Goal: Task Accomplishment & Management: Manage account settings

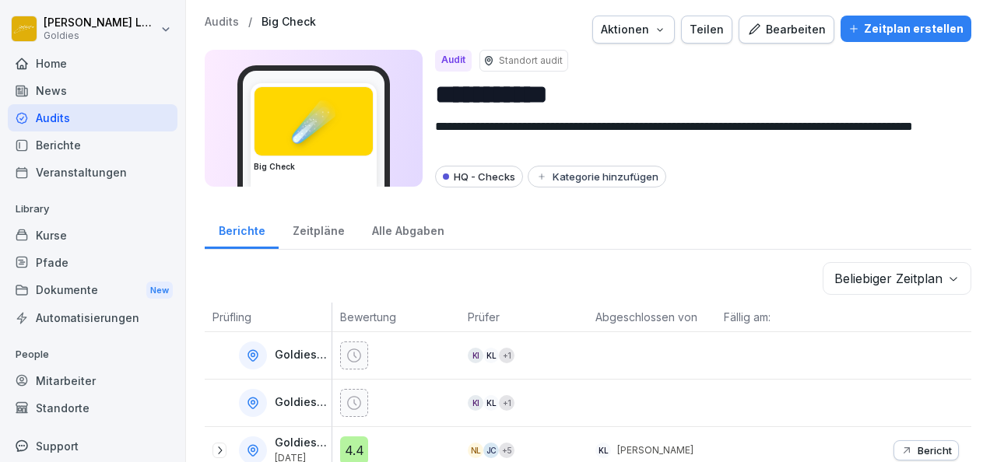
scroll to position [538, 0]
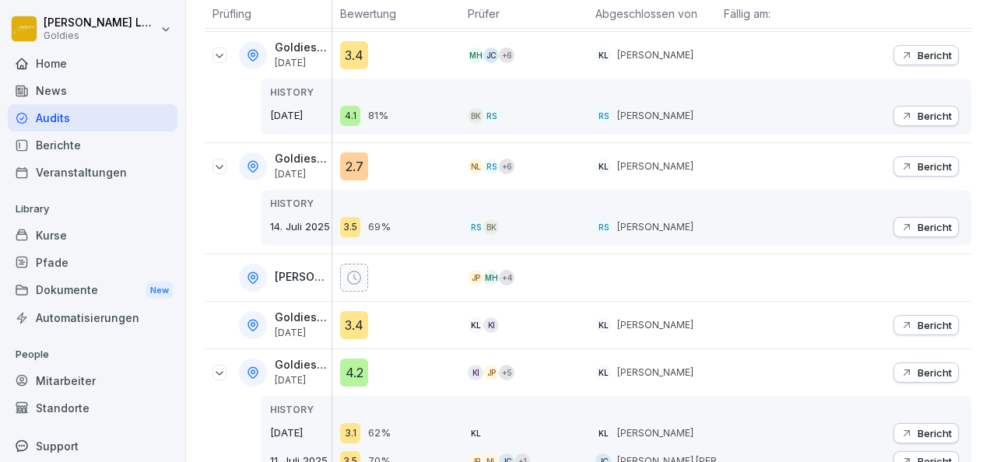
click at [68, 115] on div "Audits" at bounding box center [93, 117] width 170 height 27
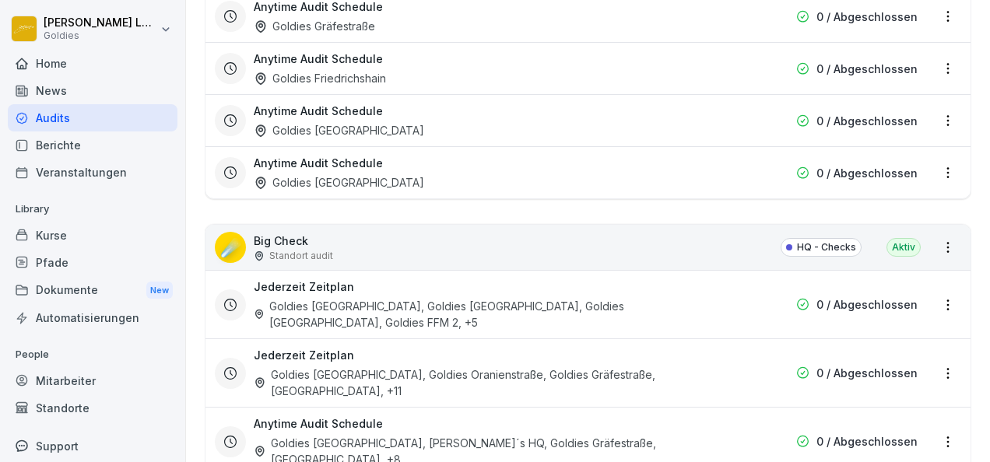
scroll to position [2117, 0]
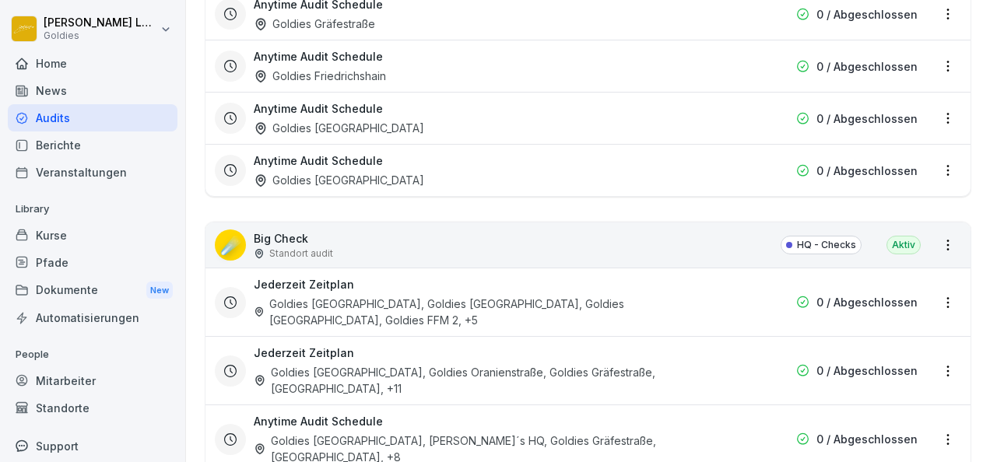
click at [938, 230] on html "[PERSON_NAME] Goldies Home News Audits Berichte Veranstaltungen Library Kurse P…" at bounding box center [495, 231] width 990 height 462
click at [0, 0] on link "Alle Berichte ansehen" at bounding box center [0, 0] width 0 height 0
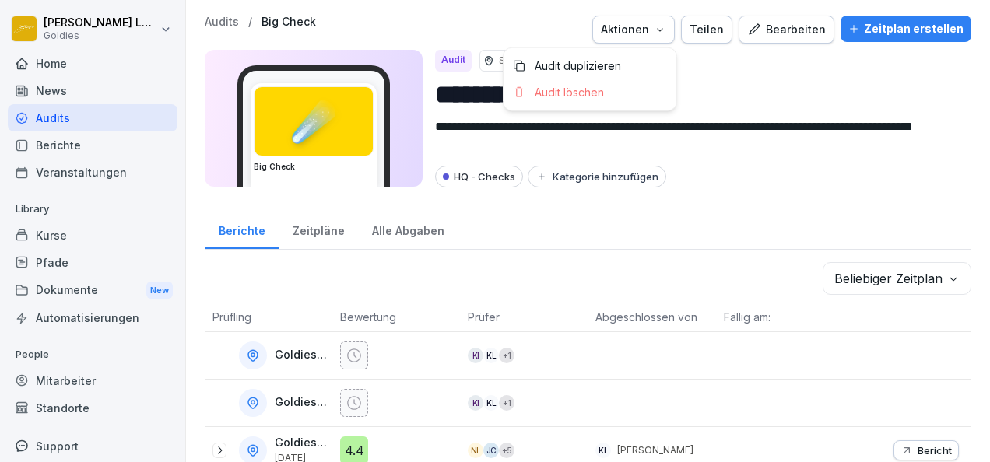
click at [655, 31] on div "Aktionen" at bounding box center [633, 29] width 65 height 17
click at [596, 276] on html "**********" at bounding box center [495, 231] width 990 height 462
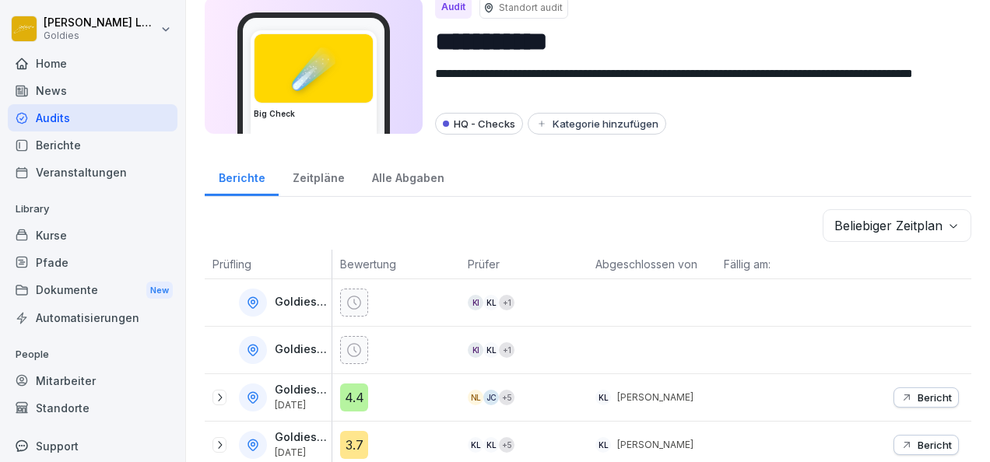
scroll to position [87, 0]
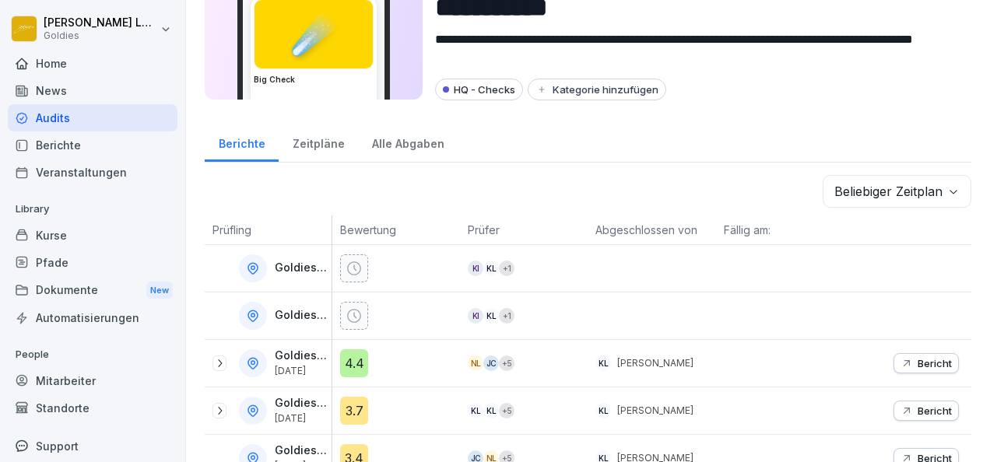
click at [417, 144] on div "Alle Abgaben" at bounding box center [408, 142] width 100 height 40
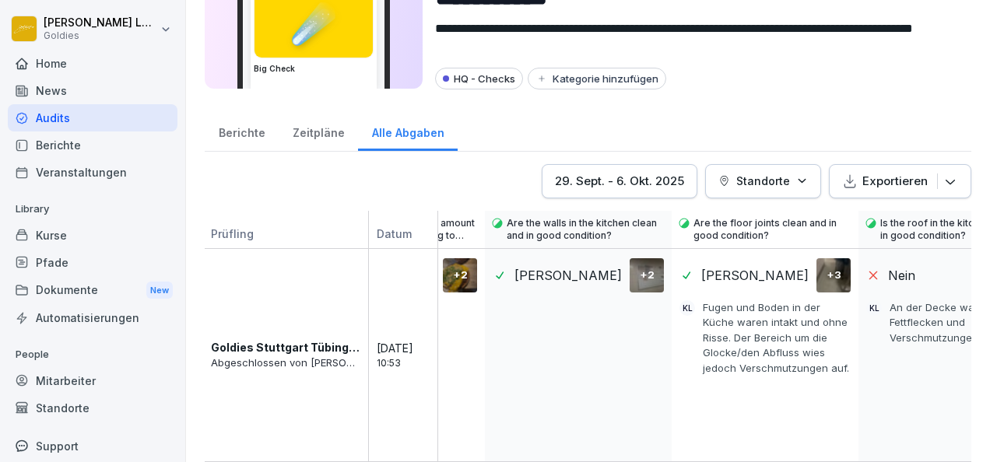
scroll to position [92, 0]
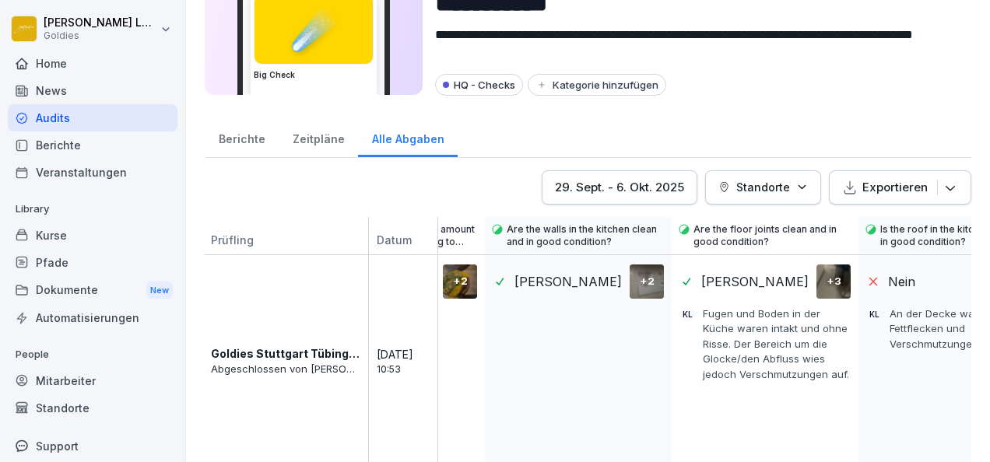
click at [317, 355] on p "Goldies Stuttgart Tübingerstr." at bounding box center [285, 354] width 149 height 16
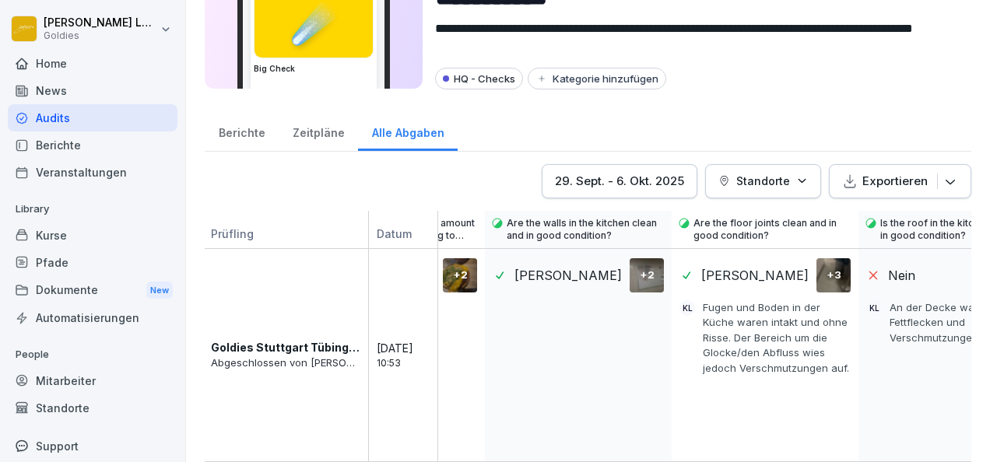
scroll to position [77, 0]
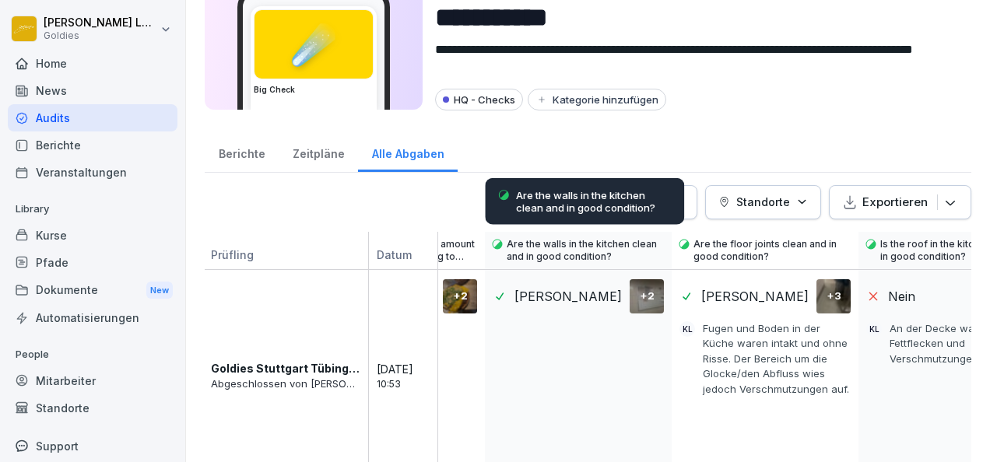
click at [633, 198] on p "Are the walls in the kitchen clean and in good condition?" at bounding box center [594, 201] width 156 height 25
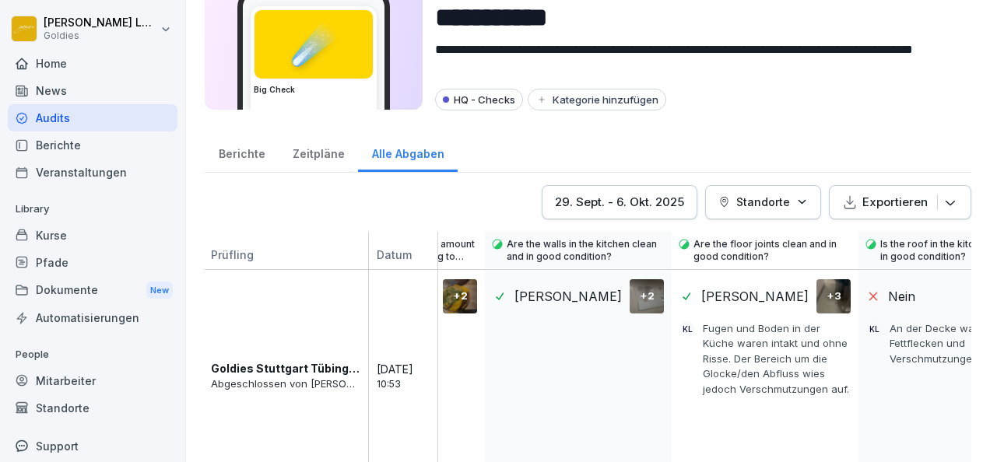
click at [703, 120] on div "**********" at bounding box center [588, 154] width 804 height 462
click at [653, 185] on button "29. Sept. - 6. Okt. 2025" at bounding box center [620, 202] width 156 height 34
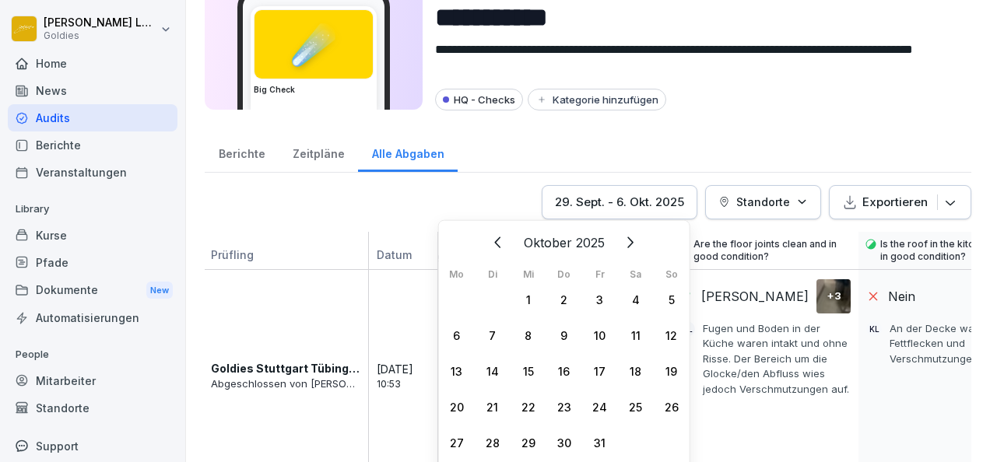
click at [490, 244] on icon "Zurück" at bounding box center [498, 242] width 19 height 19
click at [508, 244] on icon "Zurück" at bounding box center [517, 242] width 19 height 19
click at [605, 300] on div "1" at bounding box center [600, 300] width 36 height 36
click at [619, 238] on icon "Weiter" at bounding box center [610, 242] width 19 height 19
click at [627, 238] on button "Weiter" at bounding box center [610, 243] width 34 height 34
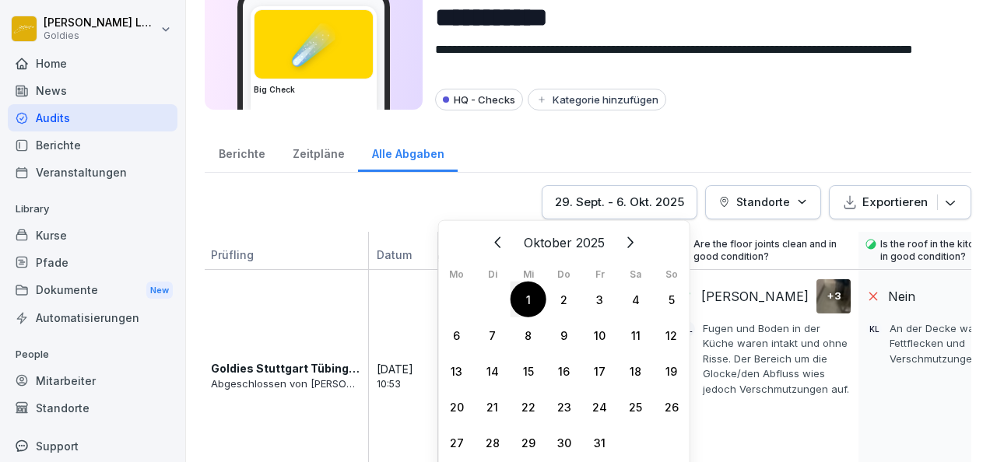
click at [529, 298] on div "1" at bounding box center [528, 300] width 36 height 36
click at [727, 209] on button "Standorte" at bounding box center [763, 202] width 116 height 34
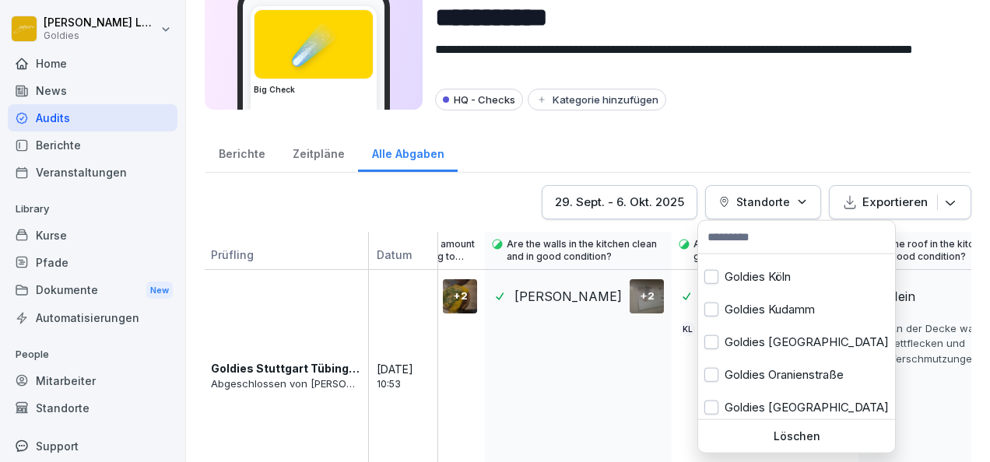
scroll to position [389, 0]
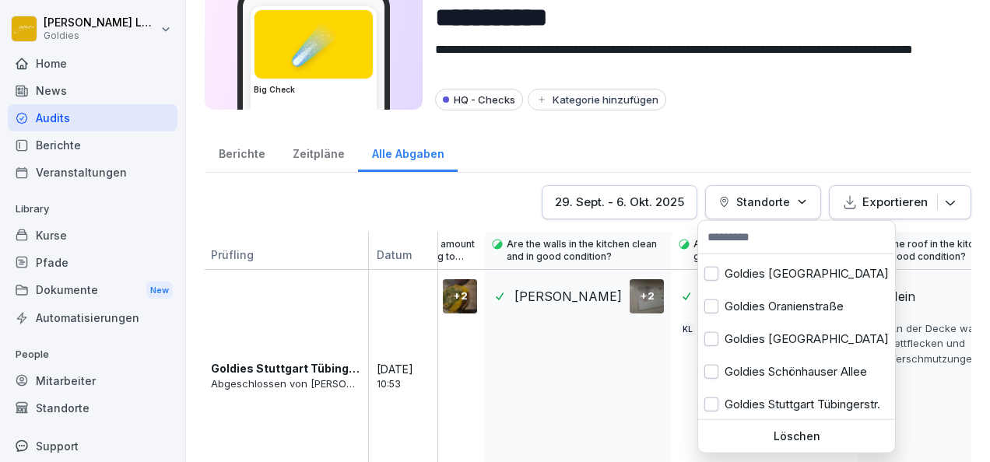
click at [784, 155] on html "**********" at bounding box center [495, 231] width 990 height 462
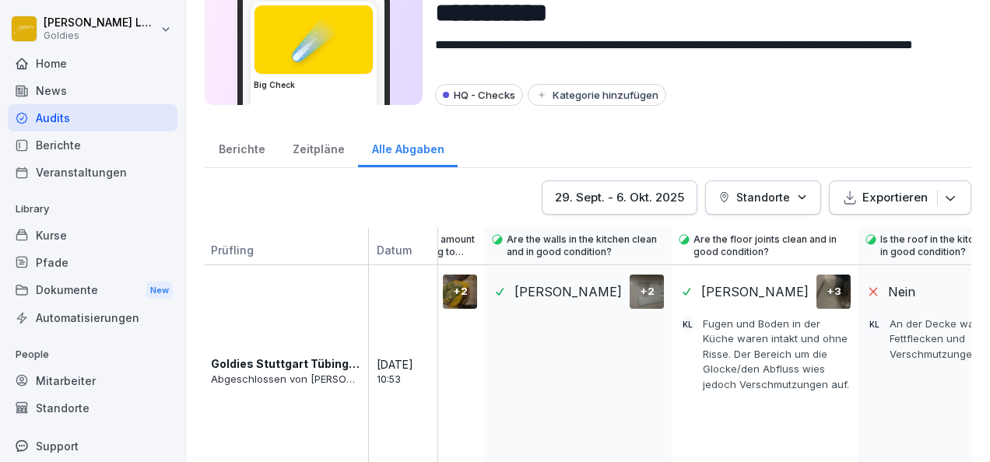
scroll to position [107, 0]
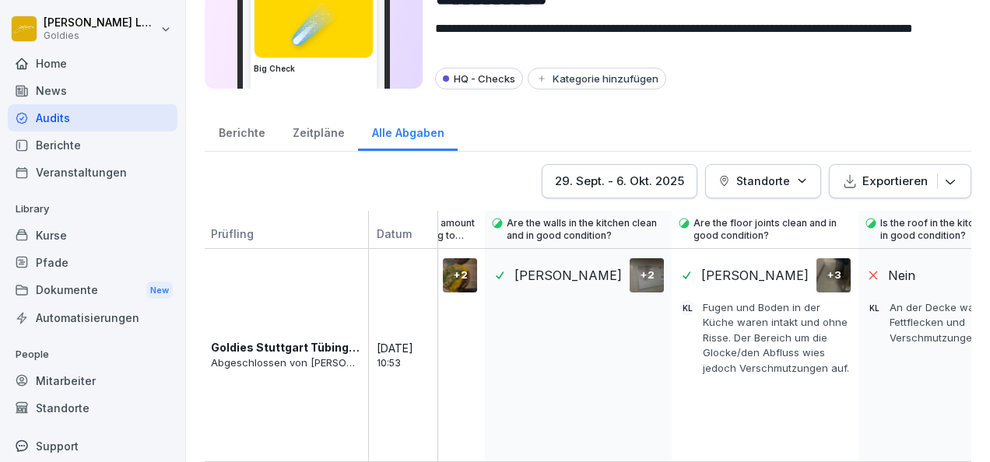
click at [576, 173] on div "29. Sept. - 6. Okt. 2025" at bounding box center [619, 181] width 129 height 17
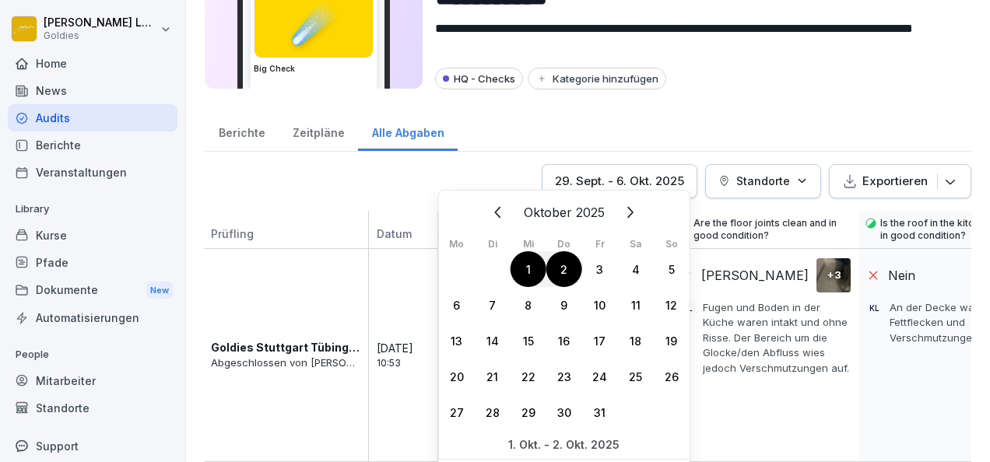
click at [498, 210] on icon "Zurück" at bounding box center [498, 212] width 19 height 19
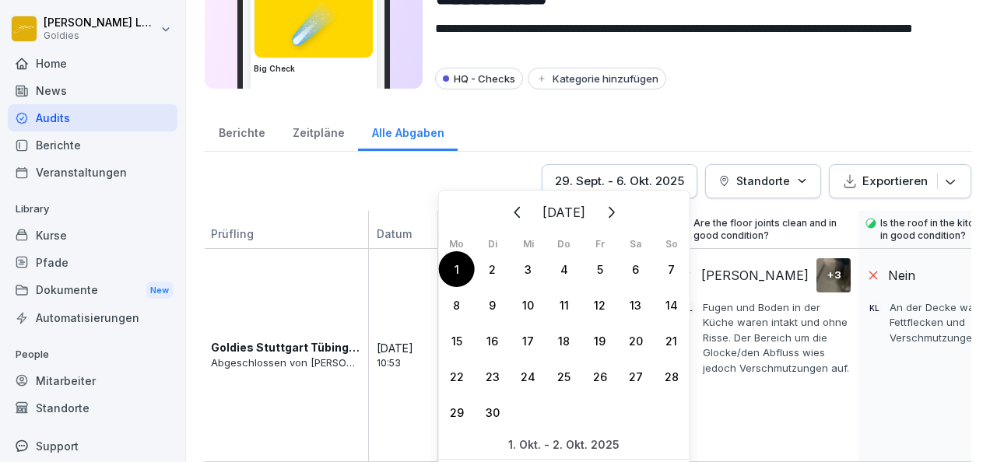
click at [468, 265] on div "1" at bounding box center [457, 269] width 36 height 36
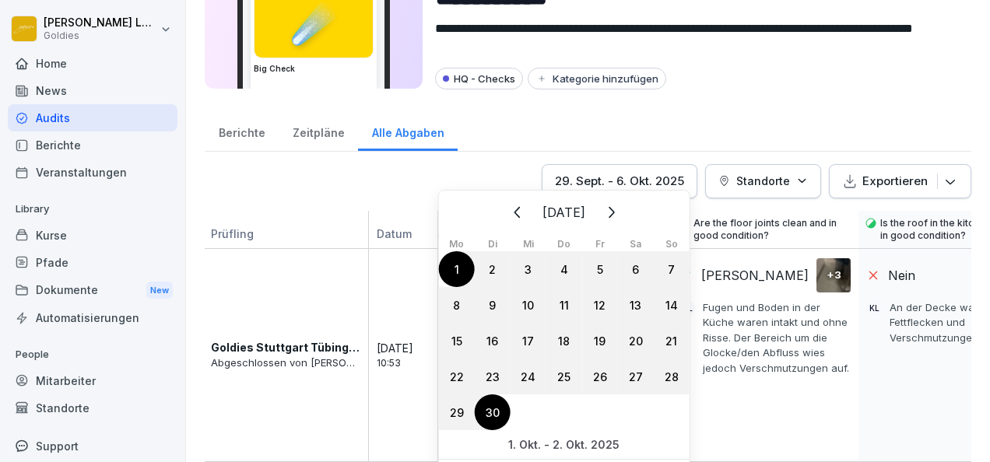
click at [493, 413] on div "30" at bounding box center [493, 413] width 36 height 36
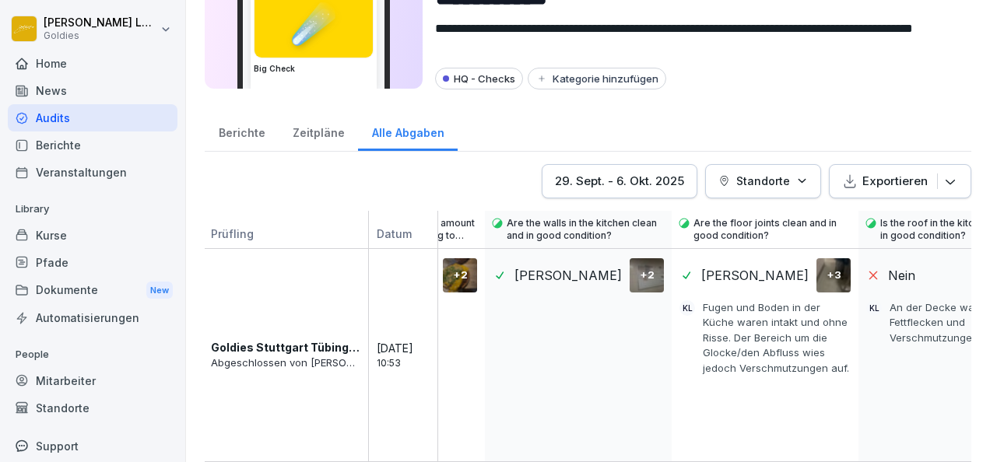
click at [646, 98] on div "**********" at bounding box center [588, 133] width 804 height 462
click at [694, 68] on div "HQ - Checks Kategorie hinzufügen" at bounding box center [697, 79] width 524 height 22
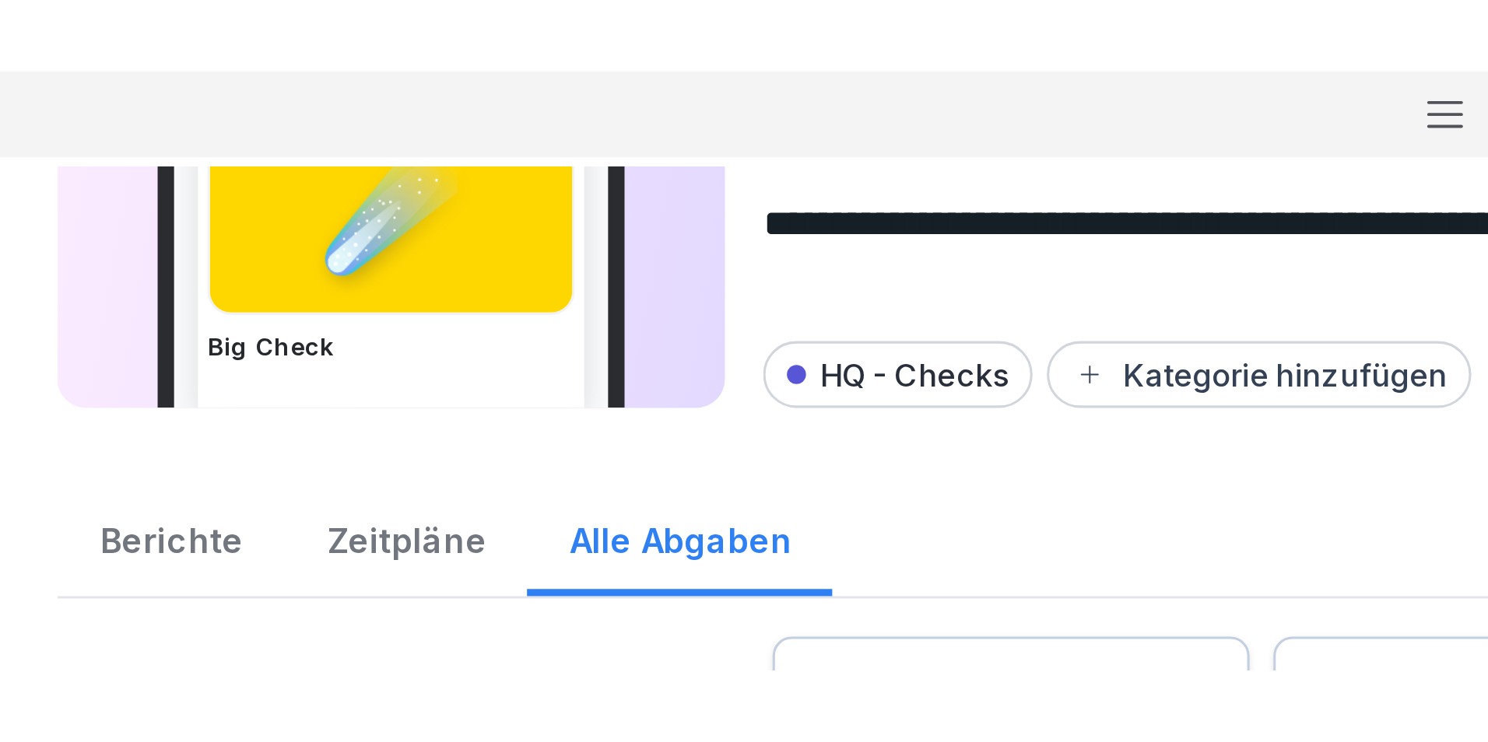
scroll to position [0, 0]
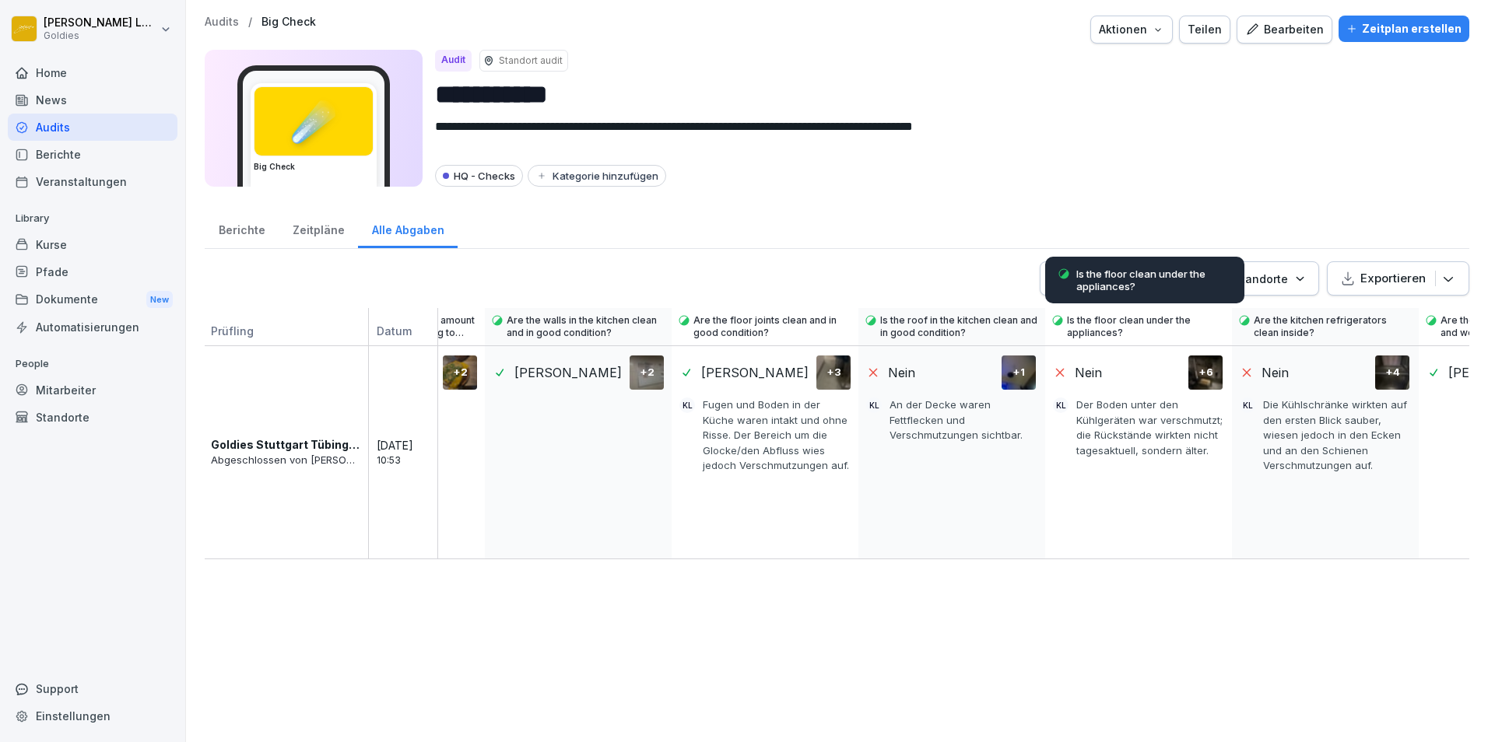
click at [989, 315] on p "Is the floor clean under the appliances?" at bounding box center [1146, 326] width 159 height 25
click at [989, 279] on div "29. Sept. - 6. Okt. 2025" at bounding box center [1117, 278] width 129 height 17
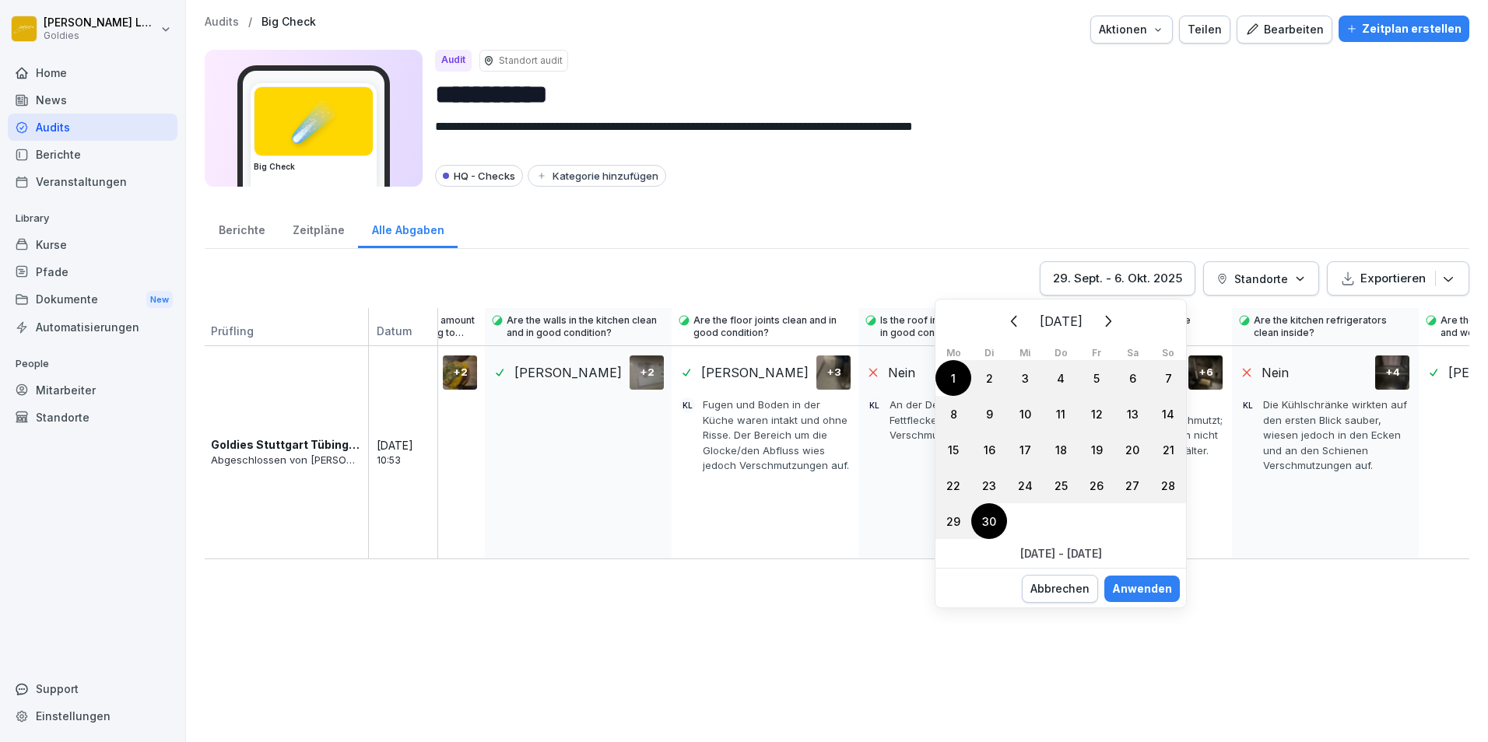
click at [989, 461] on div "Anwenden" at bounding box center [1142, 589] width 60 height 17
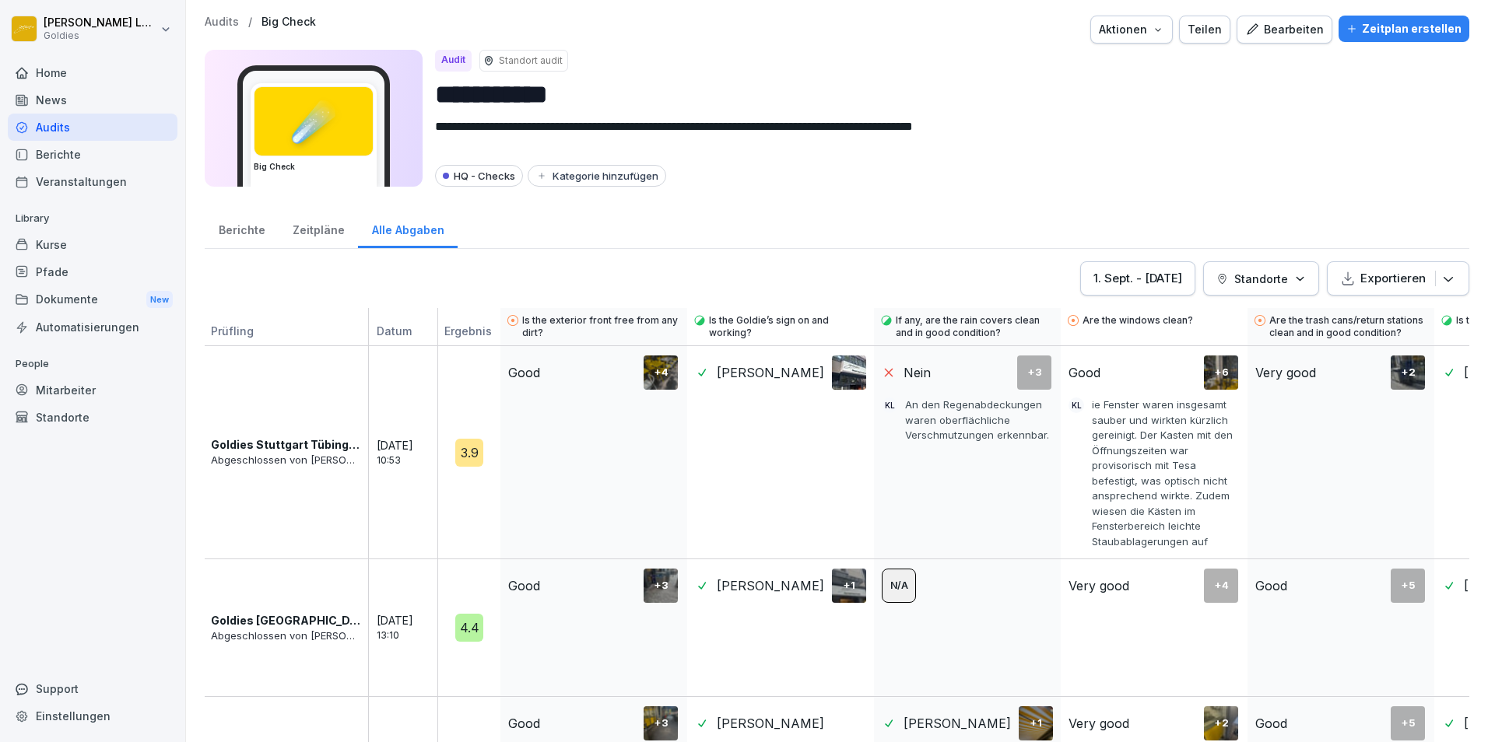
click at [73, 156] on div "Berichte" at bounding box center [93, 154] width 170 height 27
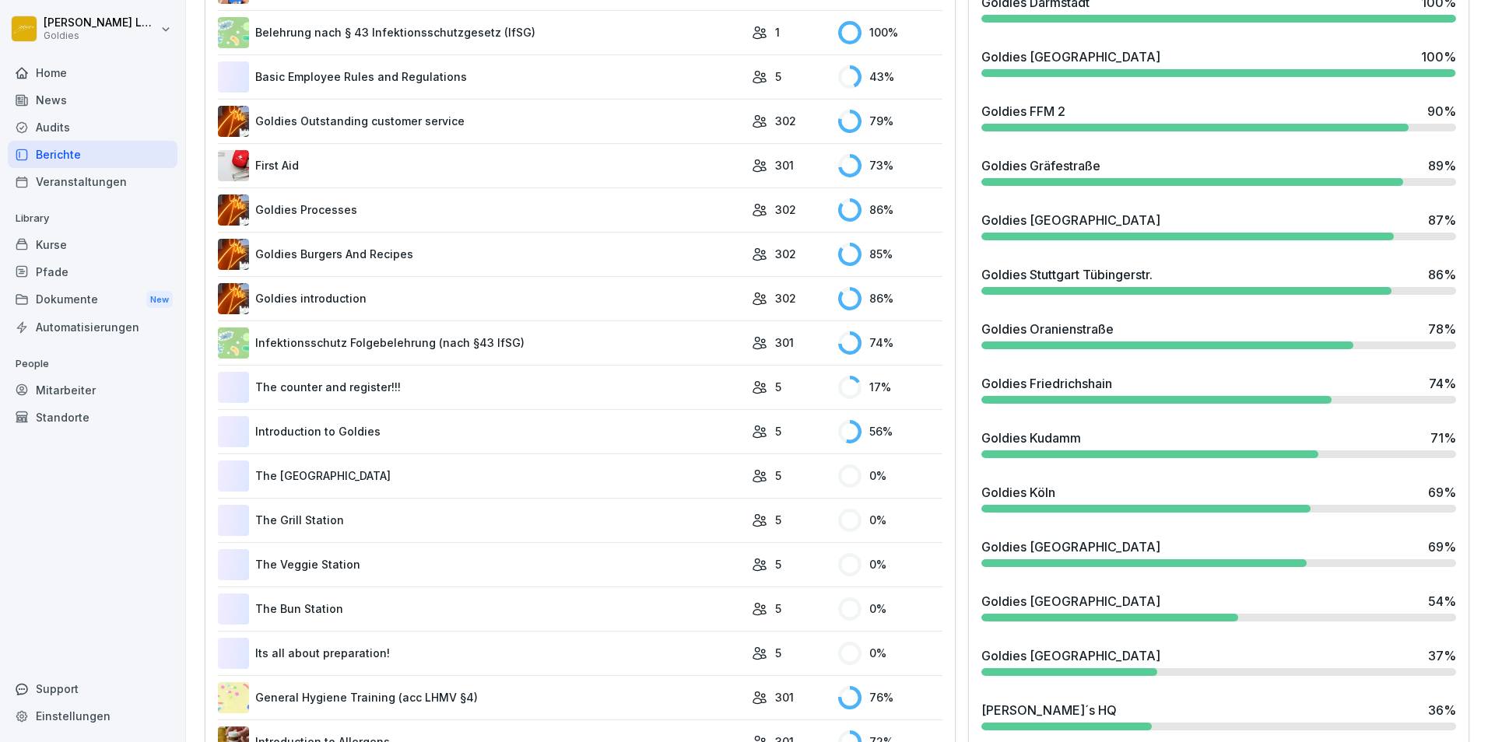
scroll to position [740, 0]
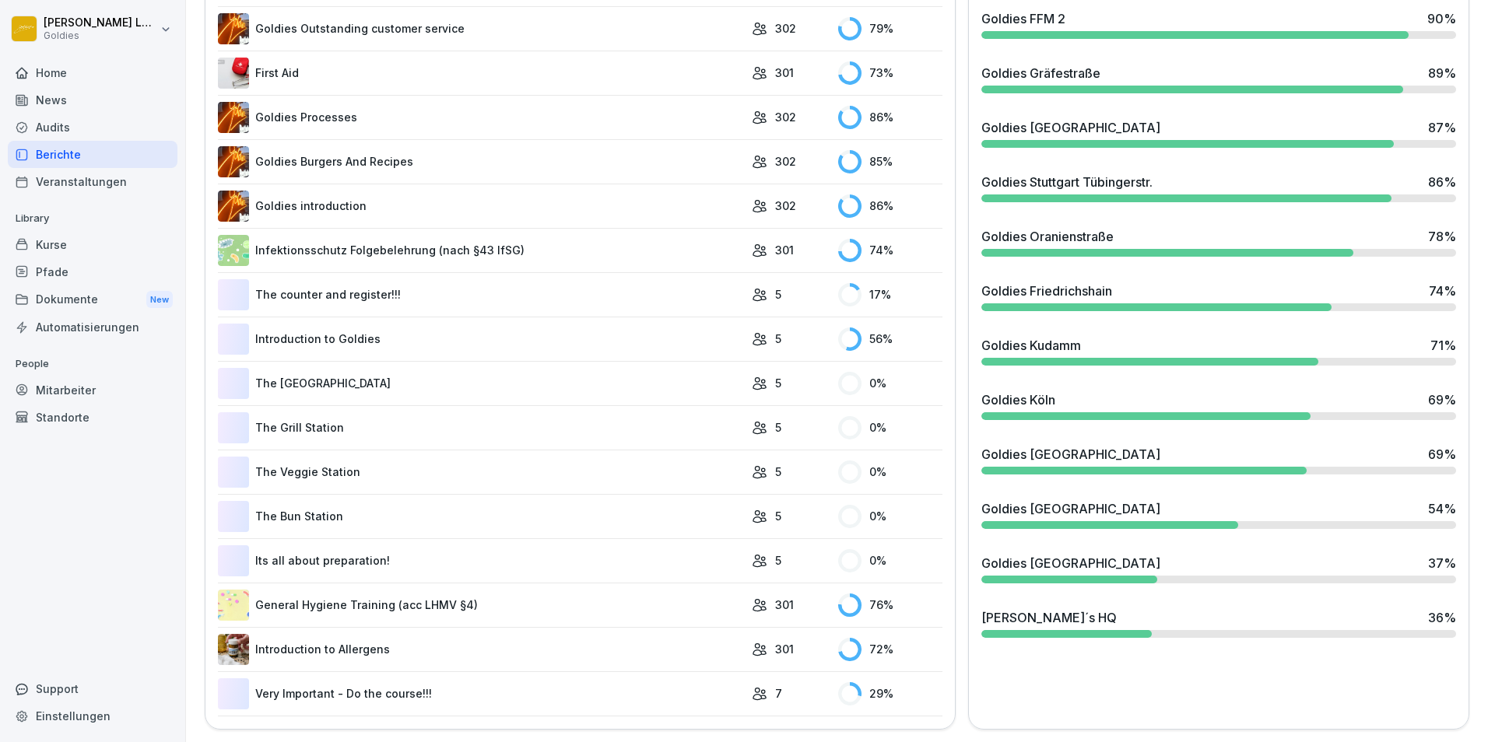
click at [989, 391] on div "Goldies [GEOGRAPHIC_DATA] 69 %" at bounding box center [1218, 400] width 475 height 19
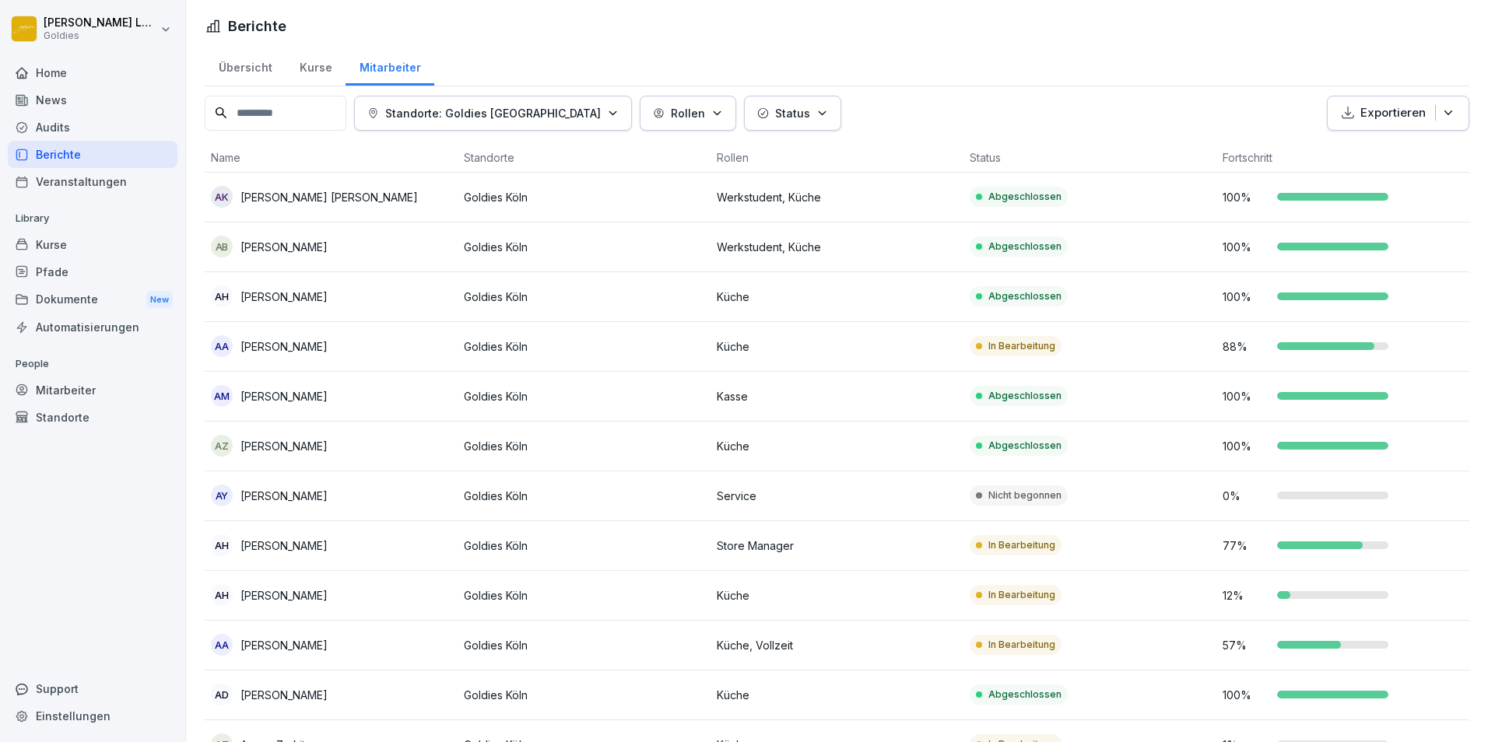
click at [989, 128] on button "Exportieren" at bounding box center [1398, 113] width 142 height 35
click at [989, 156] on p "Als Excel Datei exportieren" at bounding box center [1379, 149] width 139 height 14
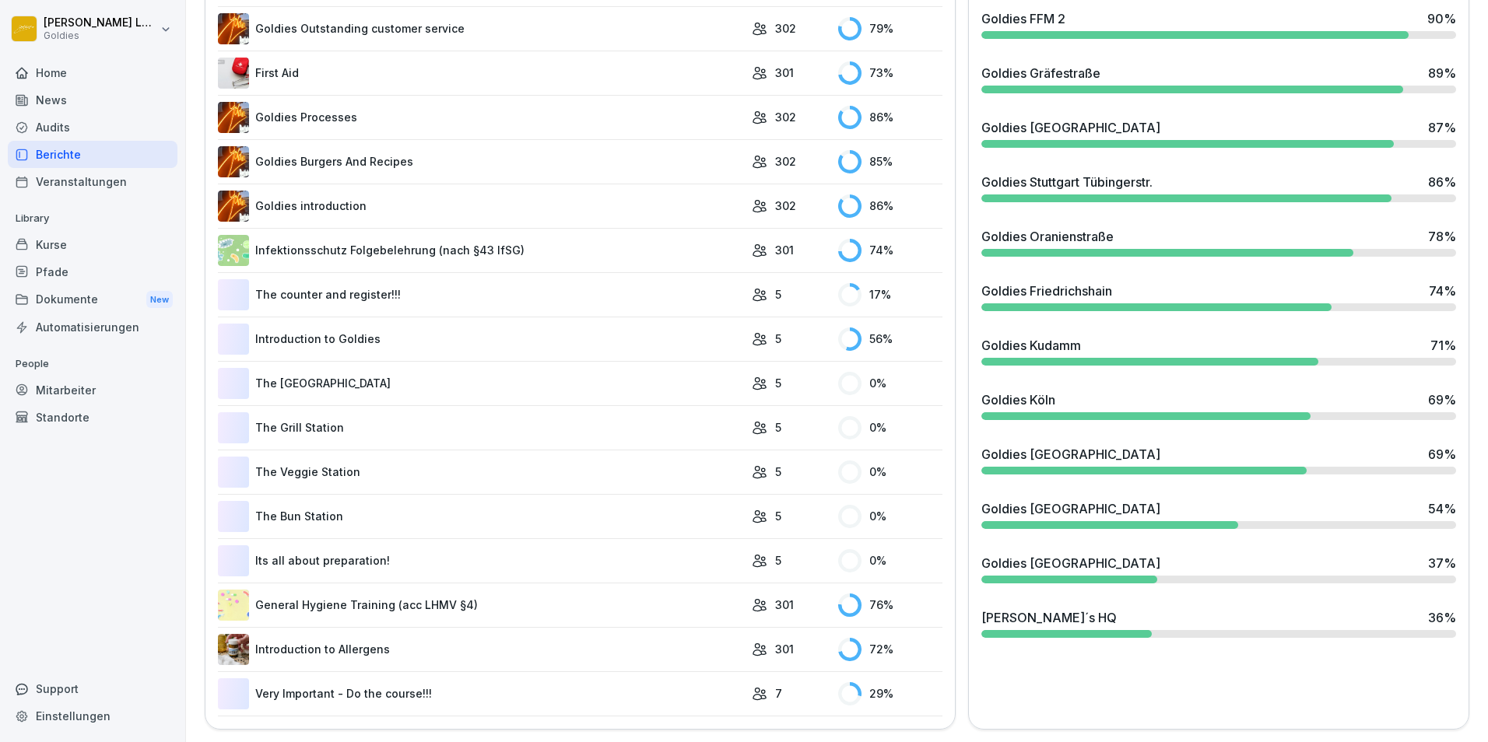
scroll to position [719, 0]
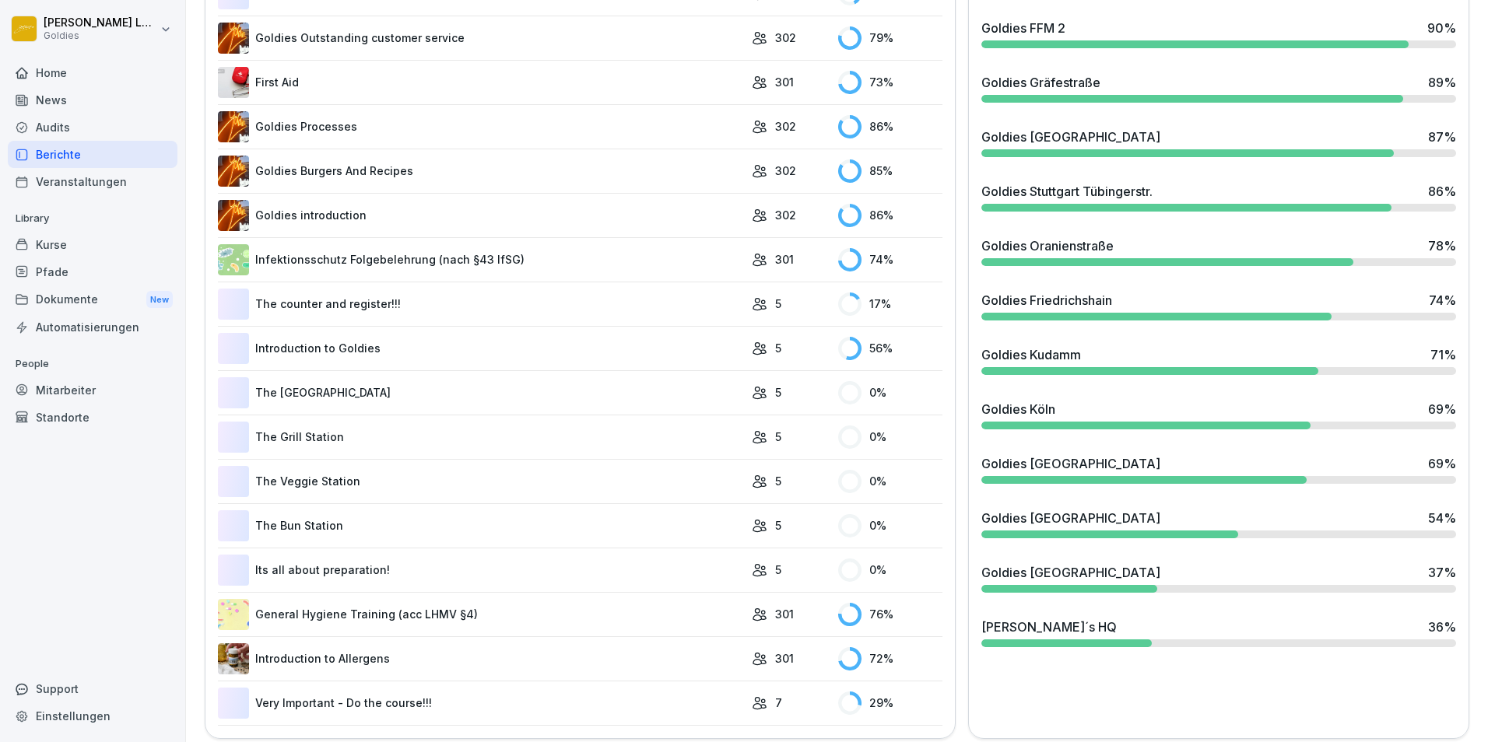
click at [989, 184] on div "Goldies Stuttgart Tübingerstr." at bounding box center [1066, 191] width 171 height 19
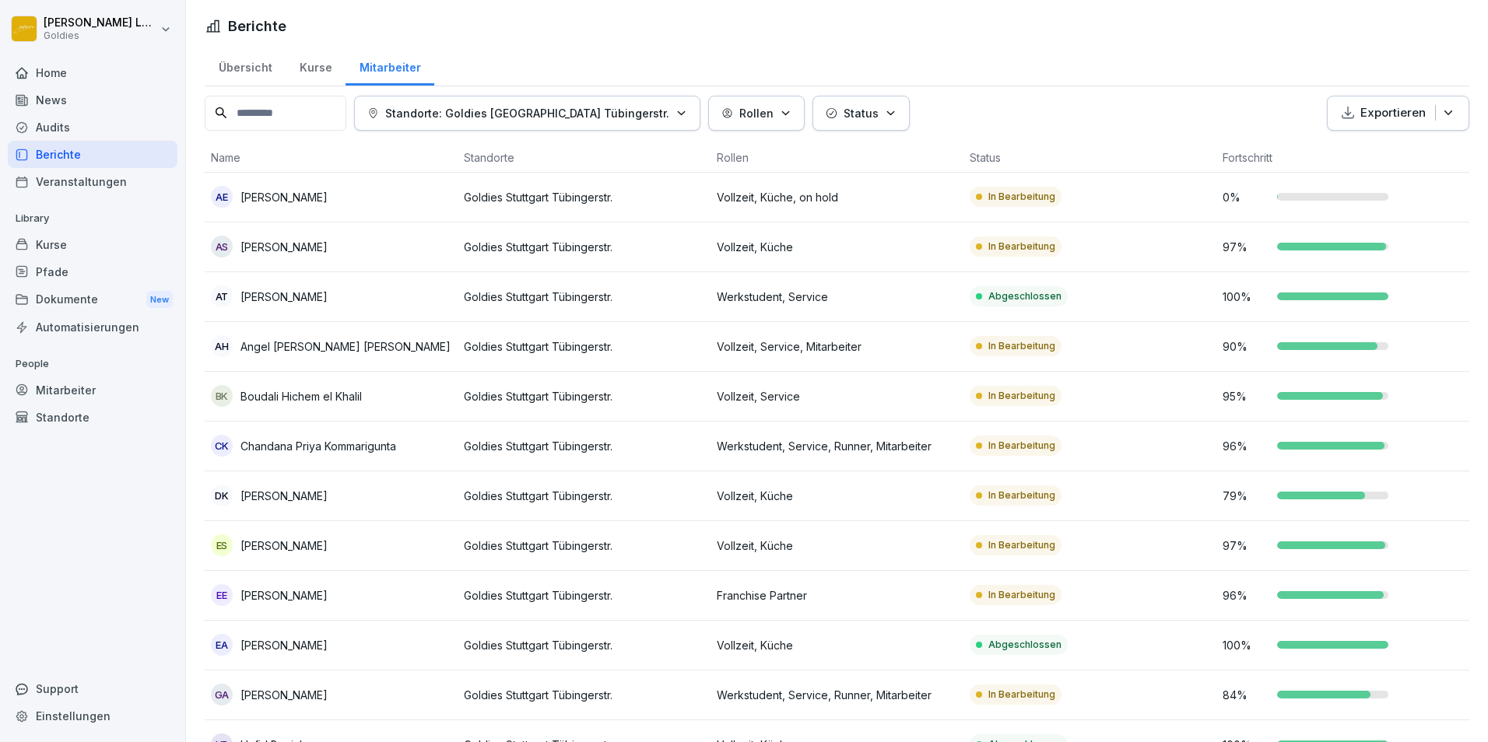
click at [989, 118] on p "Exportieren" at bounding box center [1392, 113] width 65 height 18
click at [989, 153] on p "Als Excel Datei exportieren" at bounding box center [1379, 149] width 139 height 14
click at [246, 67] on div "Übersicht" at bounding box center [245, 66] width 81 height 40
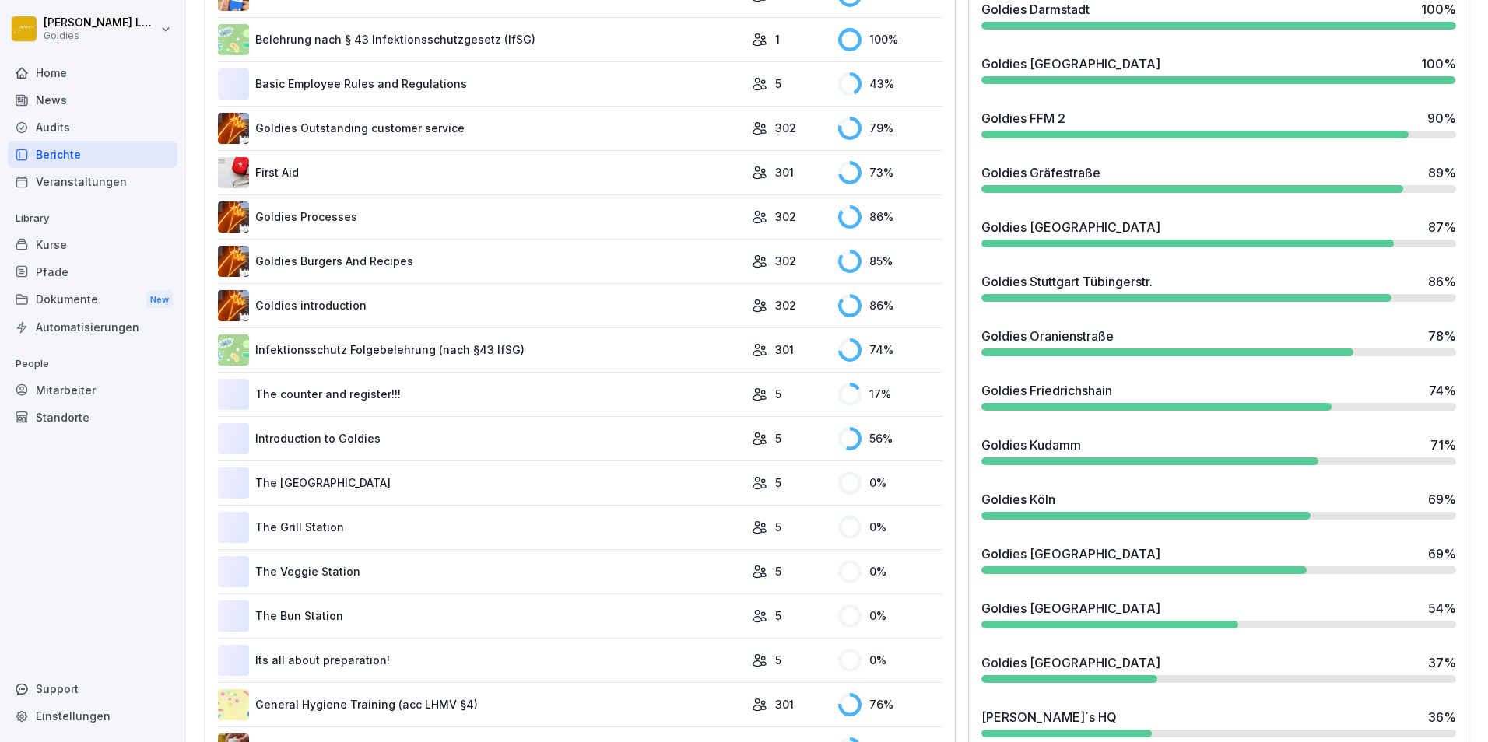
scroll to position [740, 0]
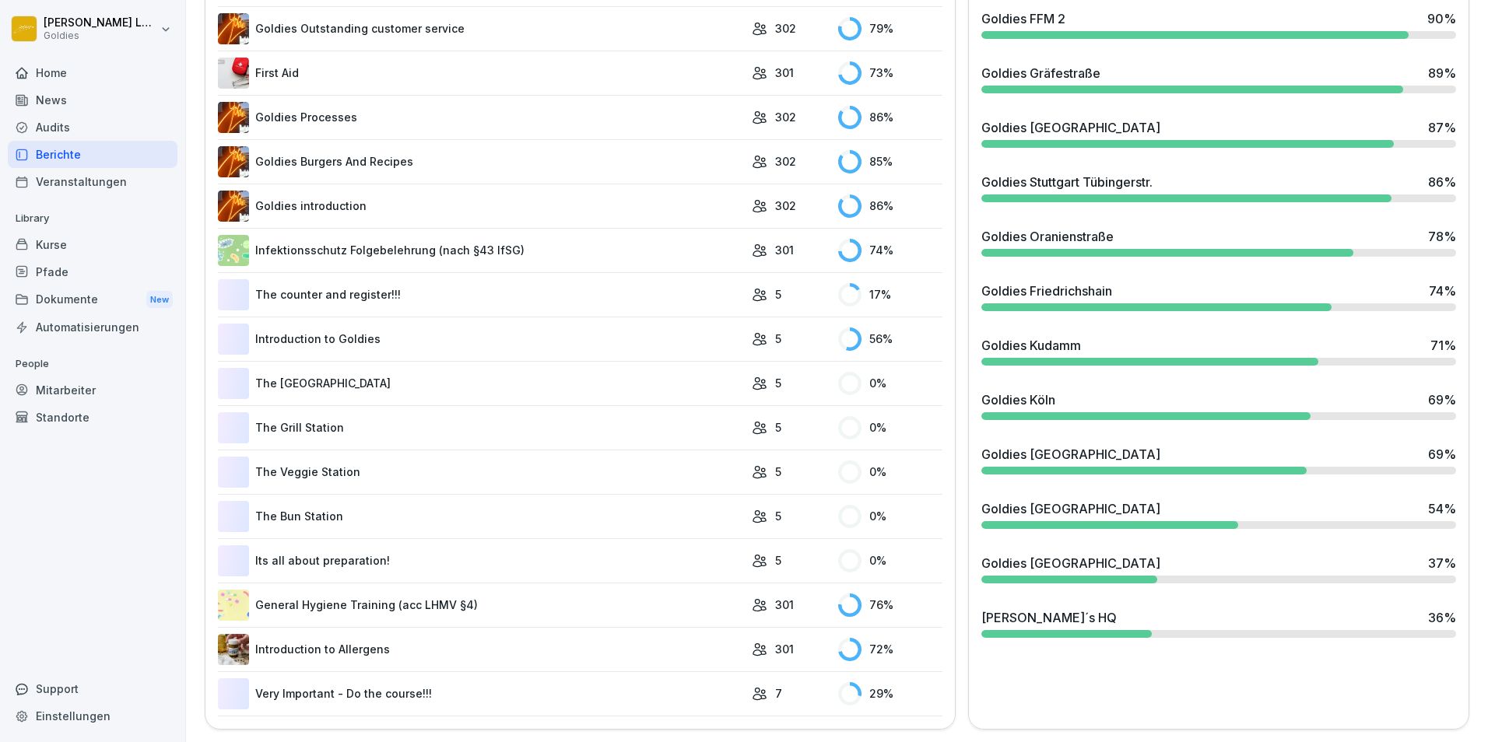
click at [989, 461] on div "Goldies [GEOGRAPHIC_DATA]" at bounding box center [1070, 509] width 179 height 19
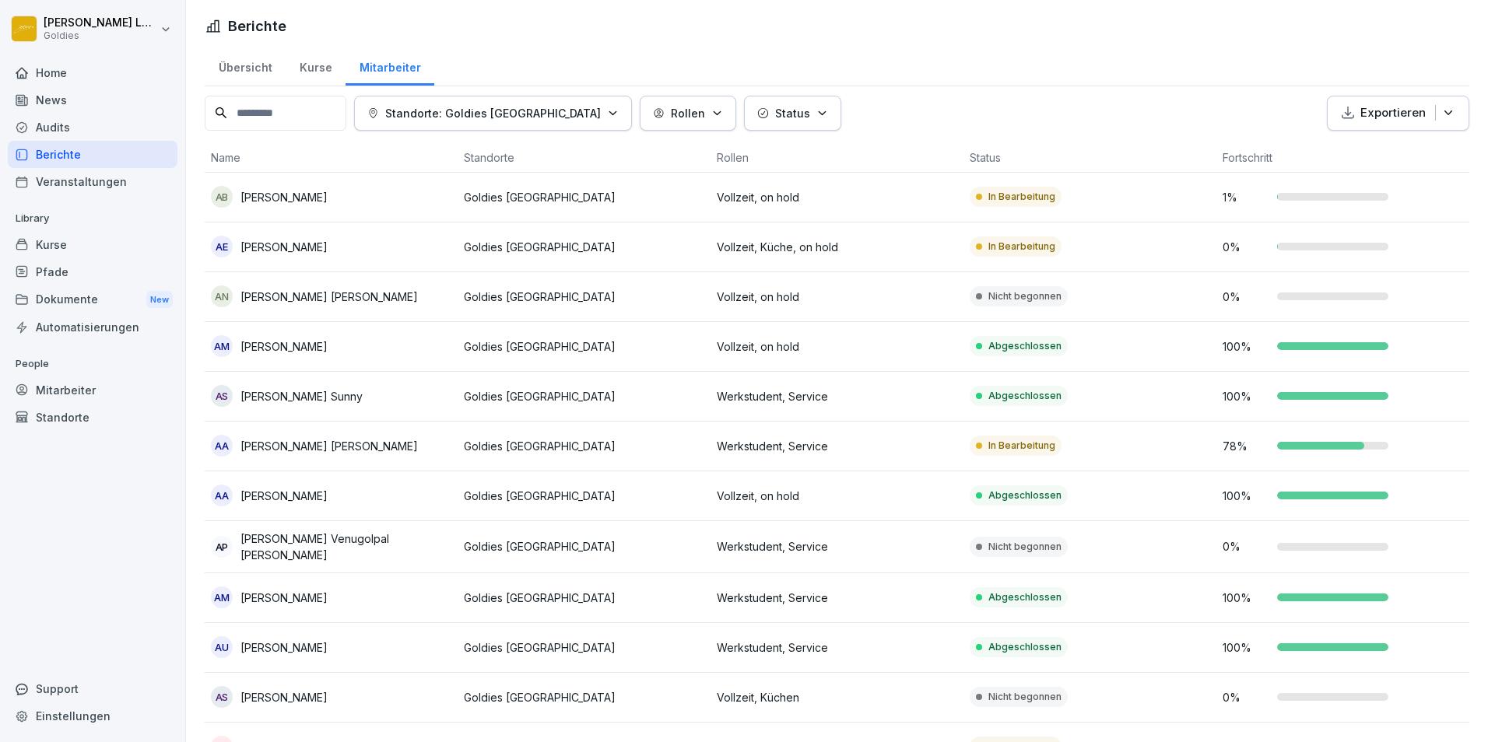
click at [989, 107] on p "Exportieren" at bounding box center [1392, 113] width 65 height 18
click at [989, 156] on p "Als Excel Datei exportieren" at bounding box center [1379, 149] width 139 height 14
click at [251, 70] on div "Übersicht" at bounding box center [245, 66] width 81 height 40
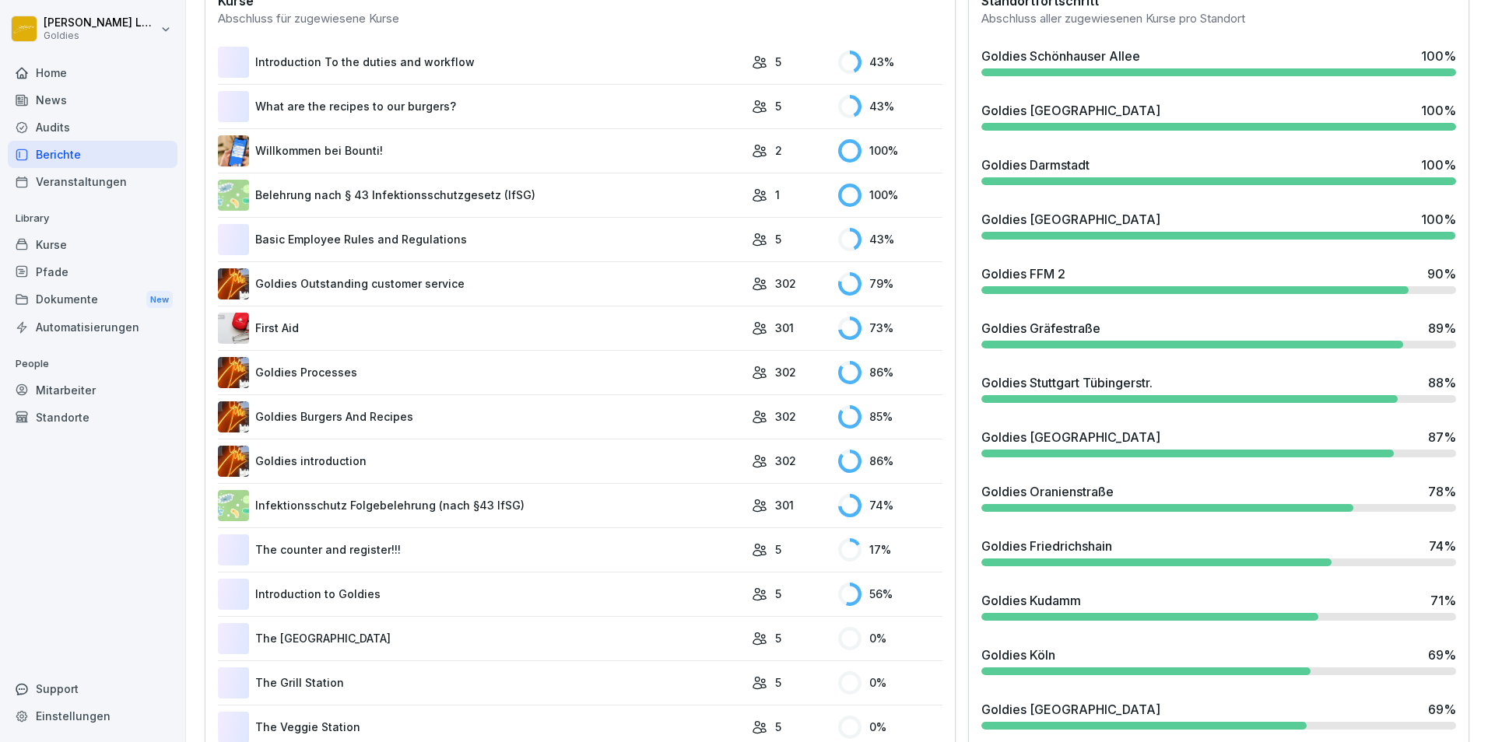
scroll to position [474, 0]
click at [989, 449] on div at bounding box center [1187, 453] width 412 height 8
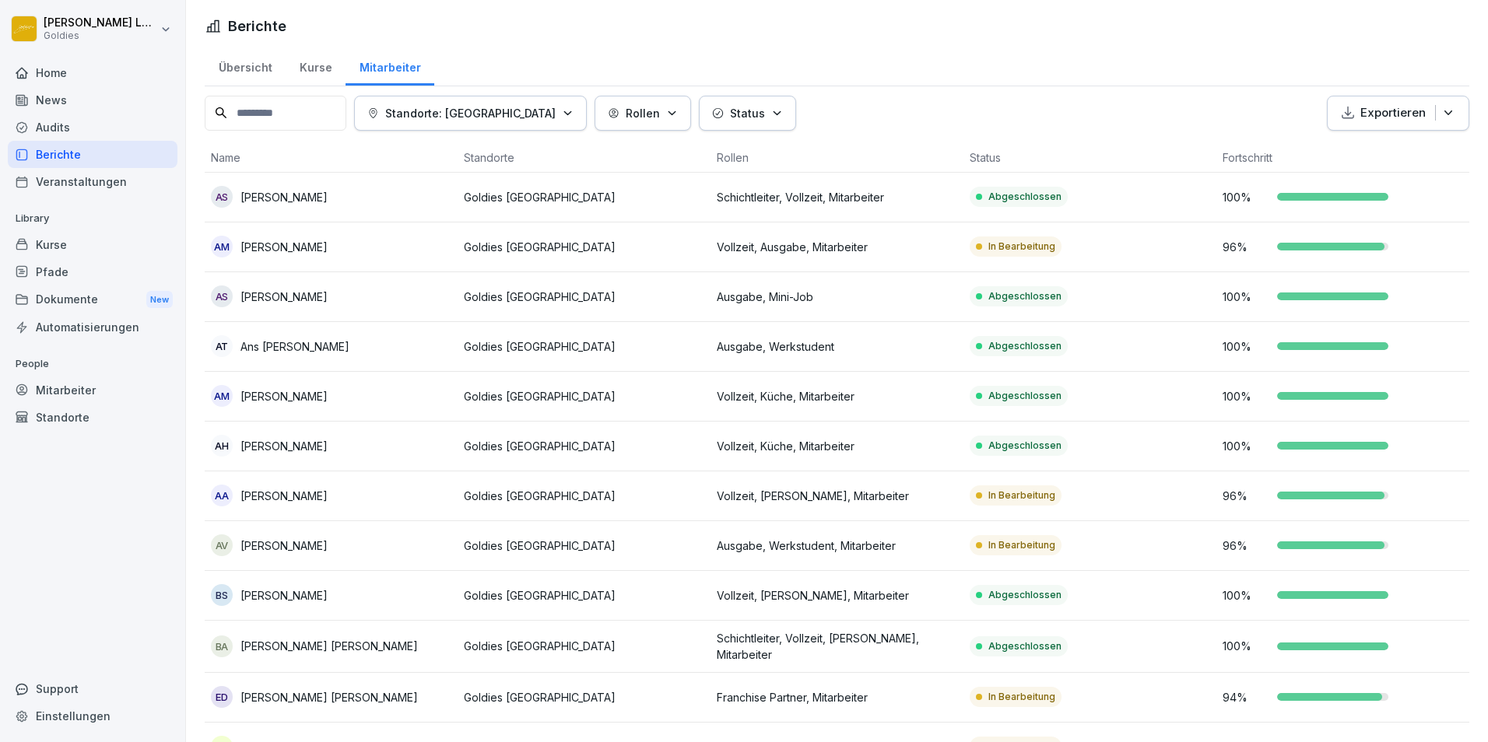
click at [989, 107] on p "Exportieren" at bounding box center [1392, 113] width 65 height 18
click at [989, 142] on div "Als Excel Datei exportieren" at bounding box center [1379, 149] width 158 height 26
click at [989, 117] on p "Exportieren" at bounding box center [1392, 113] width 65 height 18
click at [989, 144] on p "Als Excel Datei exportieren" at bounding box center [1379, 149] width 139 height 14
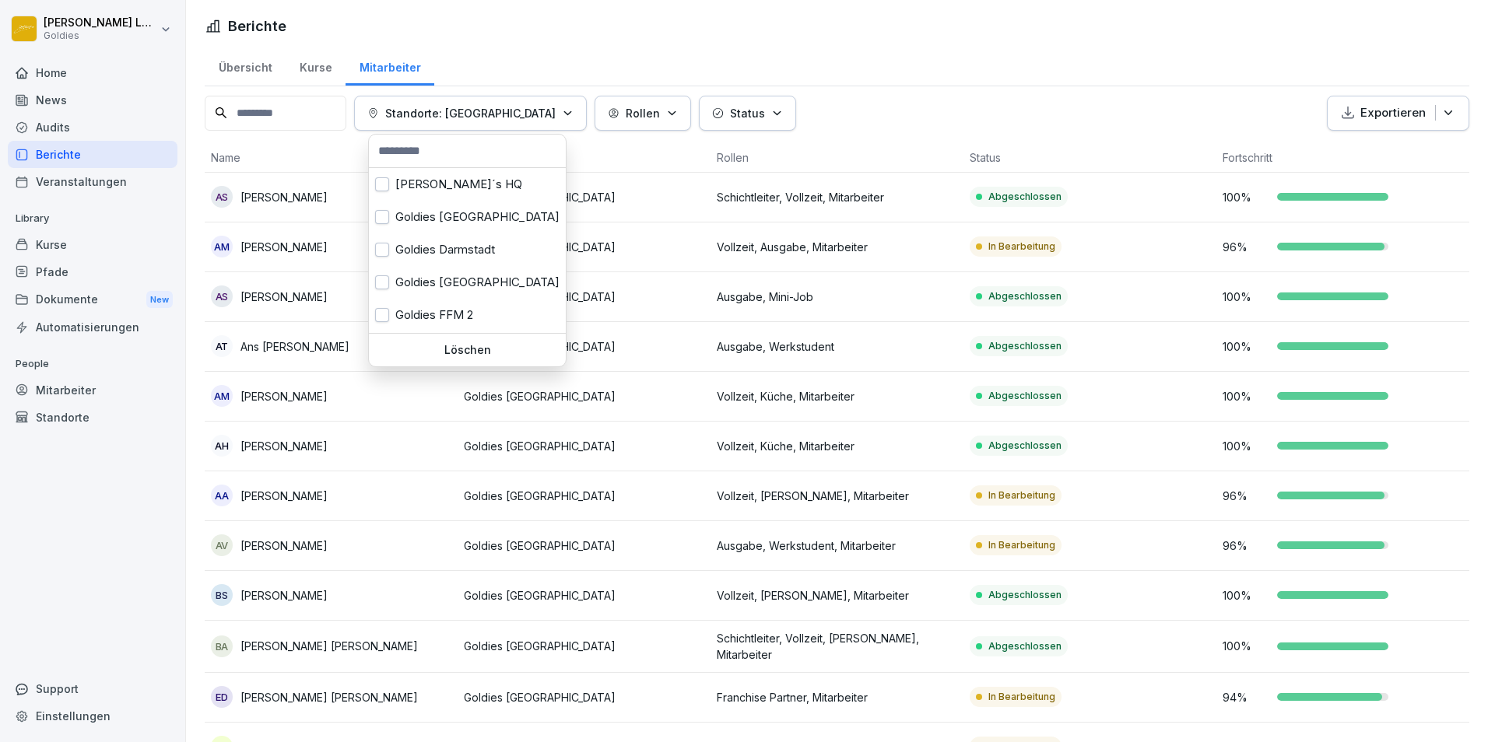
click at [556, 111] on p "Standorte: [GEOGRAPHIC_DATA]" at bounding box center [470, 113] width 170 height 16
click at [447, 211] on div "Goldies FFM 2" at bounding box center [467, 216] width 197 height 33
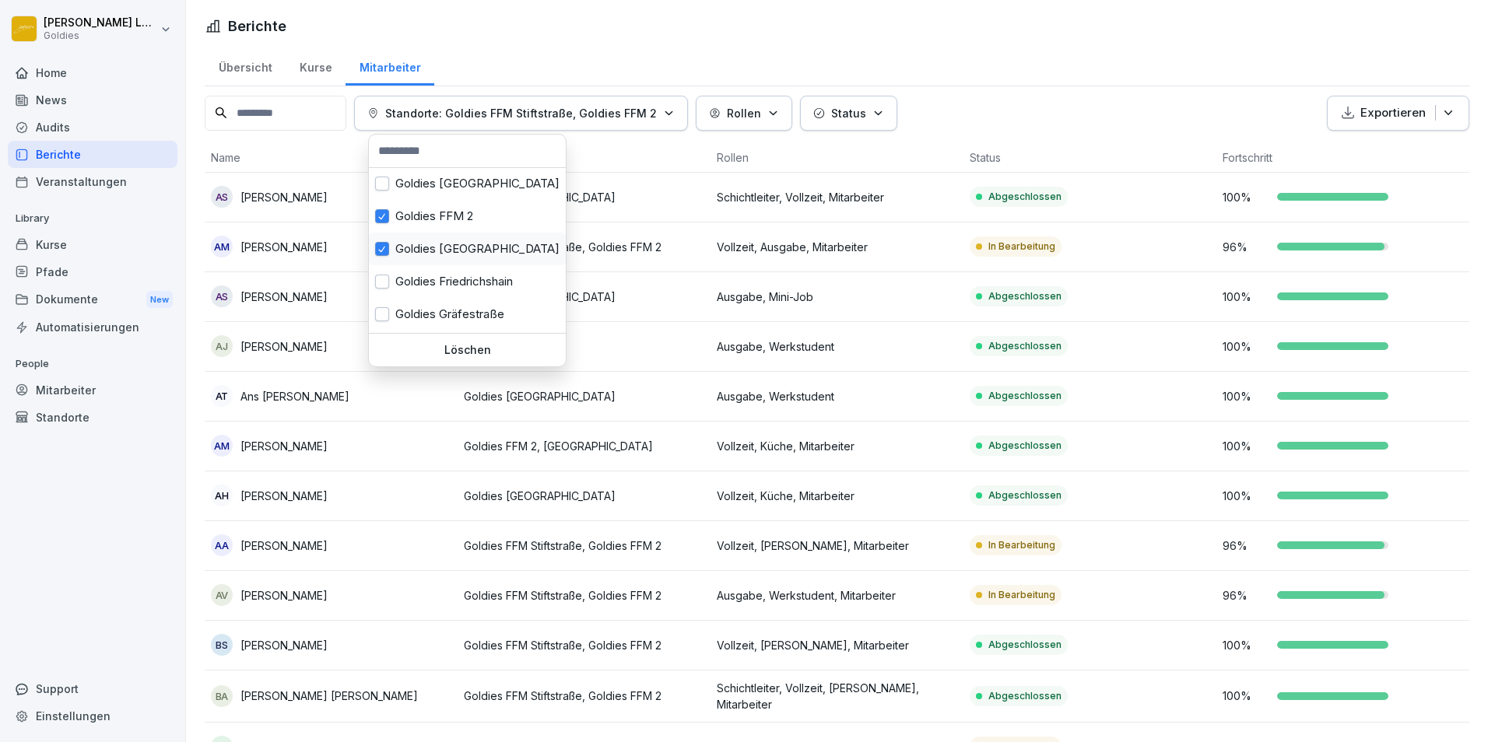
click at [445, 250] on div "Goldies [GEOGRAPHIC_DATA]" at bounding box center [467, 249] width 197 height 33
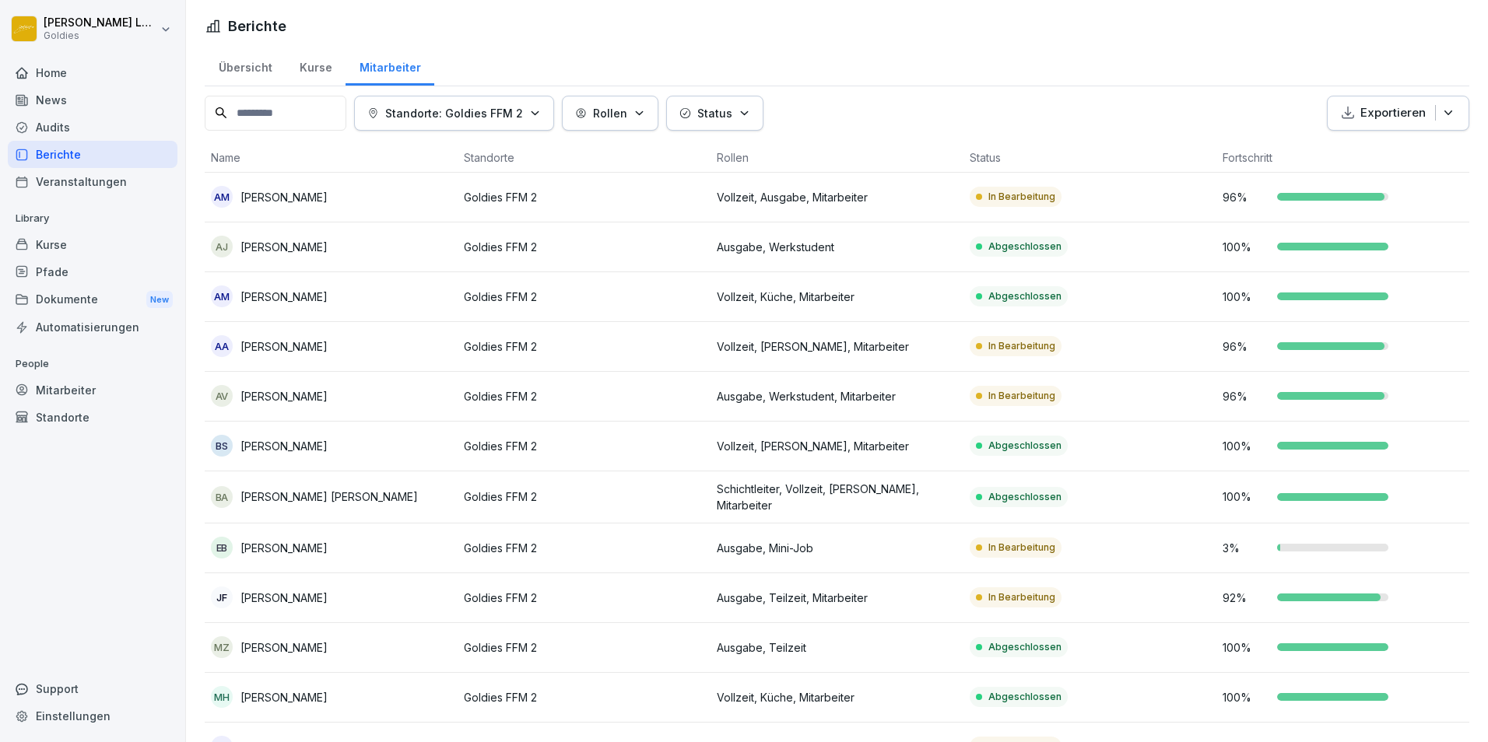
click at [822, 103] on html "[PERSON_NAME] Goldies Home News Audits Berichte Veranstaltungen Library Kurse P…" at bounding box center [744, 371] width 1488 height 742
click at [989, 114] on icon "button" at bounding box center [1348, 113] width 16 height 16
click at [989, 142] on p "Als Excel Datei exportieren" at bounding box center [1379, 149] width 139 height 14
click at [541, 121] on div "Standorte: Goldies FFM 2" at bounding box center [454, 113] width 174 height 16
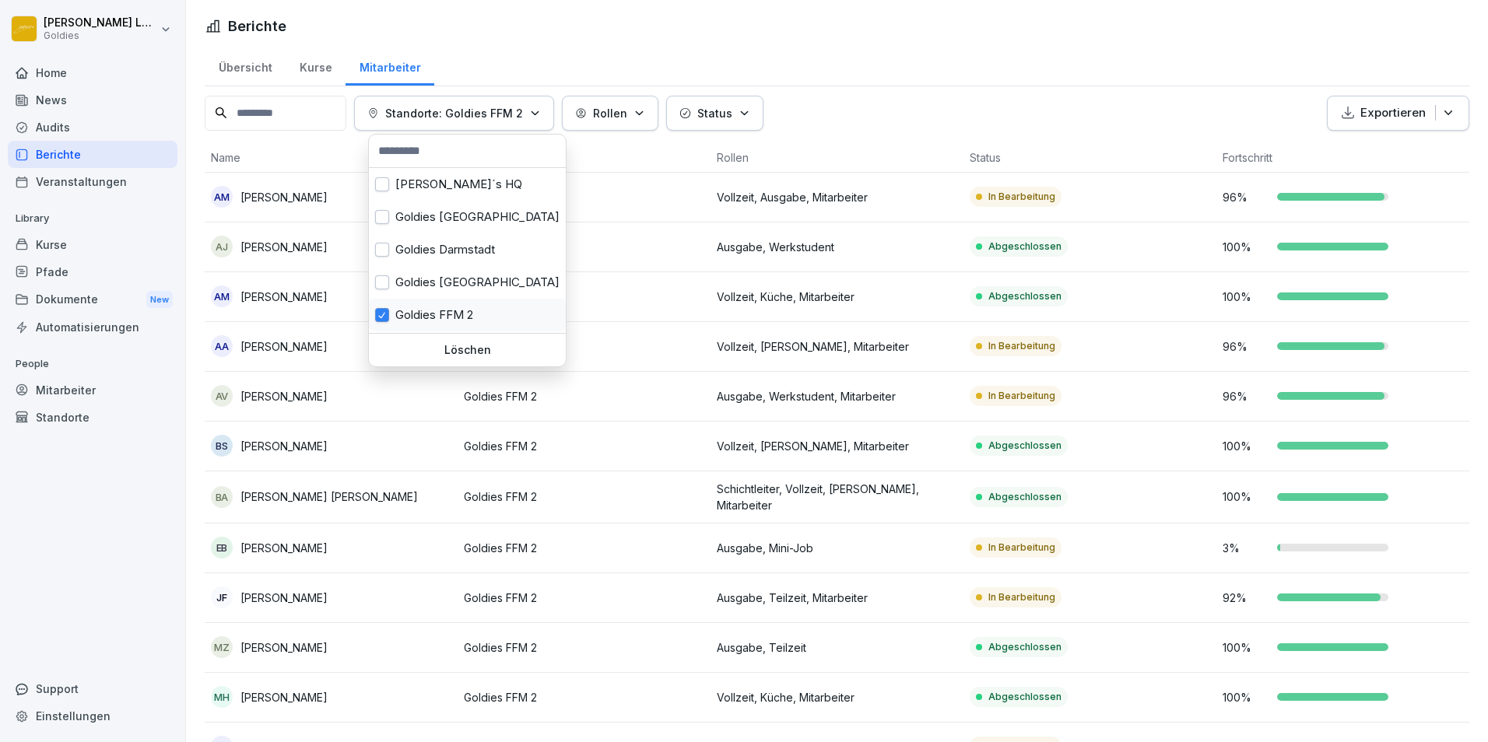
click at [386, 318] on button "button" at bounding box center [382, 315] width 14 height 14
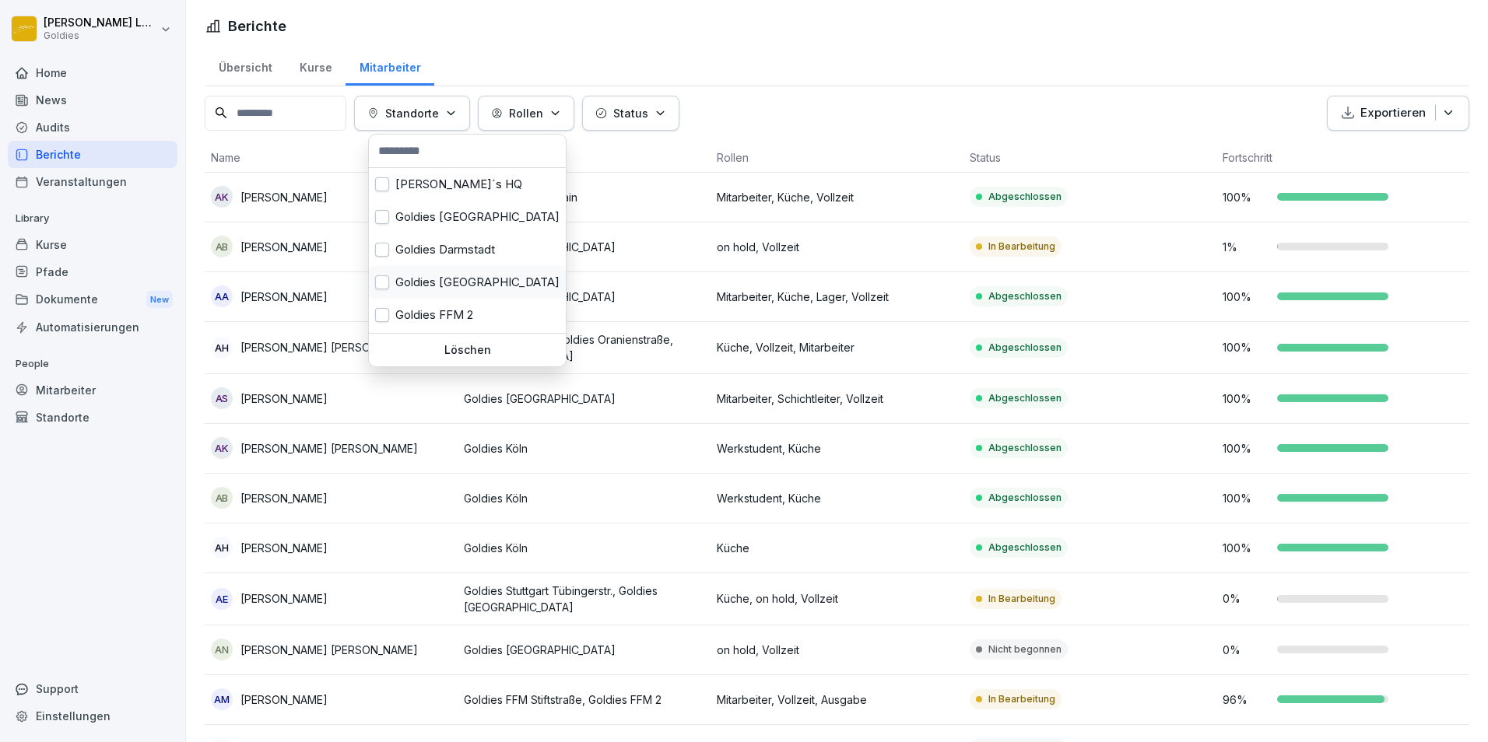
click at [419, 286] on div "Goldies [GEOGRAPHIC_DATA]" at bounding box center [467, 282] width 197 height 33
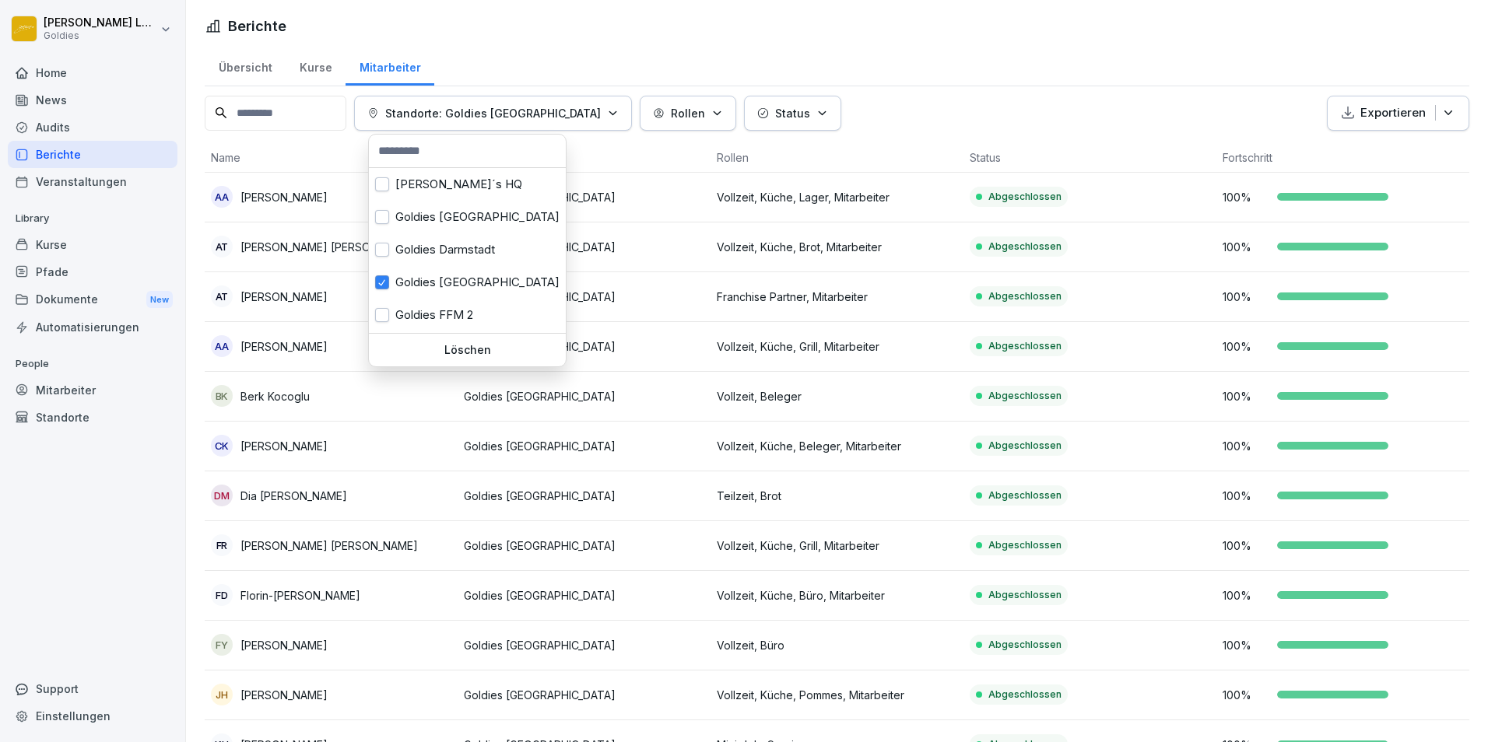
click at [949, 89] on html "[PERSON_NAME] Goldies Home News Audits Berichte Veranstaltungen Library Kurse P…" at bounding box center [744, 371] width 1488 height 742
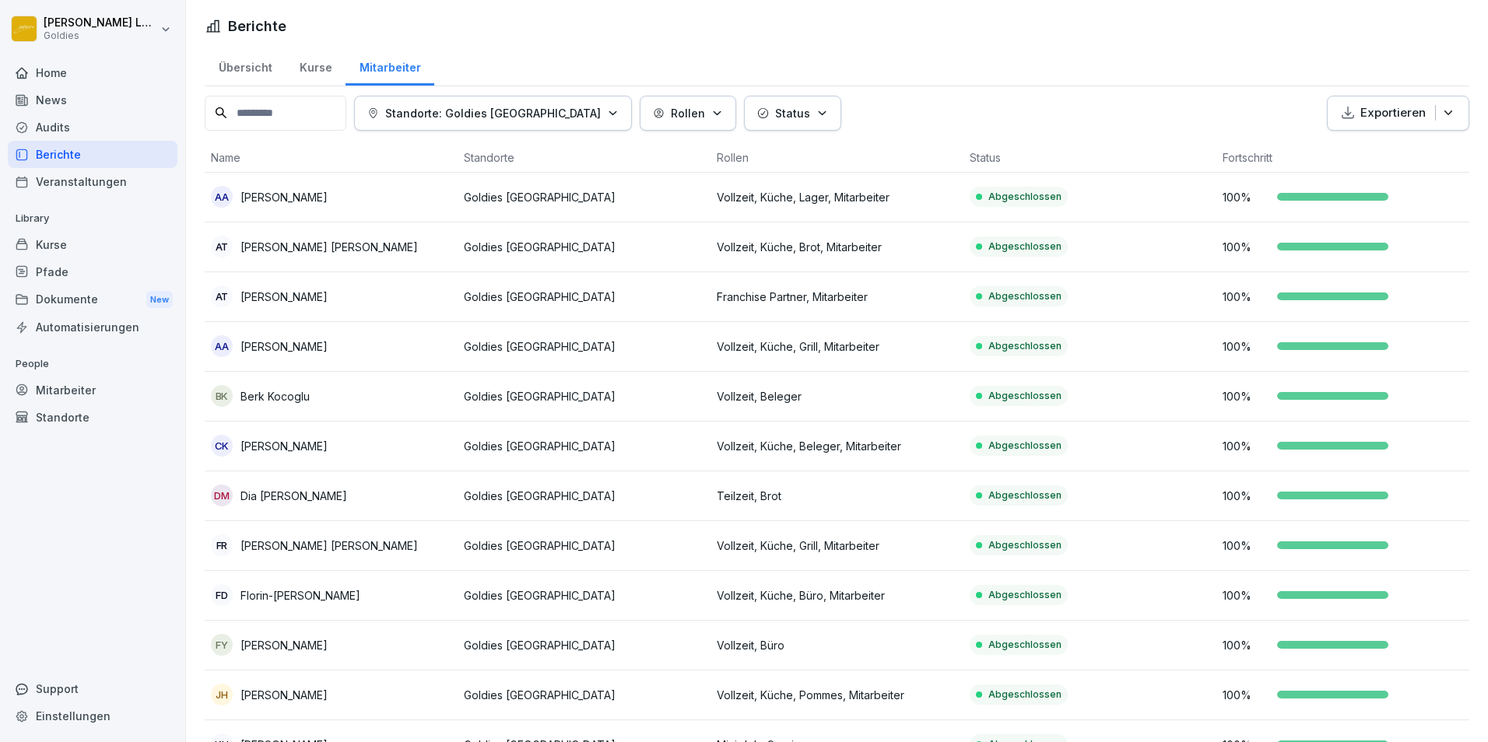
click at [54, 131] on div "Audits" at bounding box center [93, 127] width 170 height 27
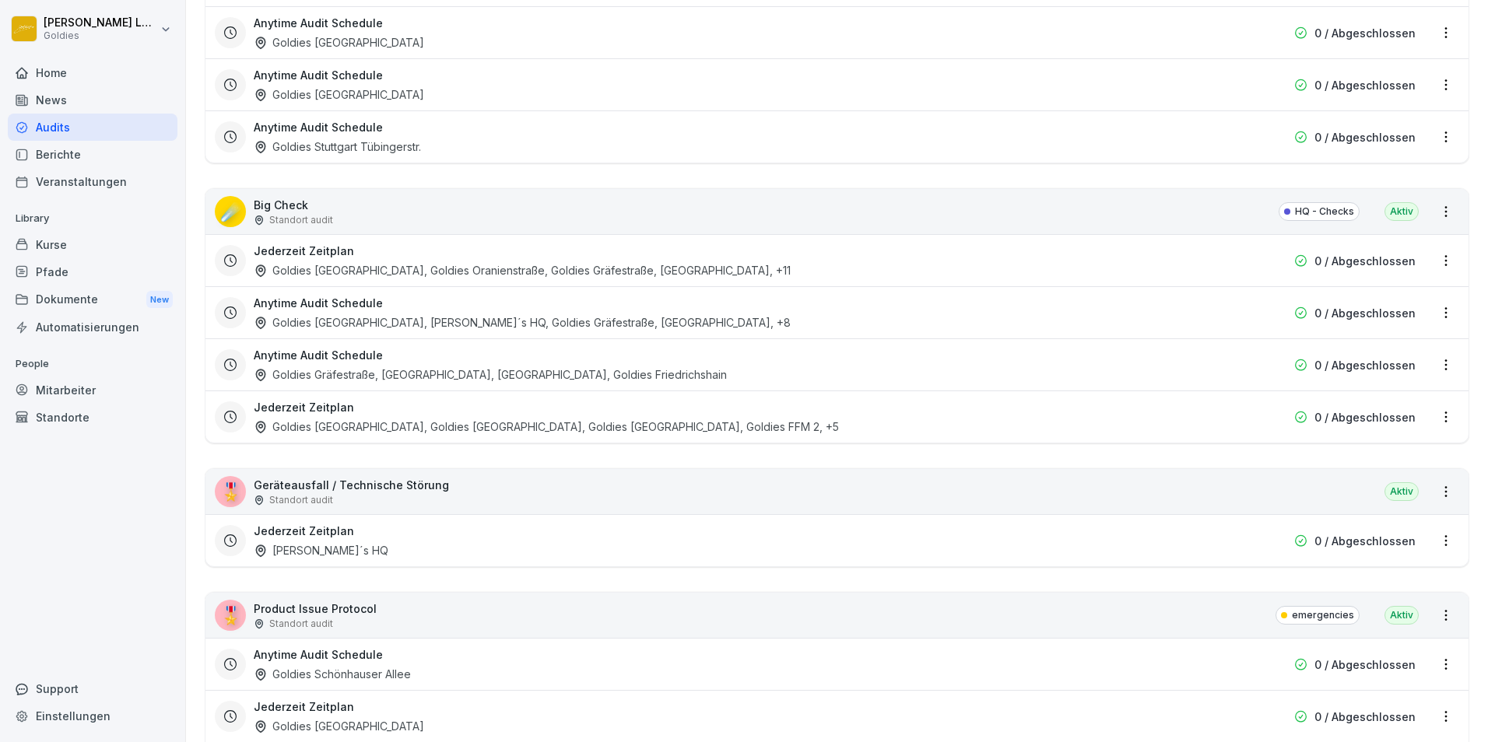
scroll to position [2152, 0]
click at [348, 246] on div "Jederzeit Zeitplan Goldies [GEOGRAPHIC_DATA], [GEOGRAPHIC_DATA], Goldies Gräfes…" at bounding box center [737, 259] width 967 height 36
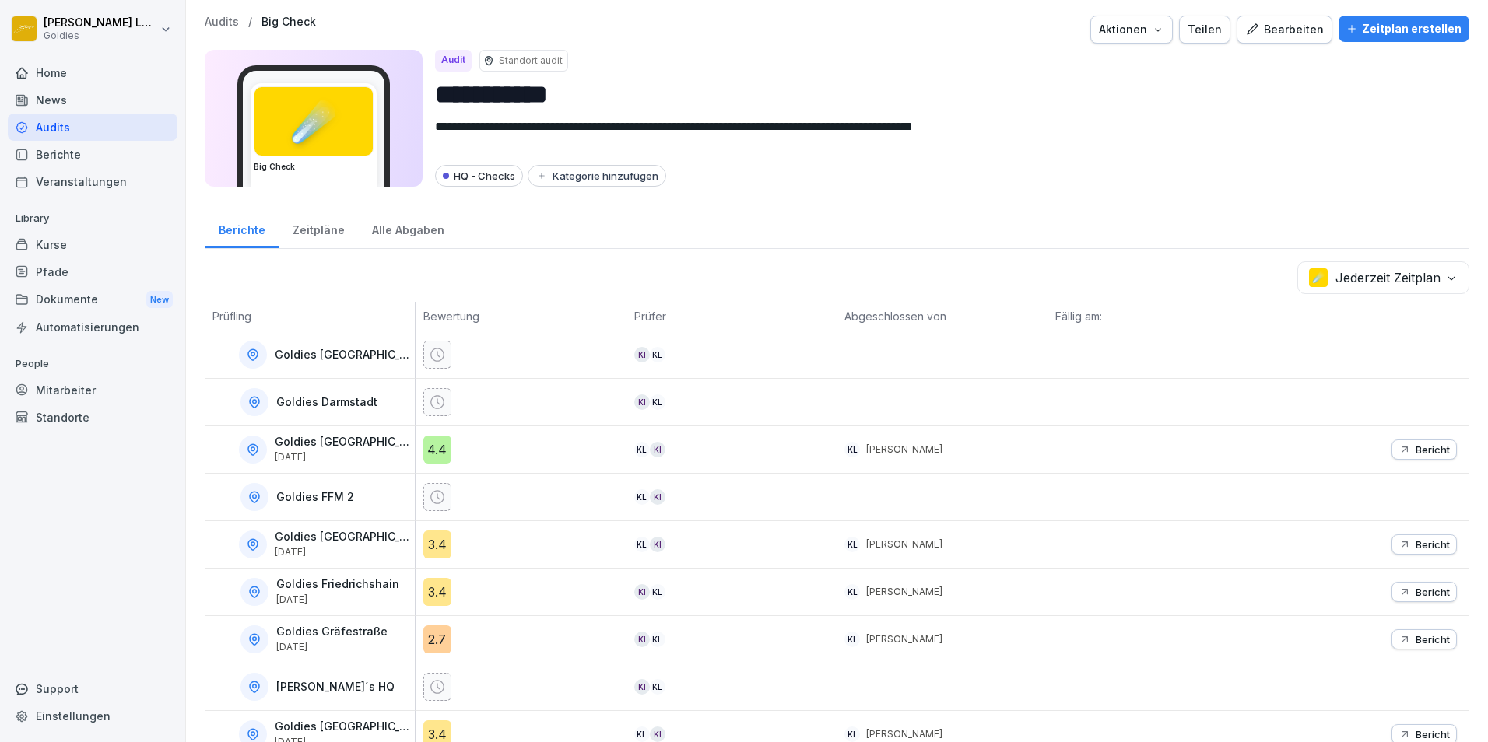
click at [214, 24] on p "Audits" at bounding box center [222, 22] width 34 height 13
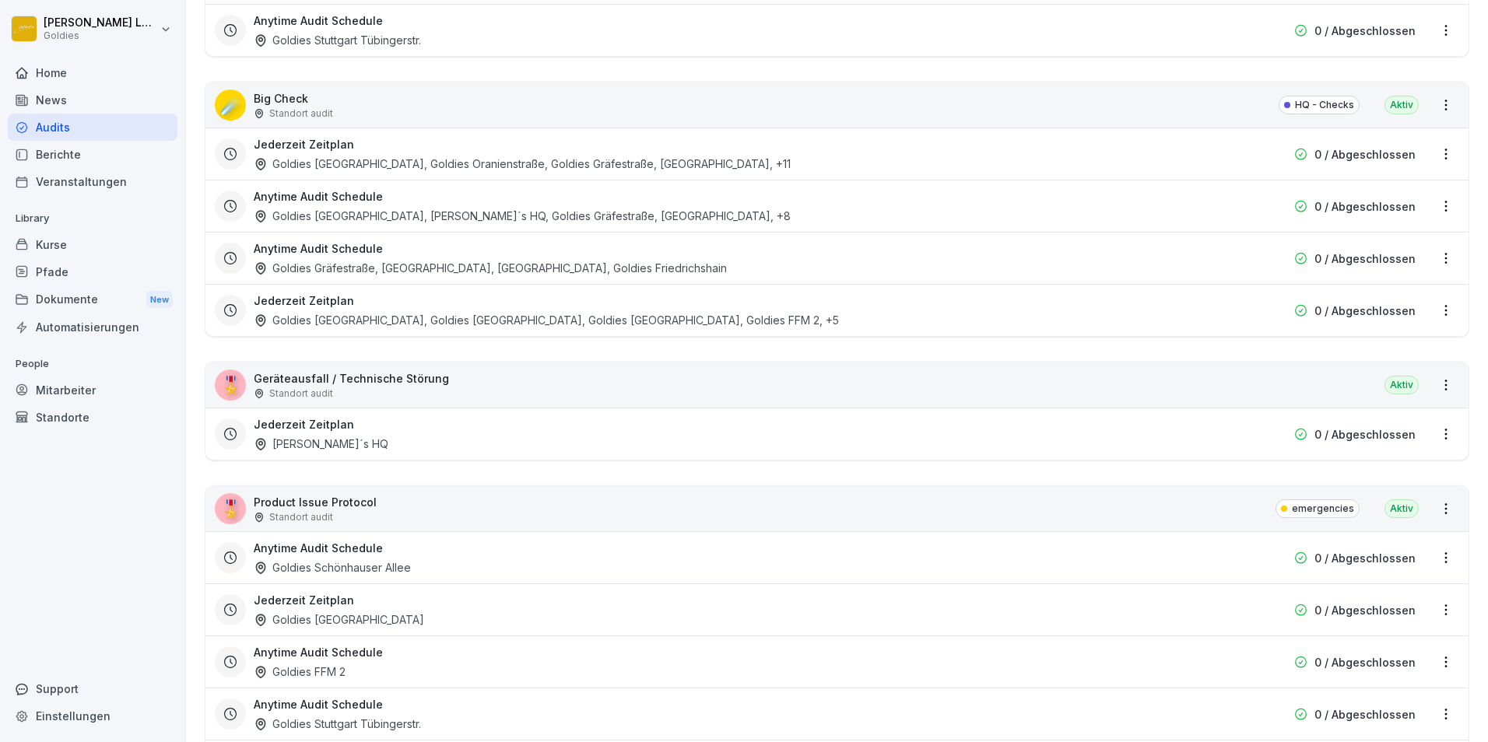
scroll to position [2260, 0]
click at [489, 206] on div "Goldies [GEOGRAPHIC_DATA], [PERSON_NAME]´s HQ, Goldies Gräfestraße, [GEOGRAPHIC…" at bounding box center [522, 213] width 537 height 16
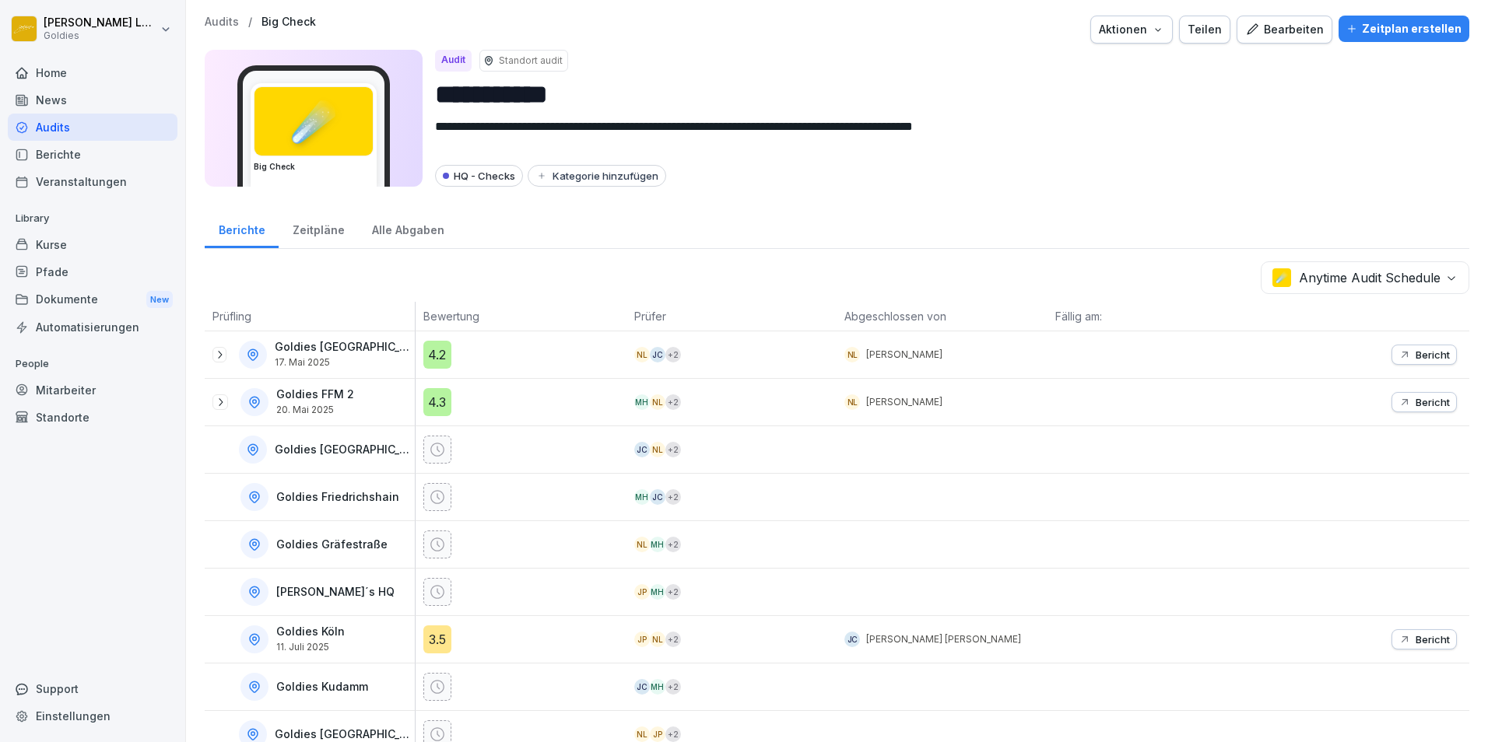
click at [234, 19] on p "Audits" at bounding box center [222, 22] width 34 height 13
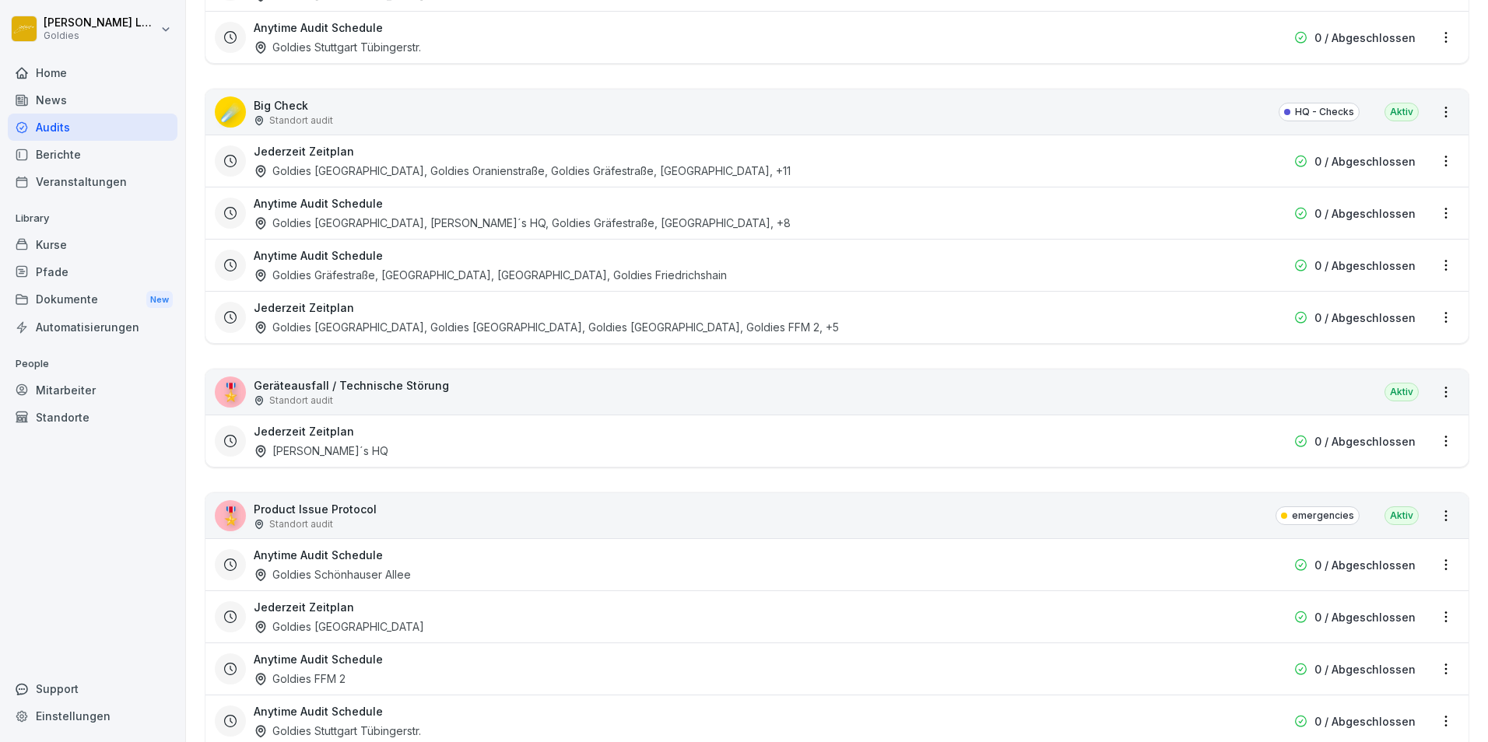
scroll to position [2251, 0]
click at [387, 320] on div "Goldies [GEOGRAPHIC_DATA], Goldies [GEOGRAPHIC_DATA], Goldies [GEOGRAPHIC_DATA]…" at bounding box center [546, 326] width 585 height 16
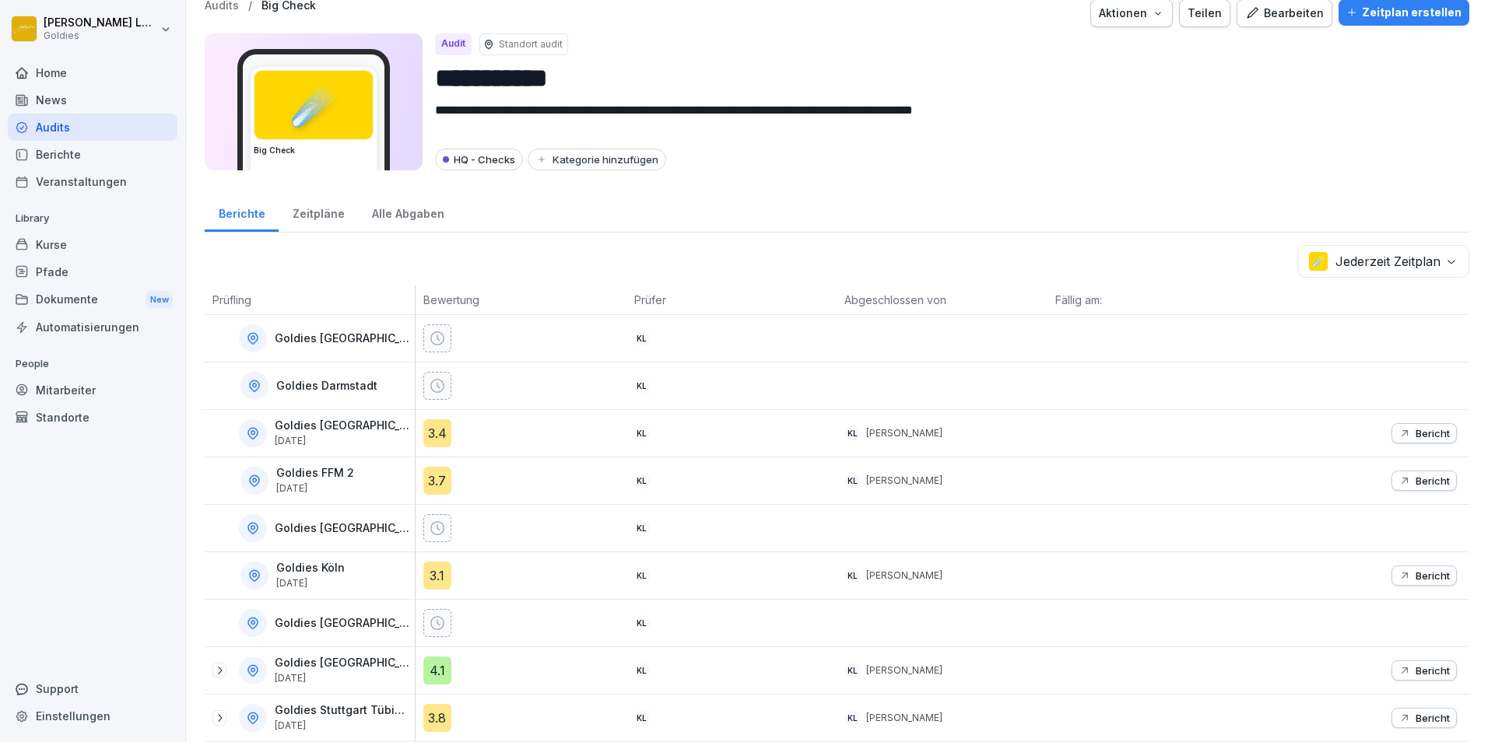
scroll to position [28, 0]
click at [989, 461] on button "Bericht" at bounding box center [1423, 481] width 65 height 20
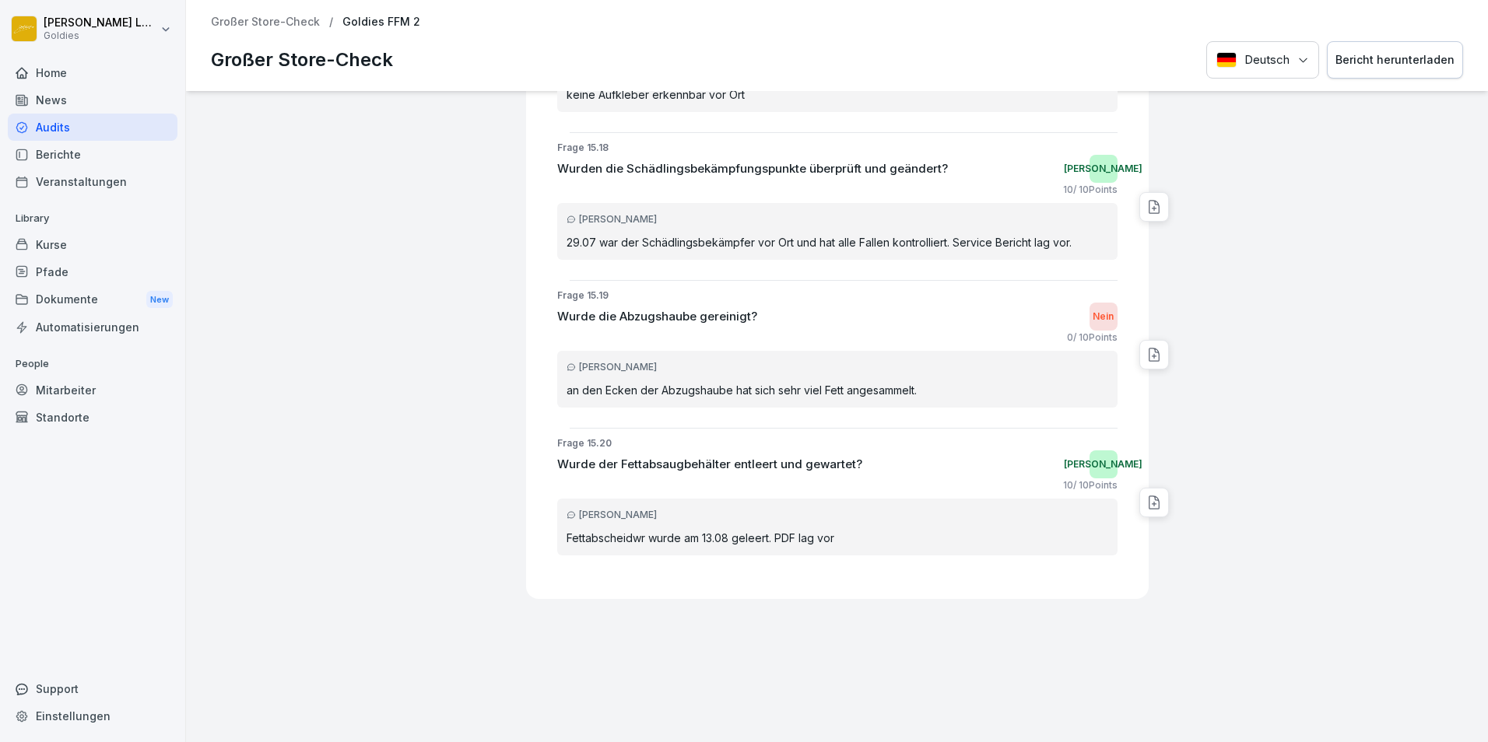
scroll to position [53842, 0]
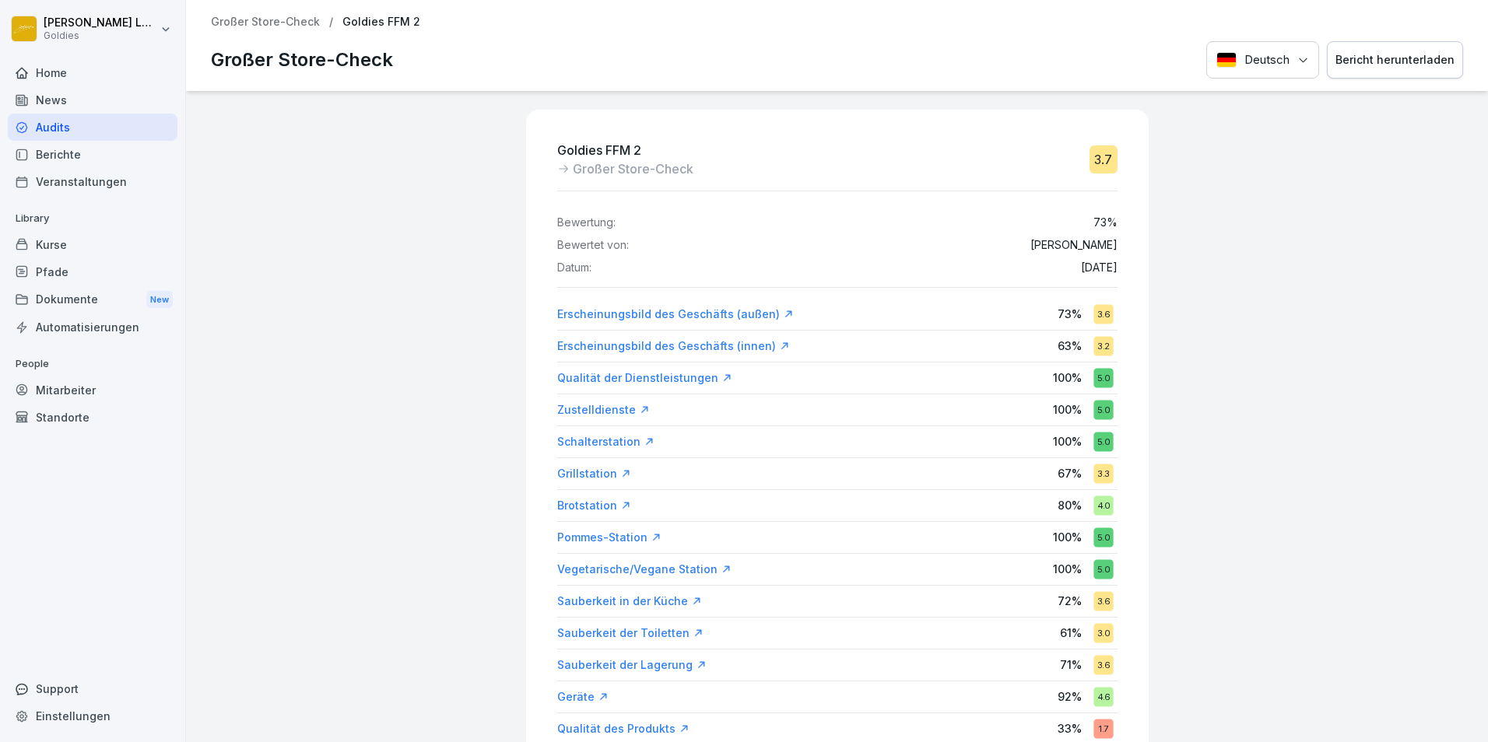
click at [124, 461] on div "Support" at bounding box center [93, 688] width 170 height 27
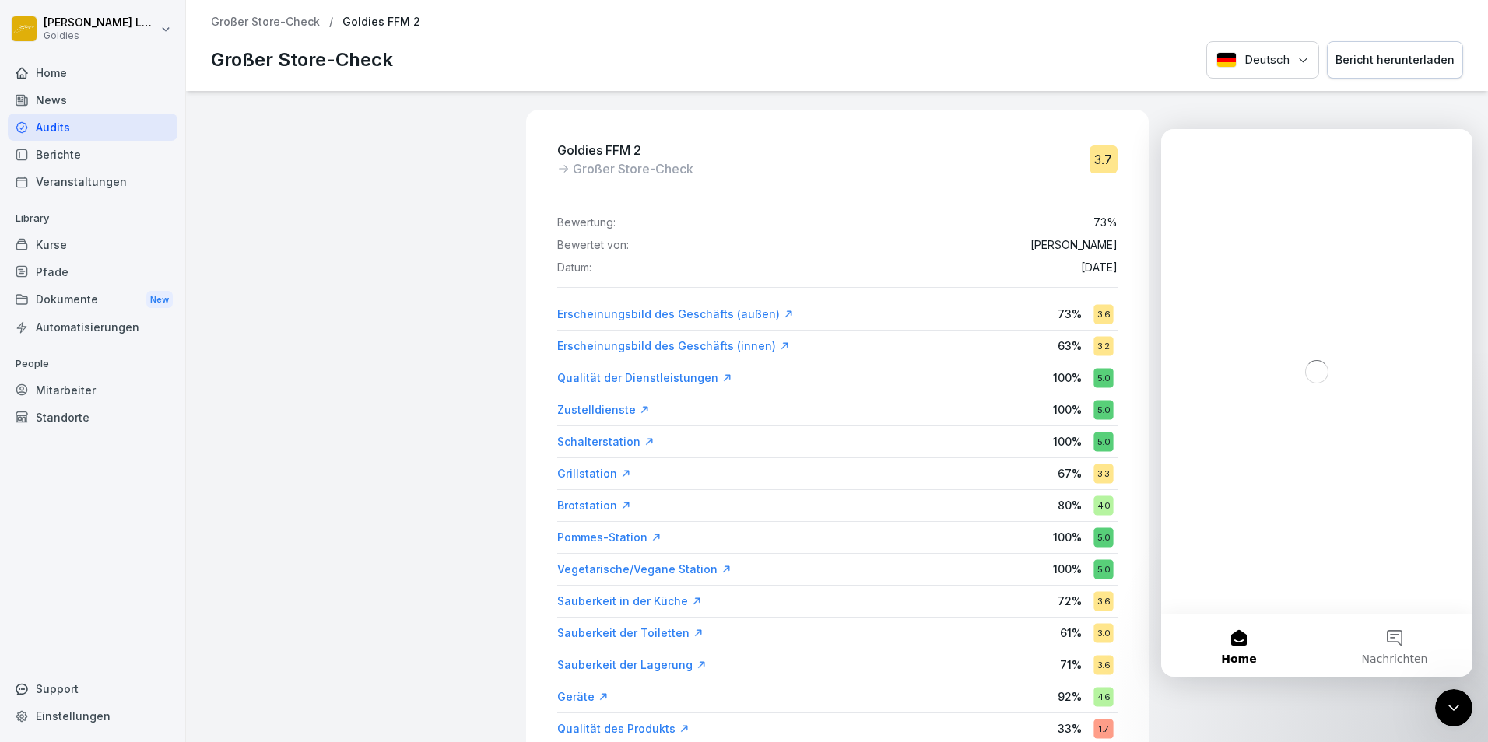
scroll to position [0, 0]
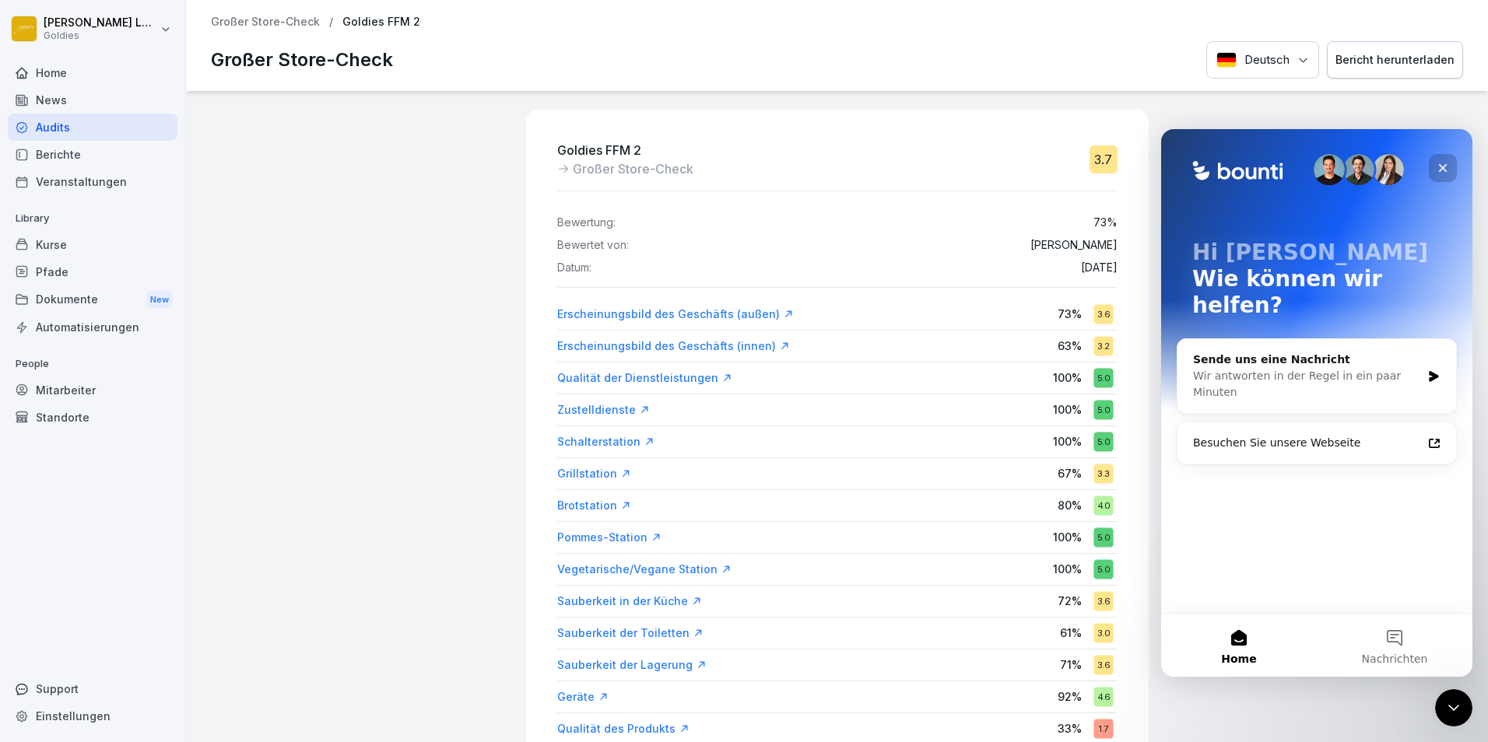
click at [989, 166] on icon "Schließen" at bounding box center [1443, 168] width 12 height 12
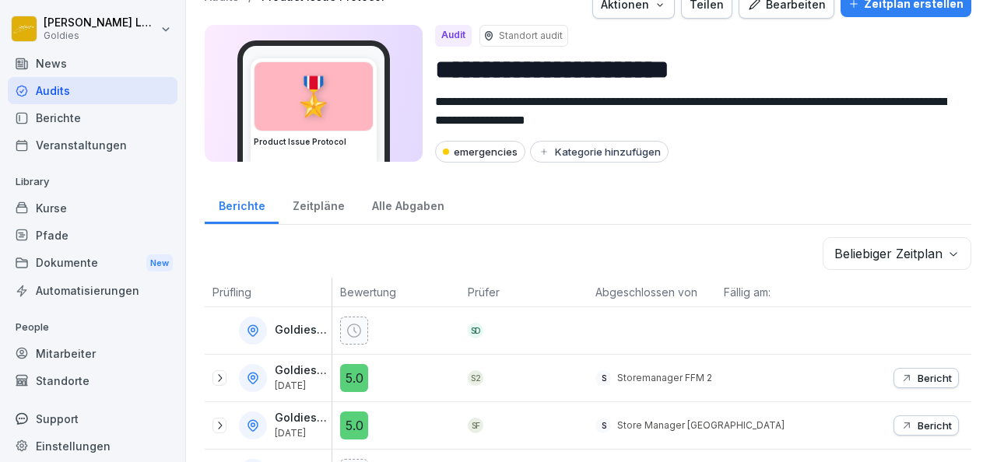
scroll to position [37, 0]
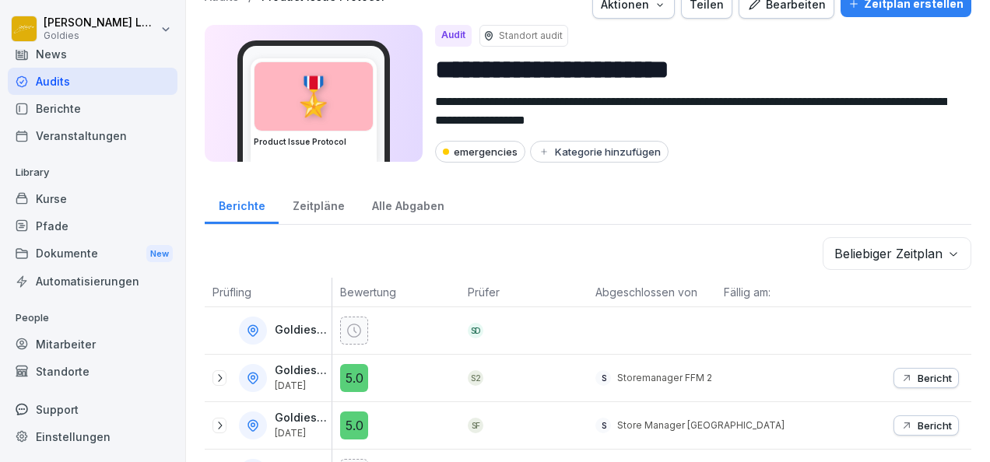
click at [77, 342] on div "Mitarbeiter" at bounding box center [93, 344] width 170 height 27
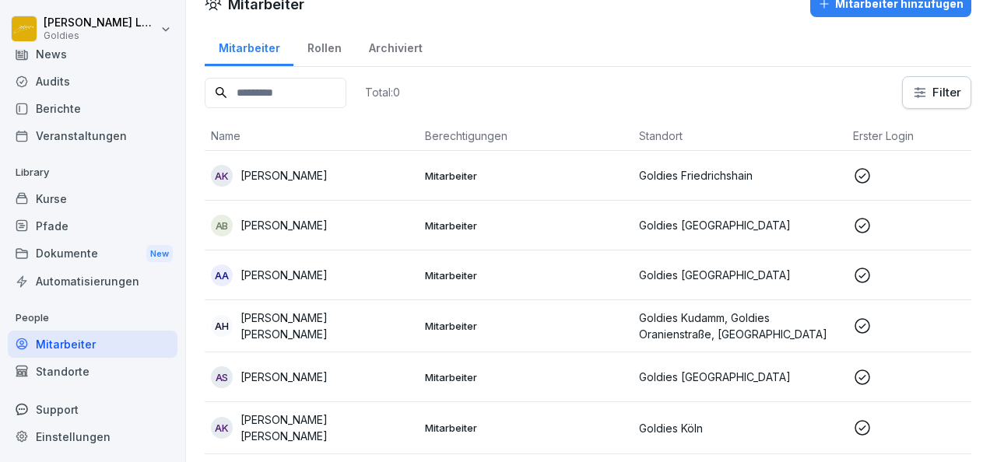
scroll to position [16, 0]
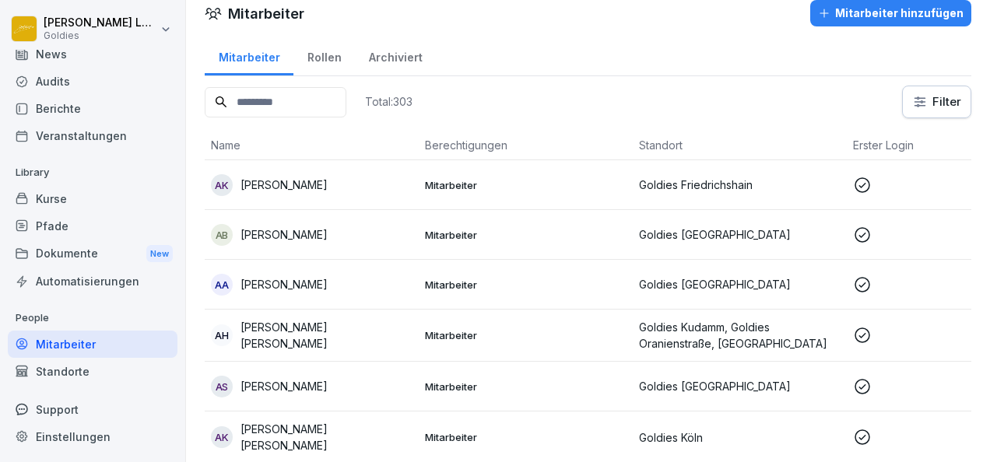
click at [302, 98] on input at bounding box center [276, 102] width 142 height 30
type input "*****"
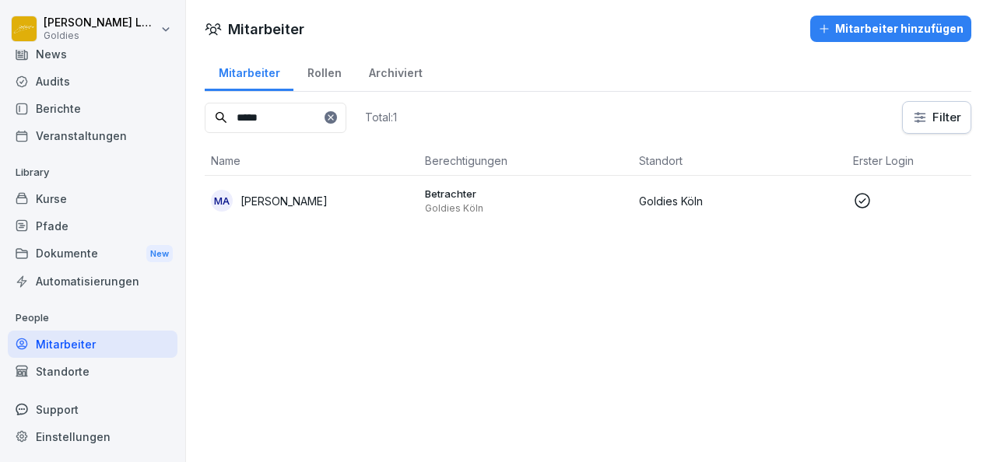
scroll to position [0, 0]
click at [485, 202] on p "Goldies Köln" at bounding box center [526, 208] width 202 height 12
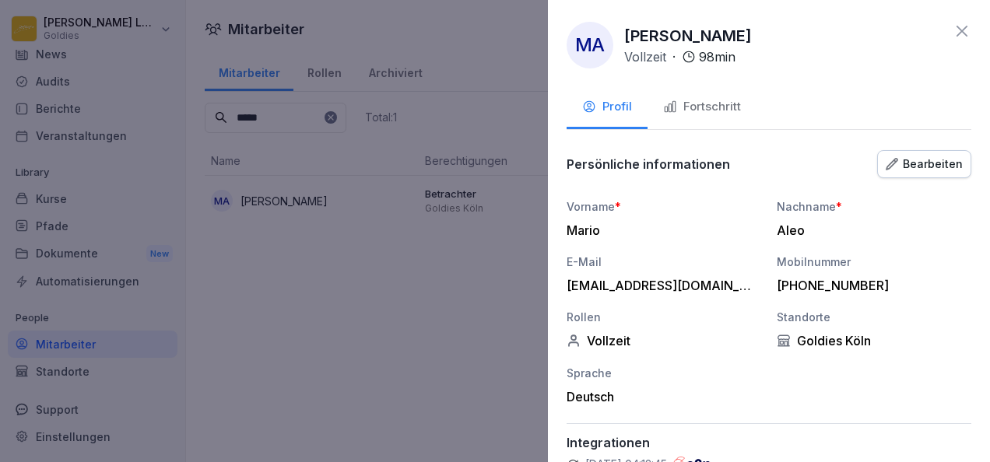
click at [928, 163] on div "Bearbeiten" at bounding box center [924, 164] width 77 height 17
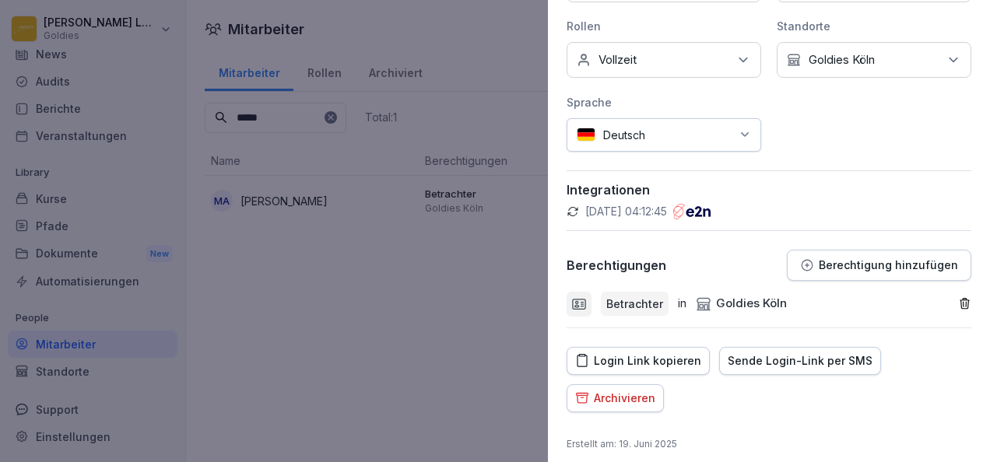
scroll to position [359, 0]
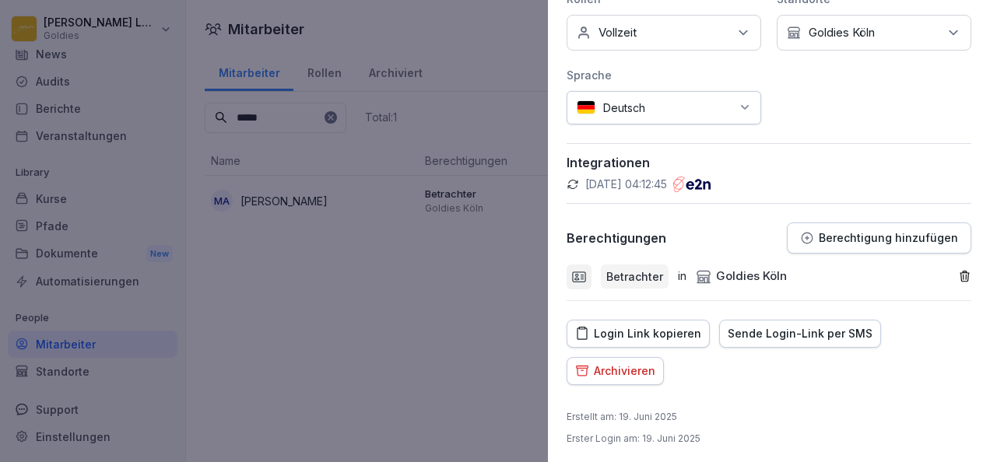
click at [850, 226] on button "Berechtigung hinzufügen" at bounding box center [879, 238] width 184 height 31
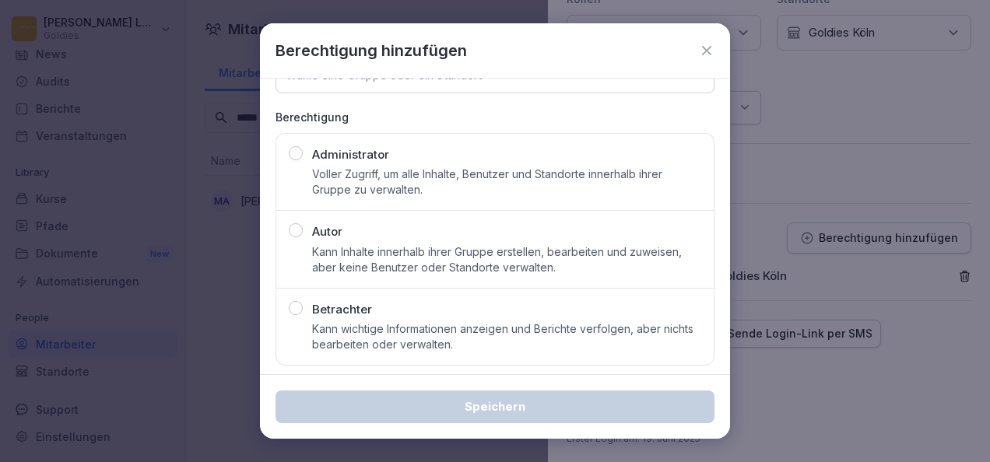
scroll to position [65, 0]
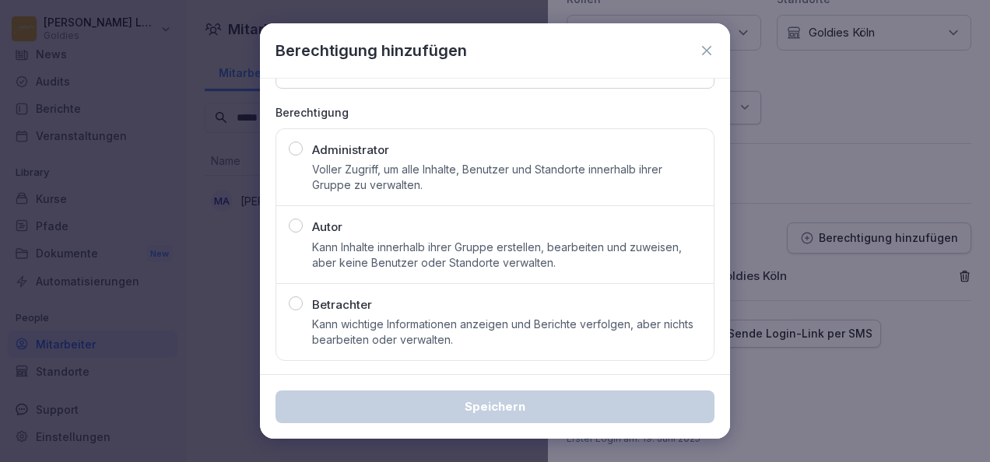
click at [699, 48] on icon at bounding box center [707, 51] width 16 height 16
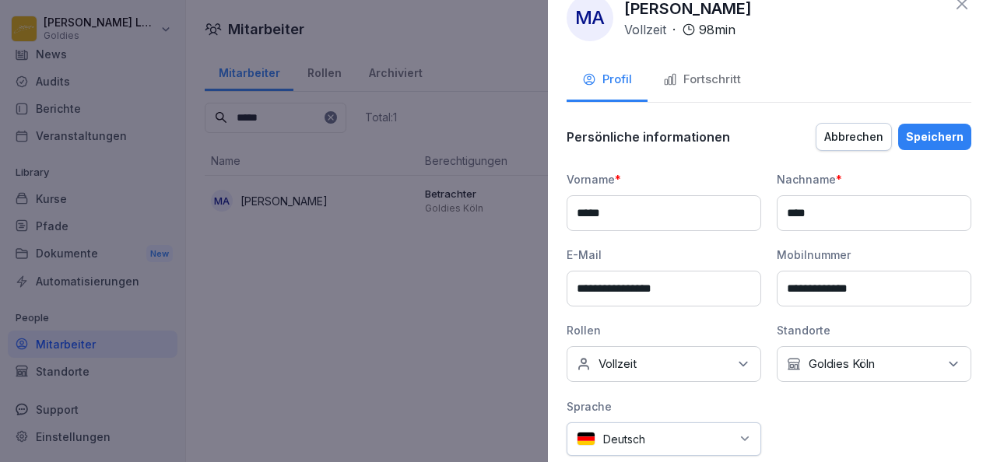
scroll to position [0, 0]
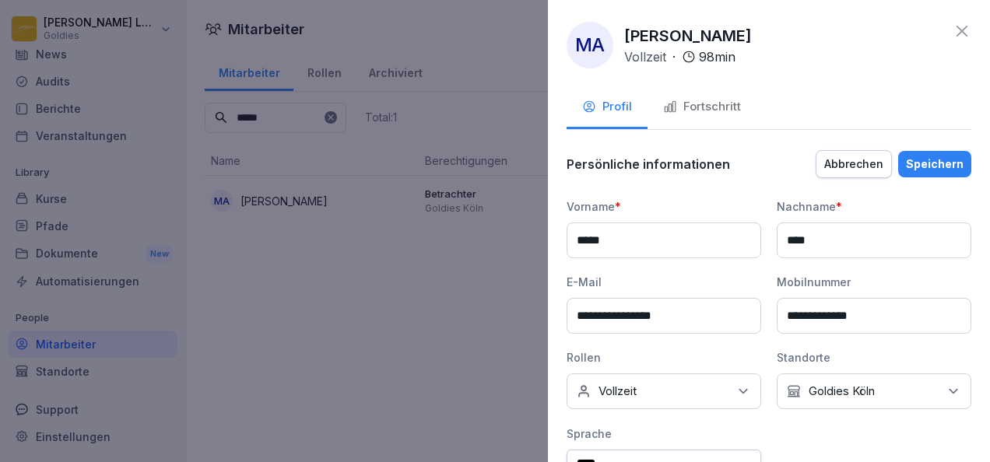
drag, startPoint x: 695, startPoint y: 312, endPoint x: 542, endPoint y: 313, distance: 152.5
click at [542, 313] on body "**********" at bounding box center [495, 231] width 990 height 462
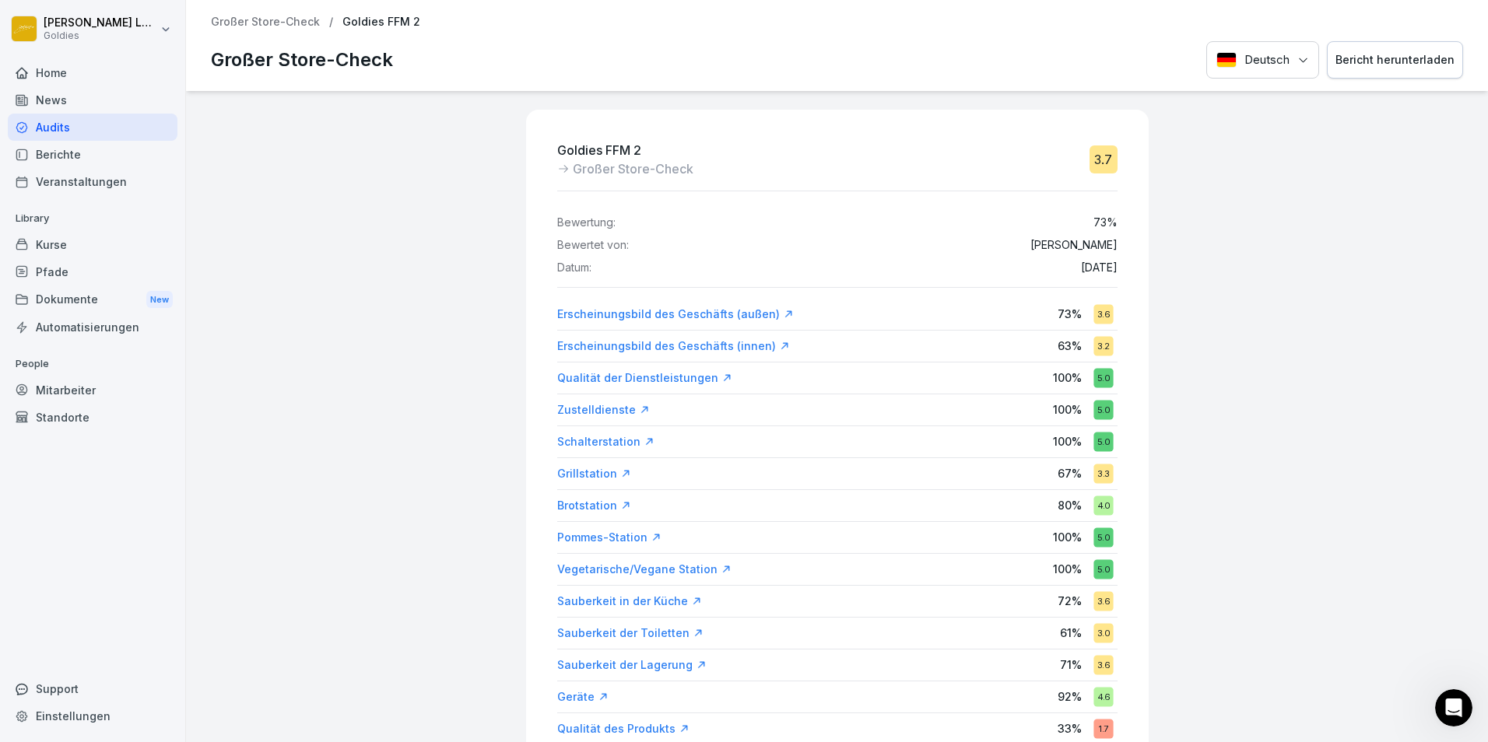
click at [117, 413] on div "Standorte" at bounding box center [93, 417] width 170 height 27
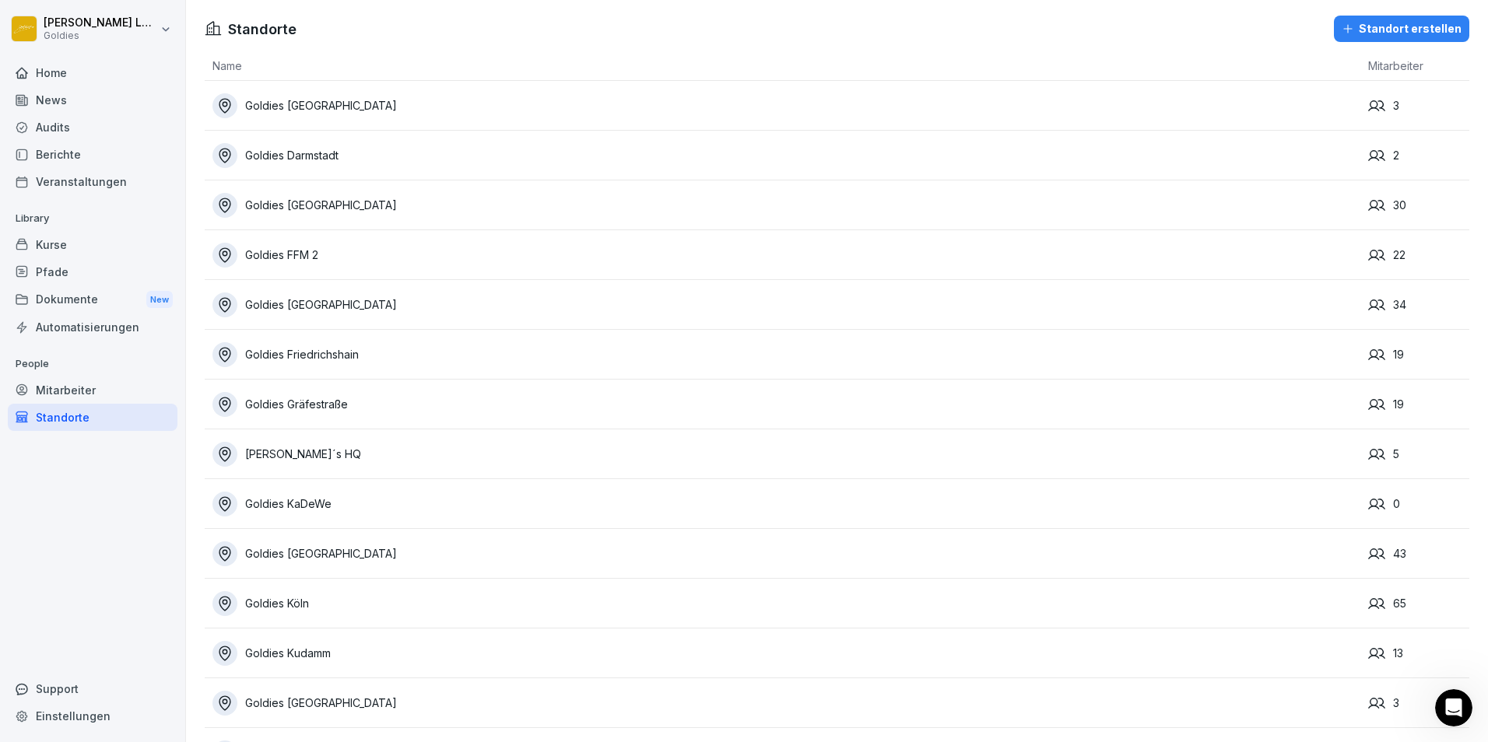
click at [297, 607] on div "Goldies Köln" at bounding box center [786, 603] width 1148 height 25
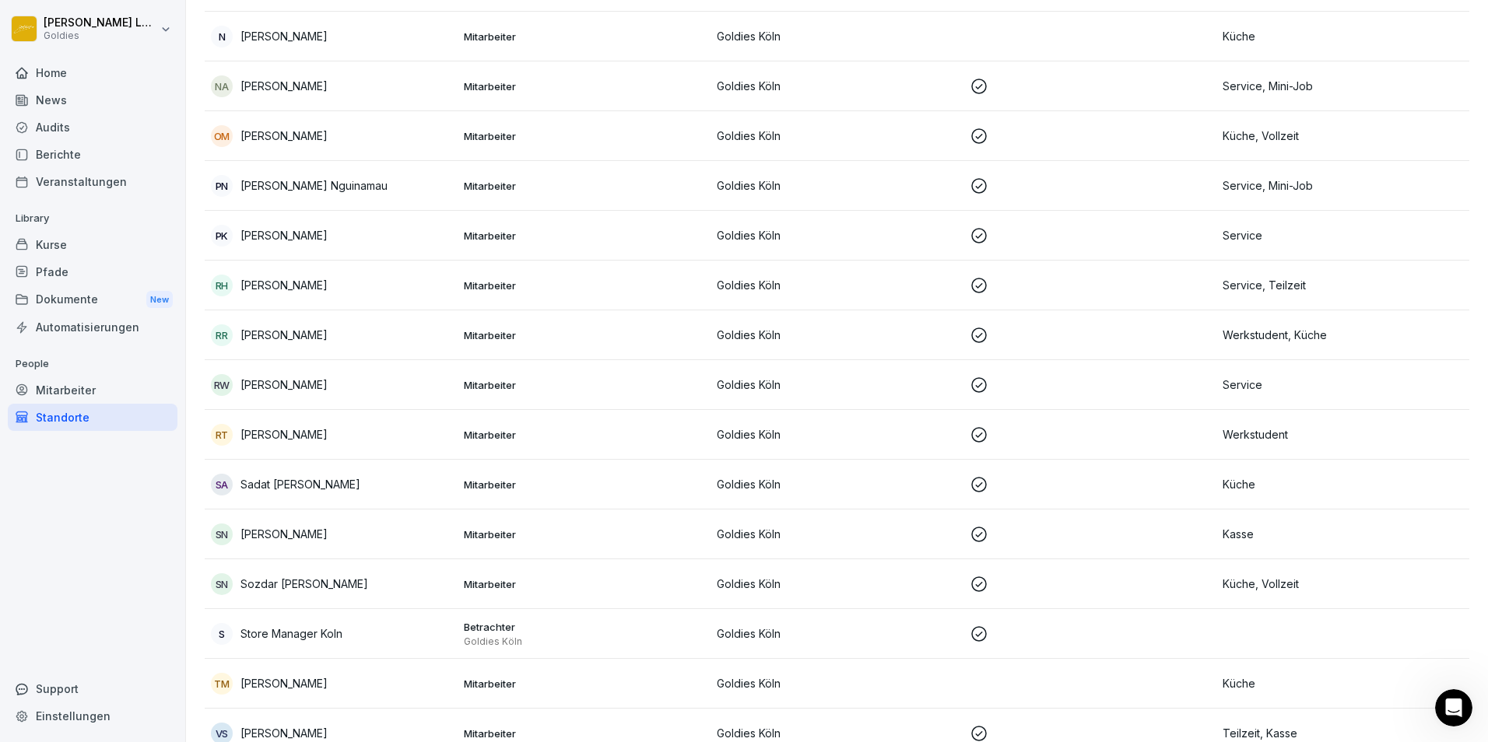
scroll to position [2704, 0]
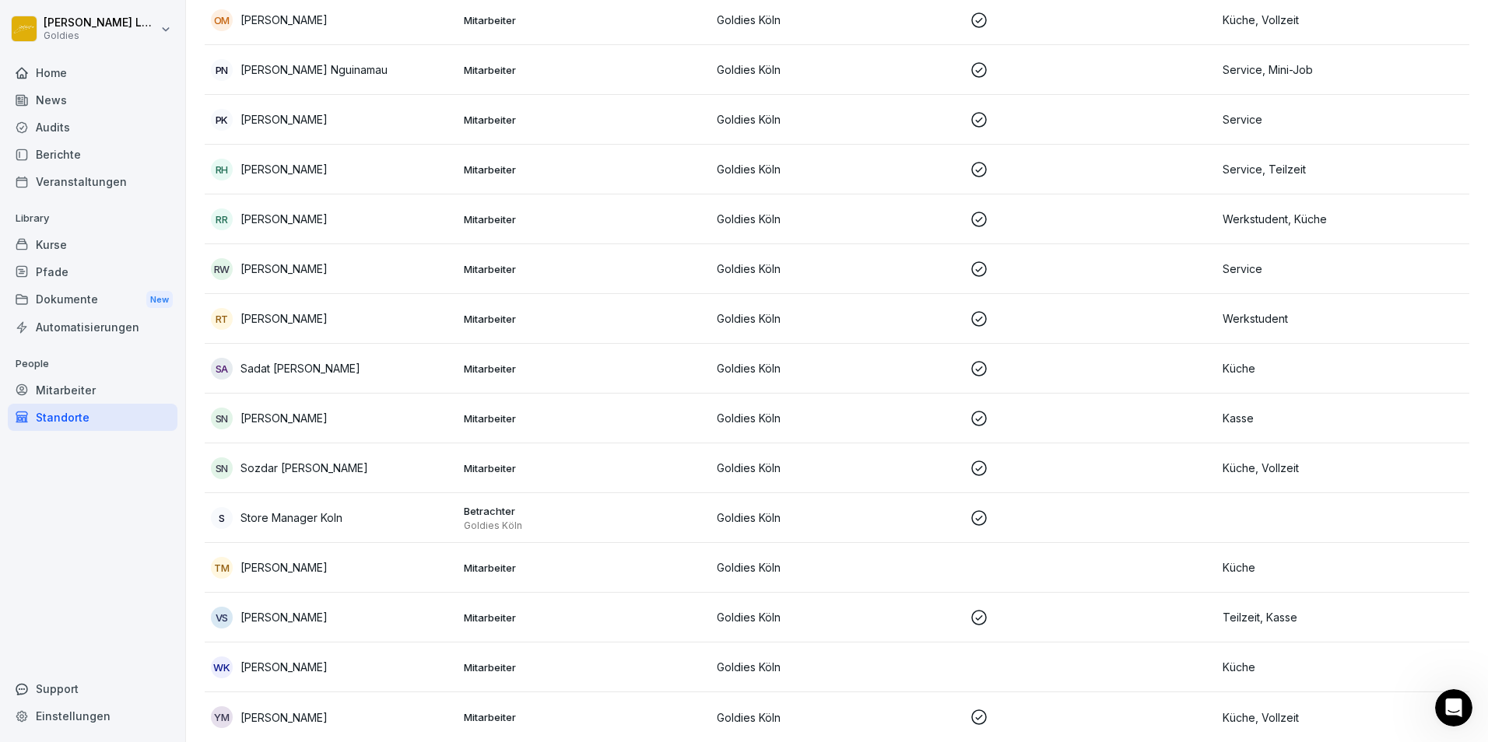
click at [321, 510] on p "Store Manager Koln" at bounding box center [291, 518] width 102 height 16
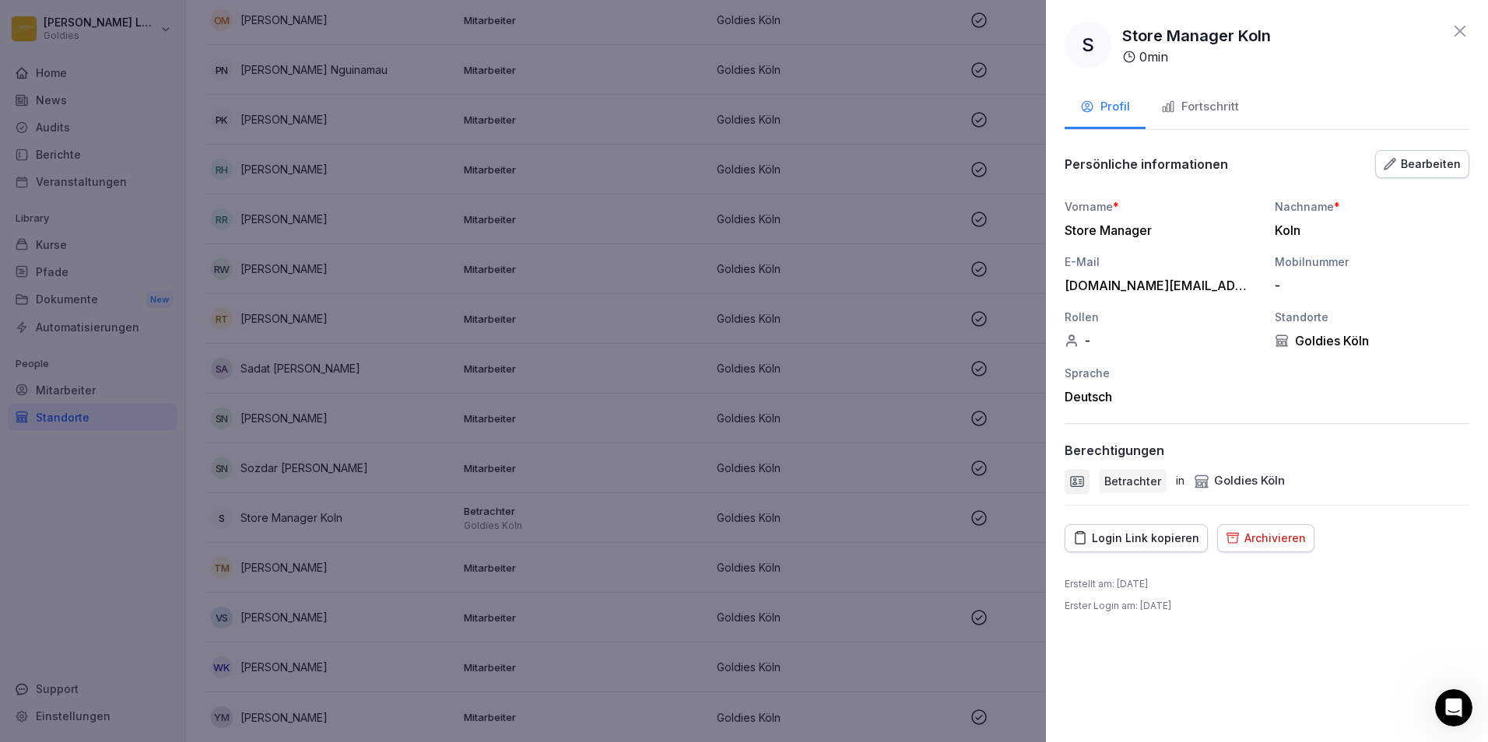
click at [1173, 293] on div "[DOMAIN_NAME][EMAIL_ADDRESS][DOMAIN_NAME]" at bounding box center [1158, 286] width 187 height 16
click at [1170, 105] on icon "button" at bounding box center [1168, 107] width 11 height 11
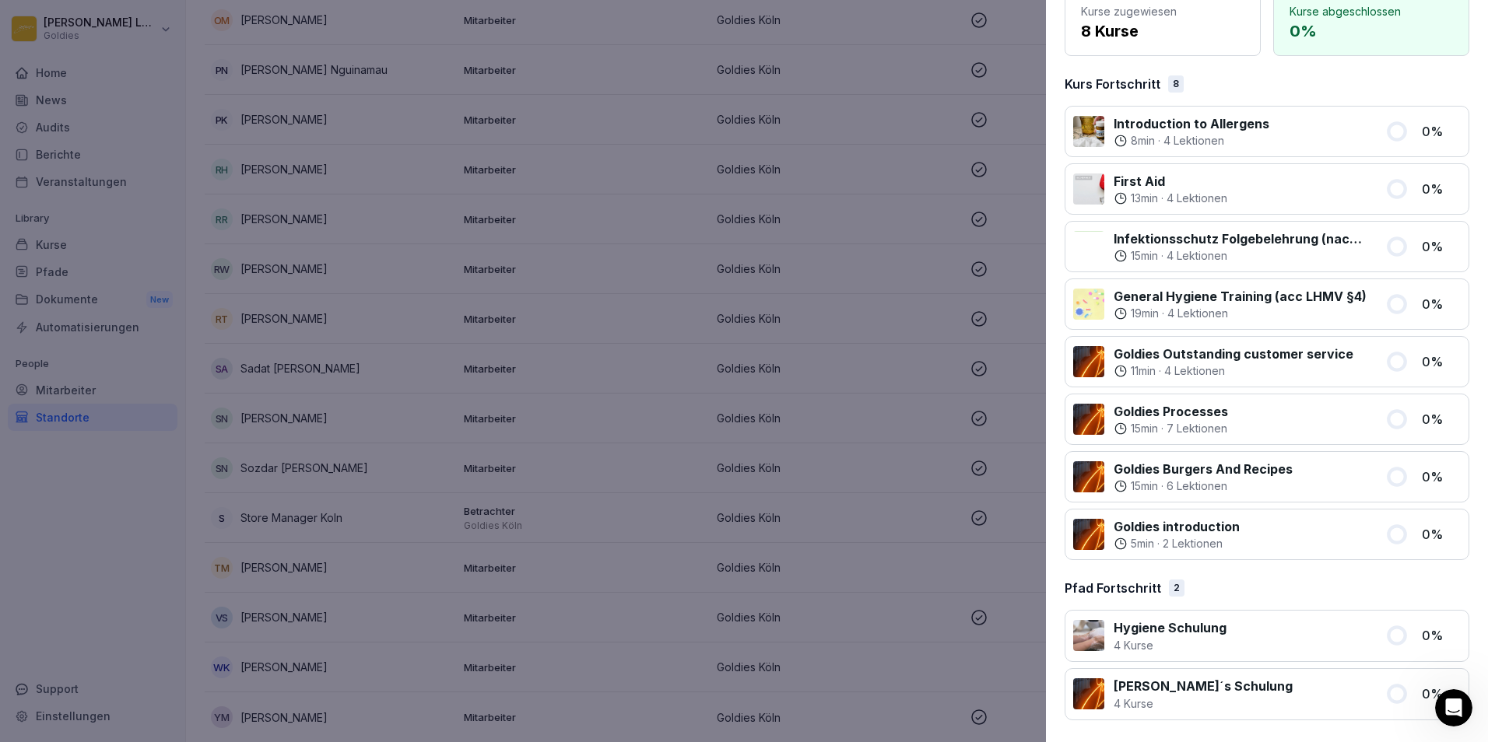
scroll to position [0, 0]
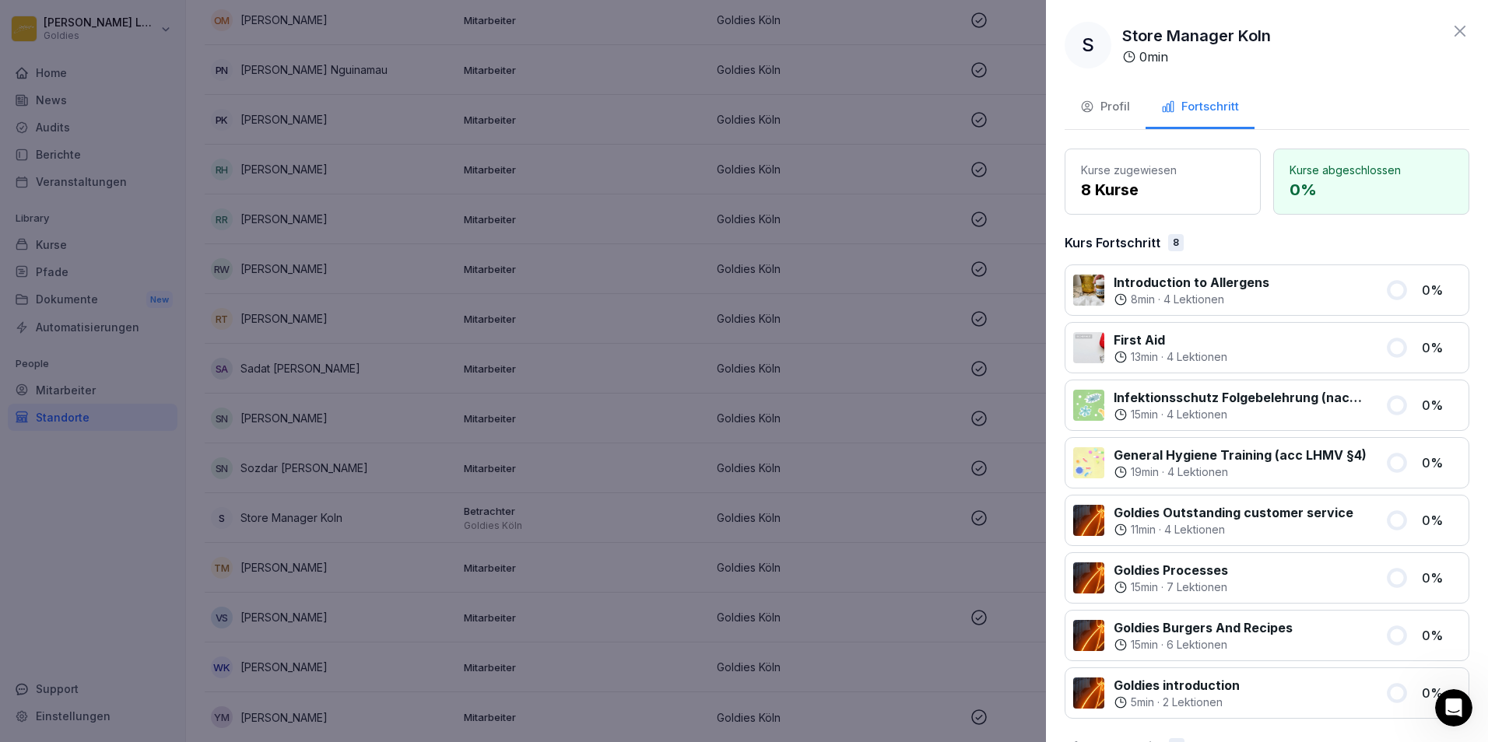
click at [1114, 109] on div "Profil" at bounding box center [1105, 107] width 50 height 18
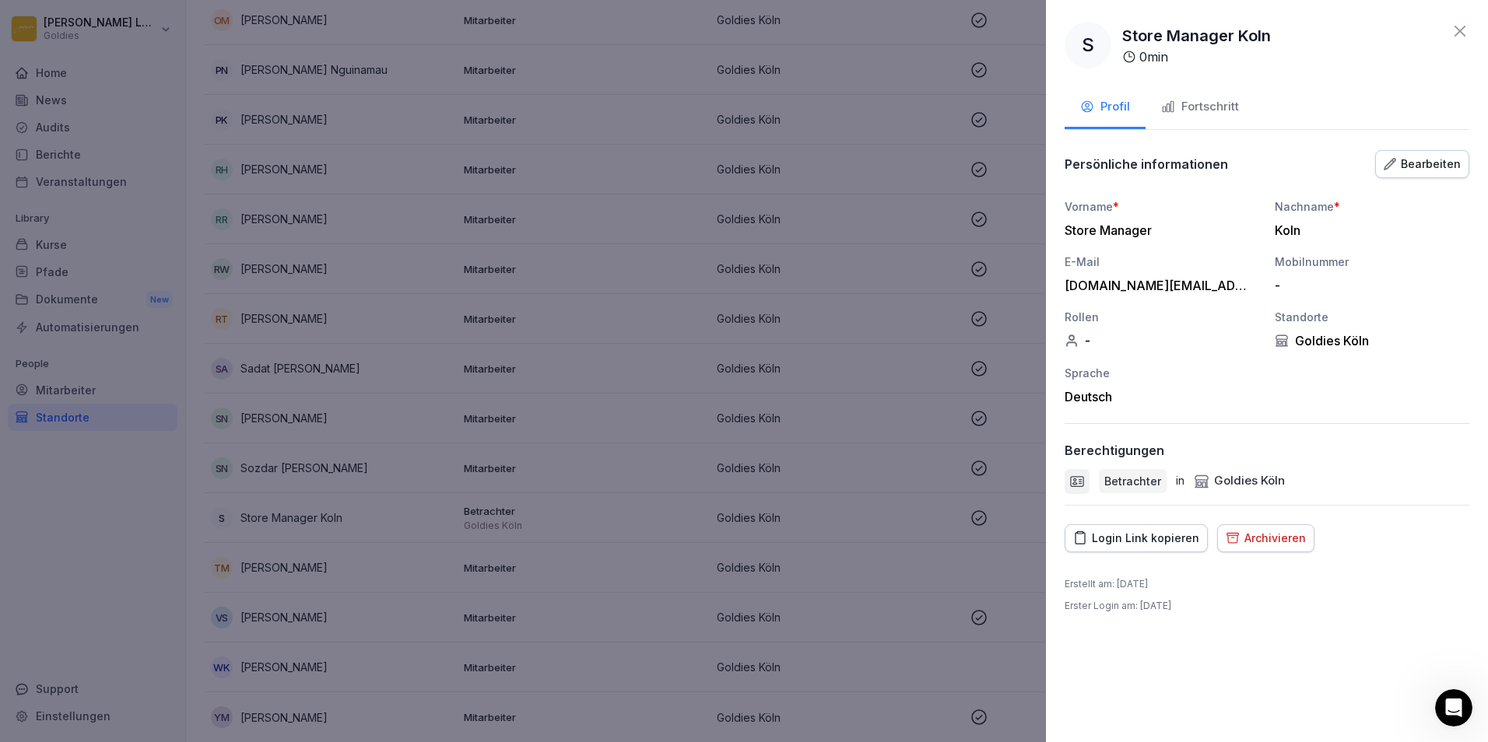
click at [1197, 107] on div "Fortschritt" at bounding box center [1200, 107] width 78 height 18
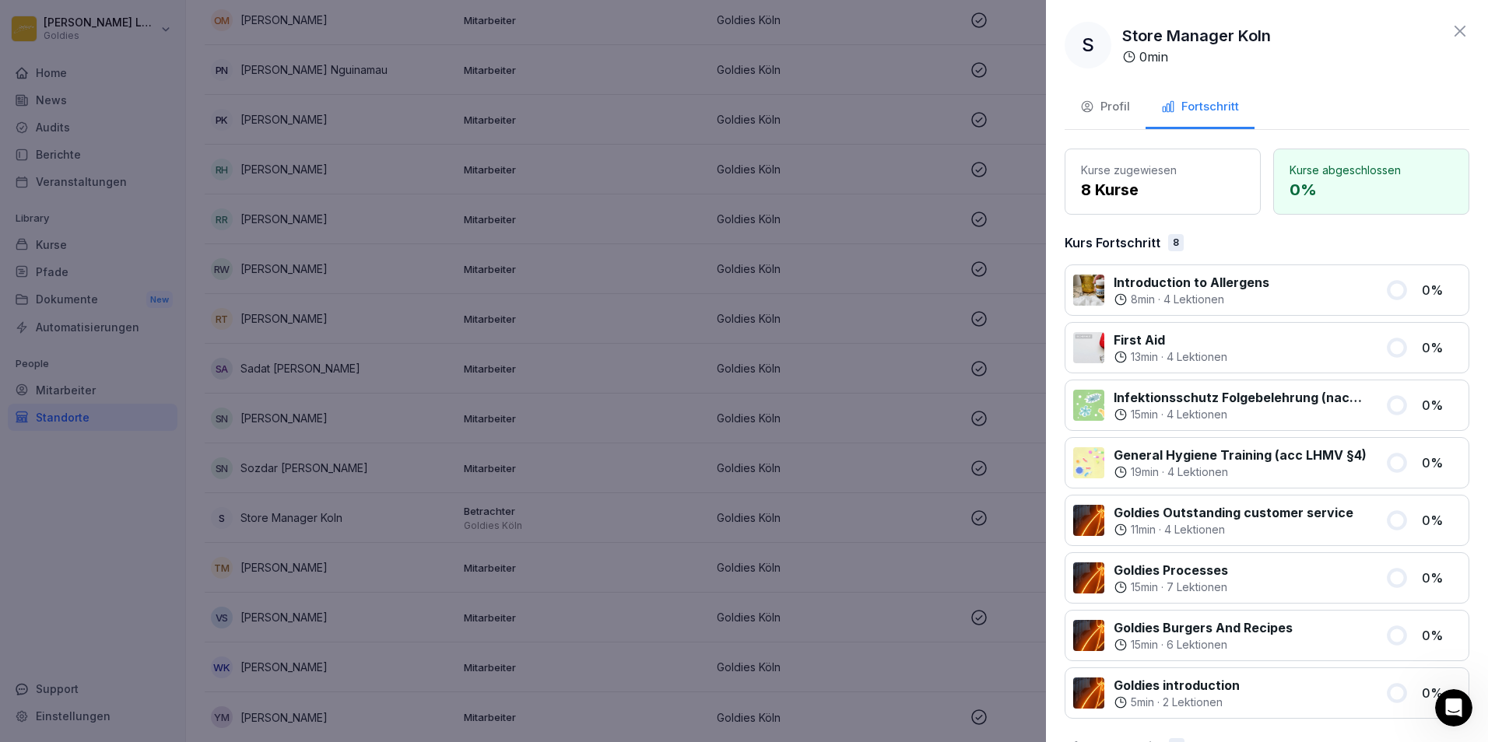
click at [1114, 103] on div "Profil" at bounding box center [1105, 107] width 50 height 18
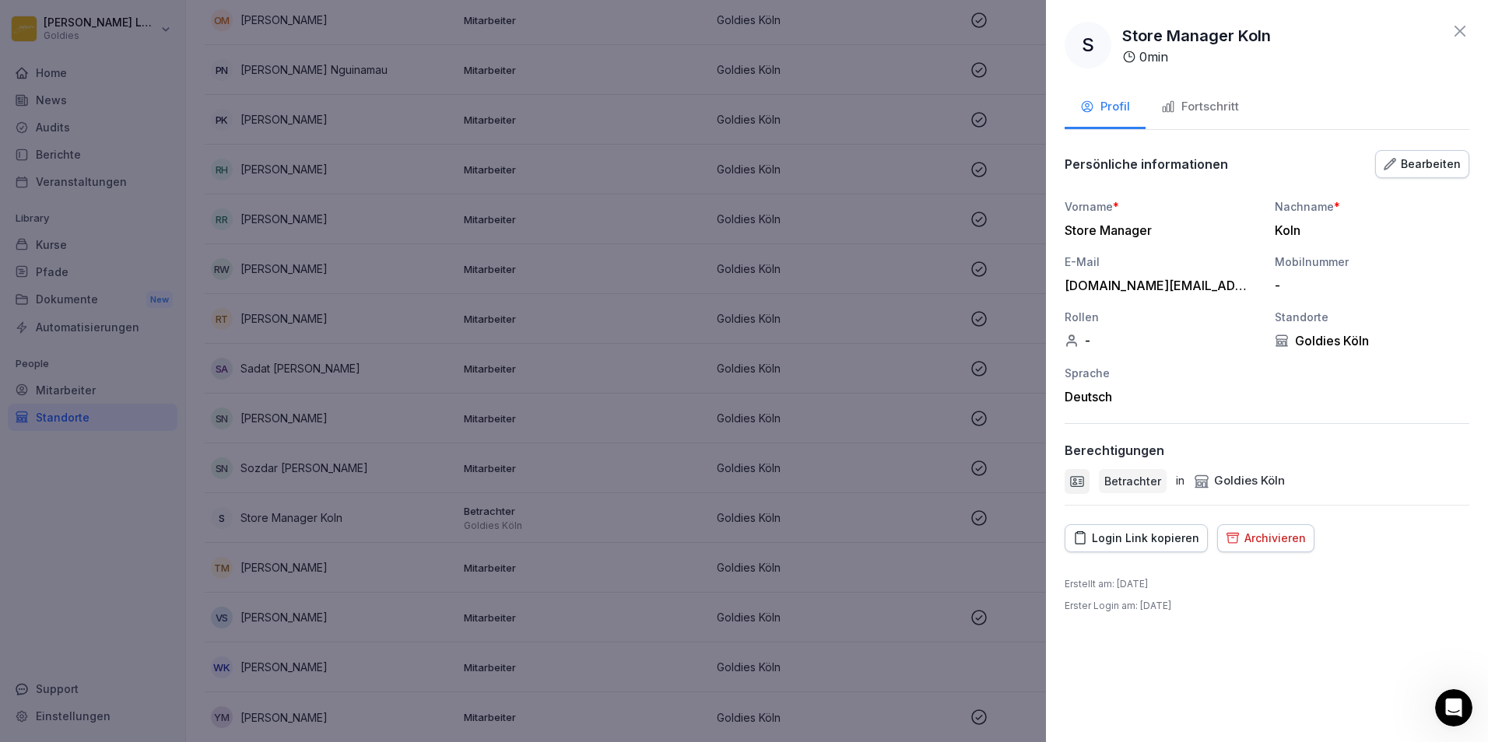
click at [1091, 342] on div "-" at bounding box center [1162, 341] width 195 height 16
click at [1429, 154] on button "Bearbeiten" at bounding box center [1422, 164] width 94 height 28
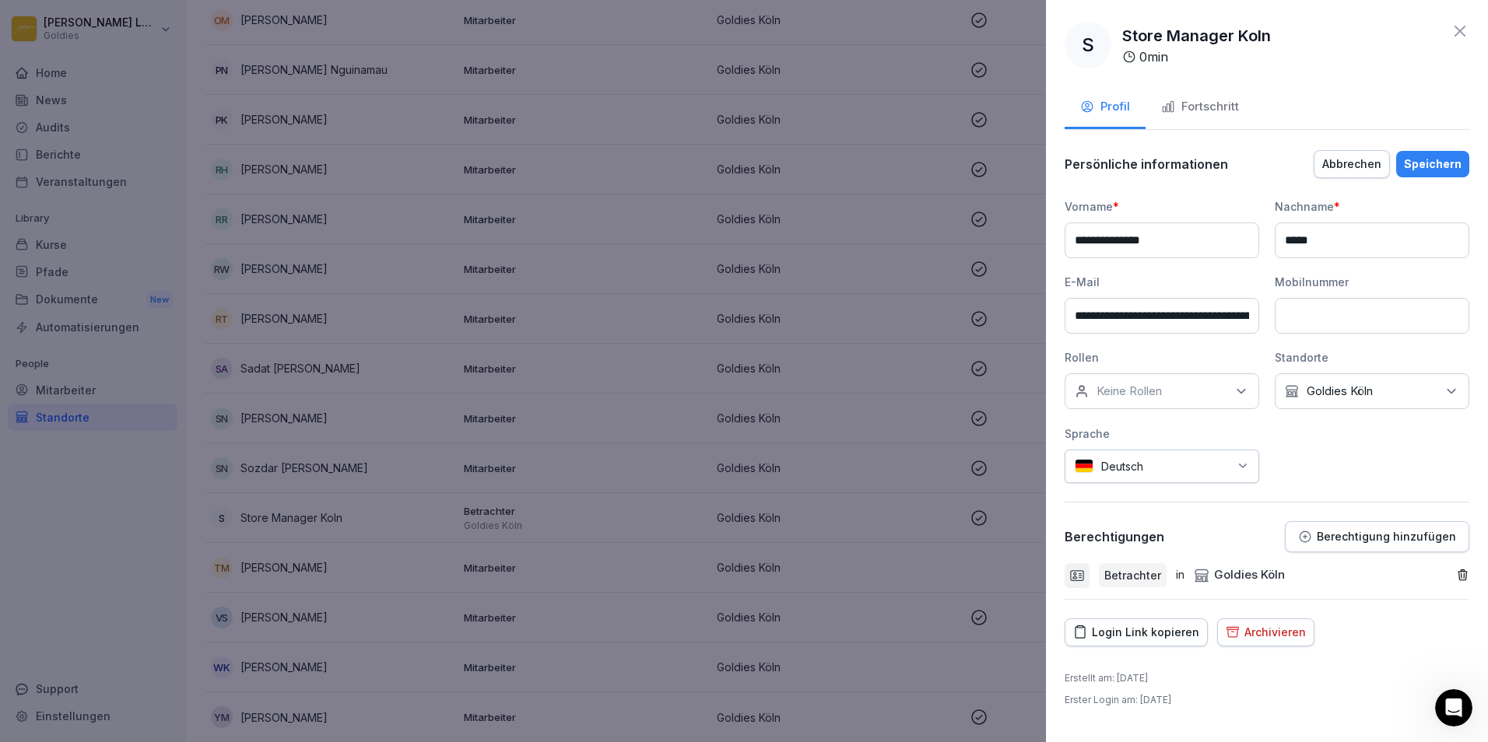
click at [1235, 384] on icon at bounding box center [1241, 392] width 16 height 16
click at [1160, 482] on label "Store Manager" at bounding box center [1136, 476] width 79 height 14
click at [1334, 461] on div "**********" at bounding box center [1267, 340] width 405 height 285
click at [1444, 165] on div "Speichern" at bounding box center [1433, 164] width 58 height 17
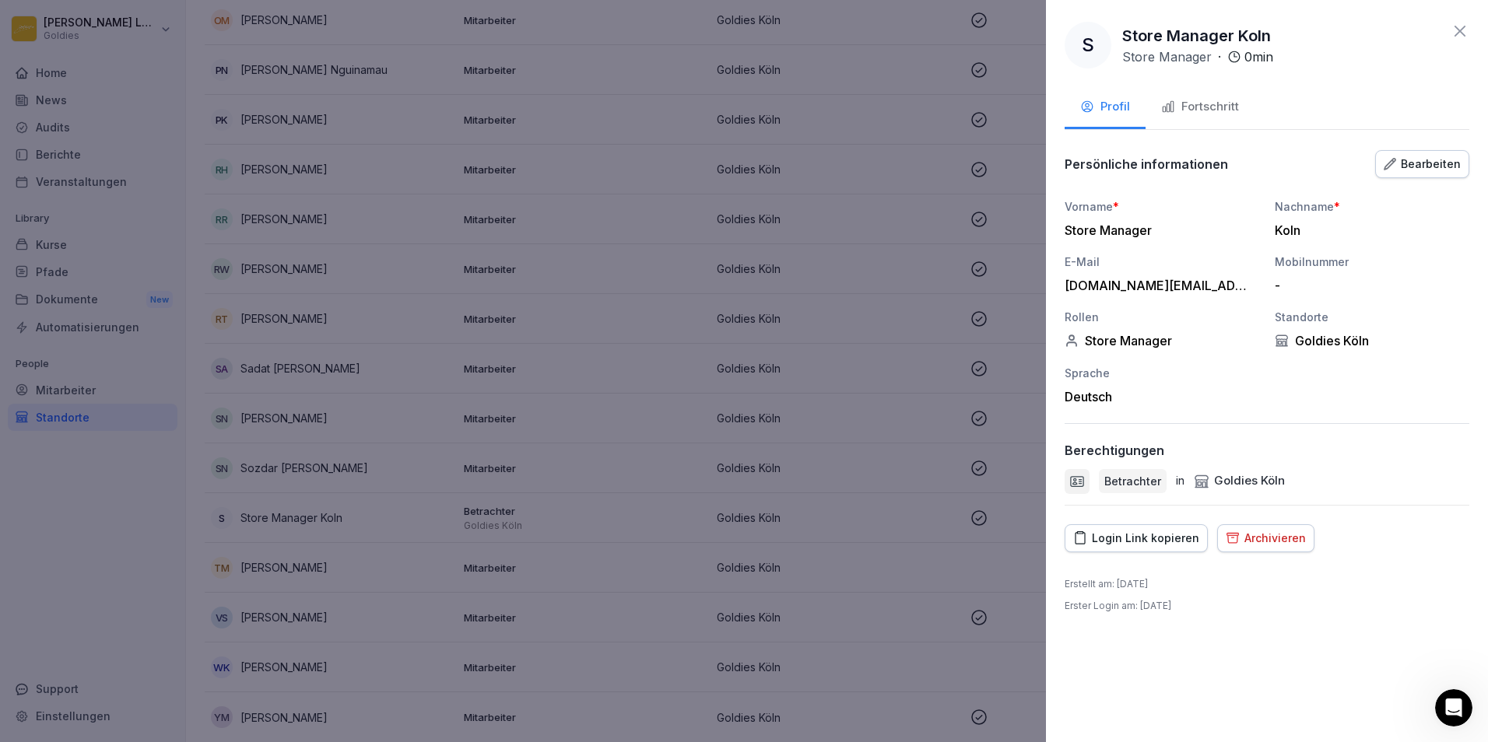
click at [1411, 156] on div "Bearbeiten" at bounding box center [1422, 164] width 77 height 17
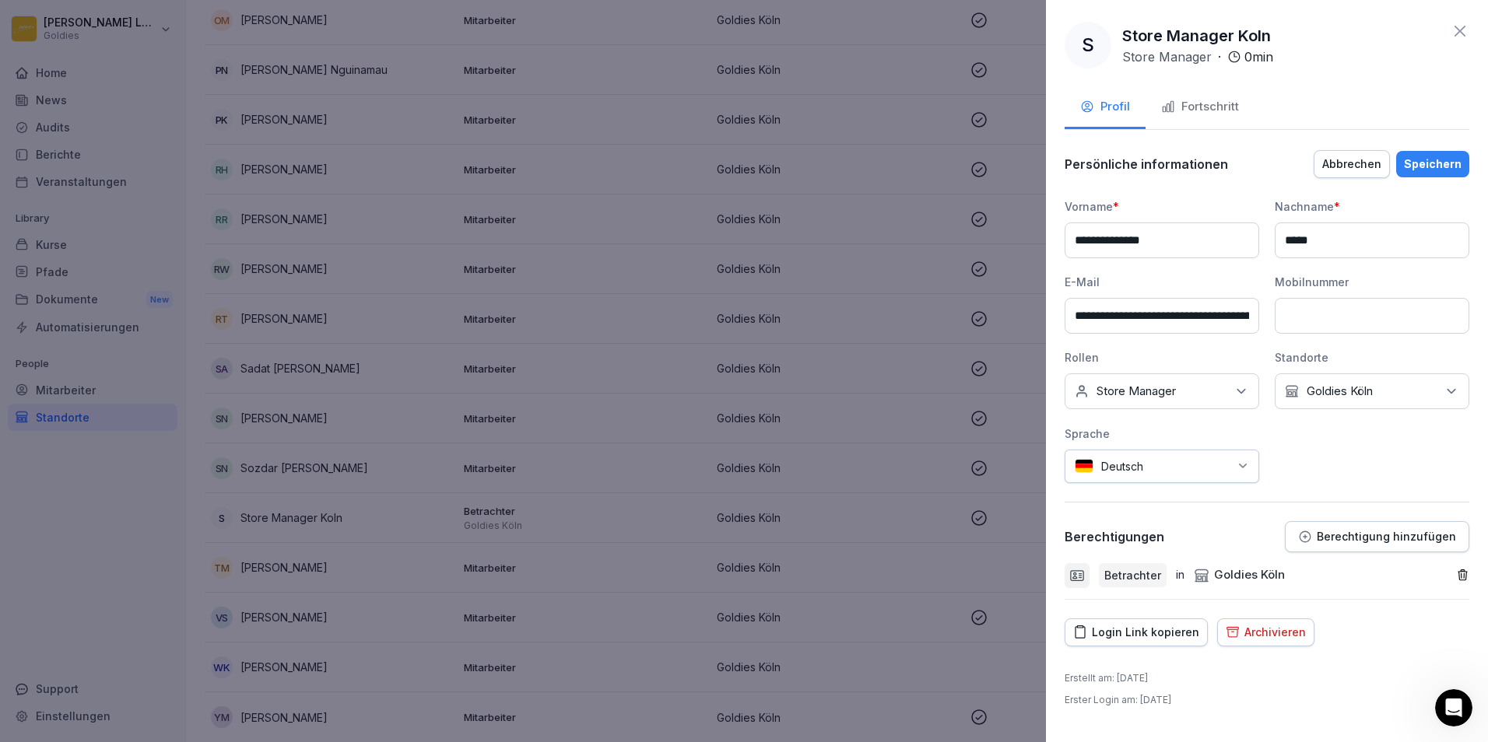
click at [1158, 316] on input "**********" at bounding box center [1162, 316] width 195 height 36
type input "**********"
click at [1437, 149] on div "Persönliche informationen Abbrechen Speichern" at bounding box center [1267, 164] width 405 height 31
click at [1440, 154] on button "Speichern" at bounding box center [1432, 164] width 73 height 26
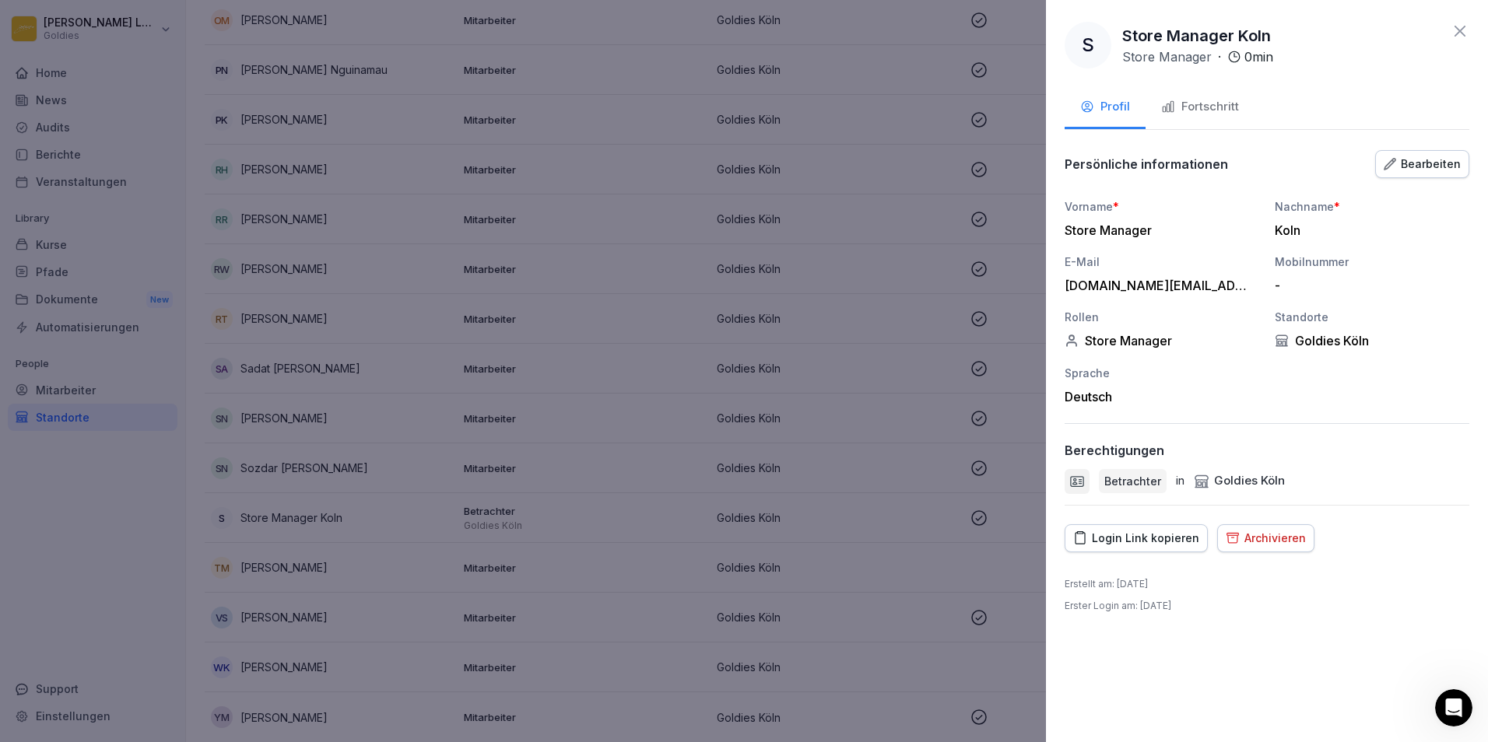
click at [1191, 289] on div "storemanagement.koeln@goldies-smashburger.de" at bounding box center [1158, 286] width 187 height 16
click at [1441, 171] on div "Bearbeiten" at bounding box center [1422, 164] width 77 height 17
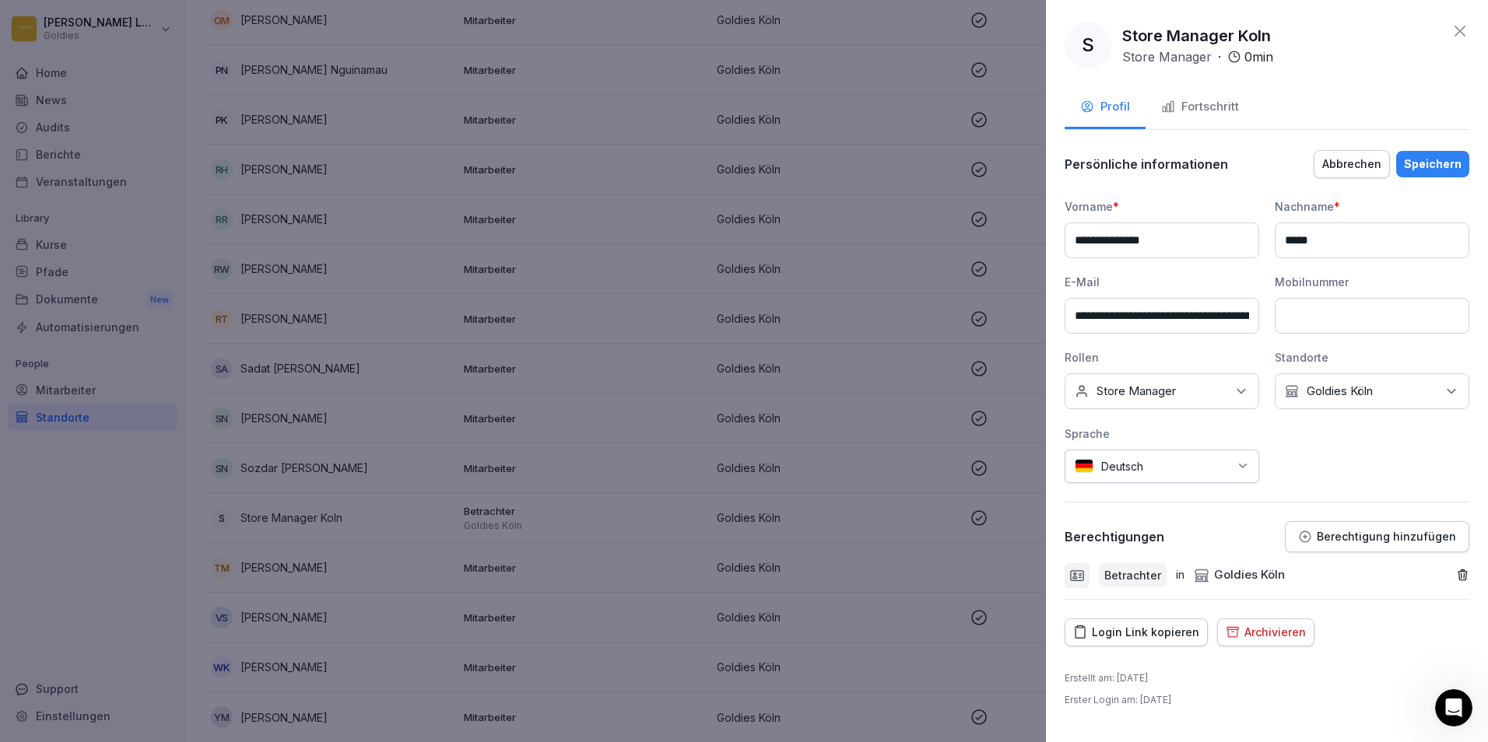
click at [1166, 637] on div "Login Link kopieren" at bounding box center [1136, 632] width 126 height 17
